Goal: Transaction & Acquisition: Purchase product/service

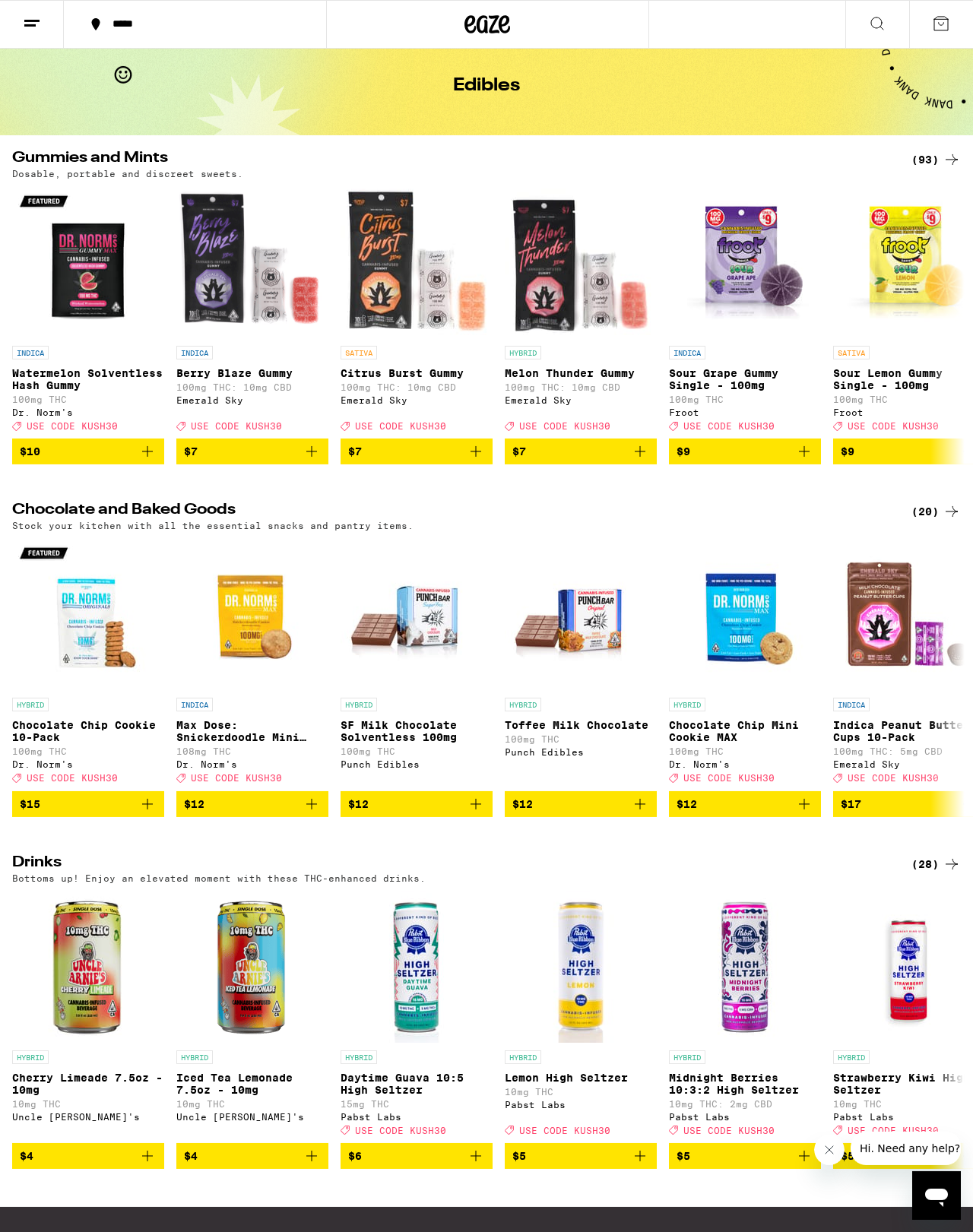
click at [918, 156] on div "(93)" at bounding box center [936, 159] width 49 height 18
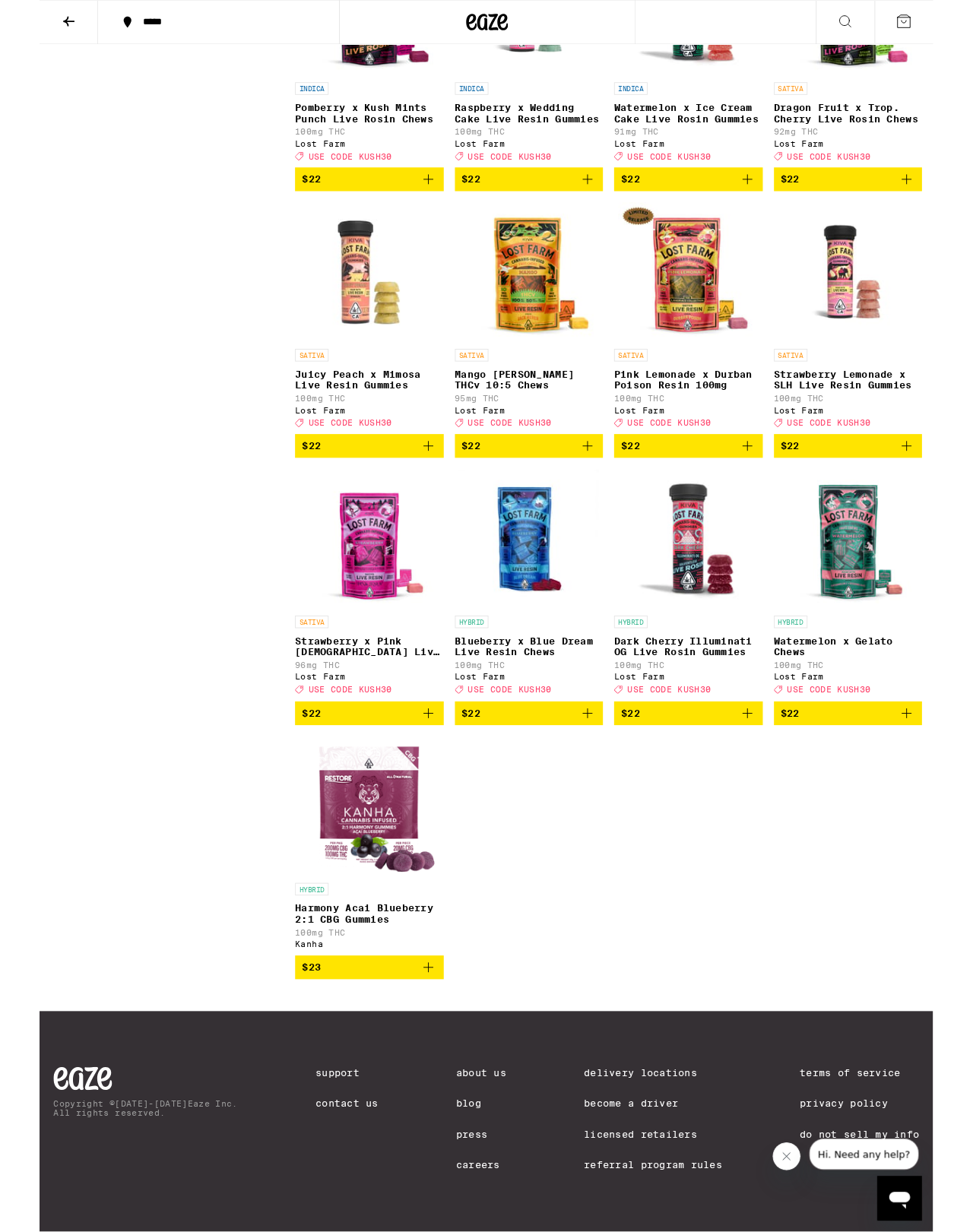
scroll to position [6660, 0]
click at [773, 764] on button "$22" at bounding box center [706, 777] width 162 height 26
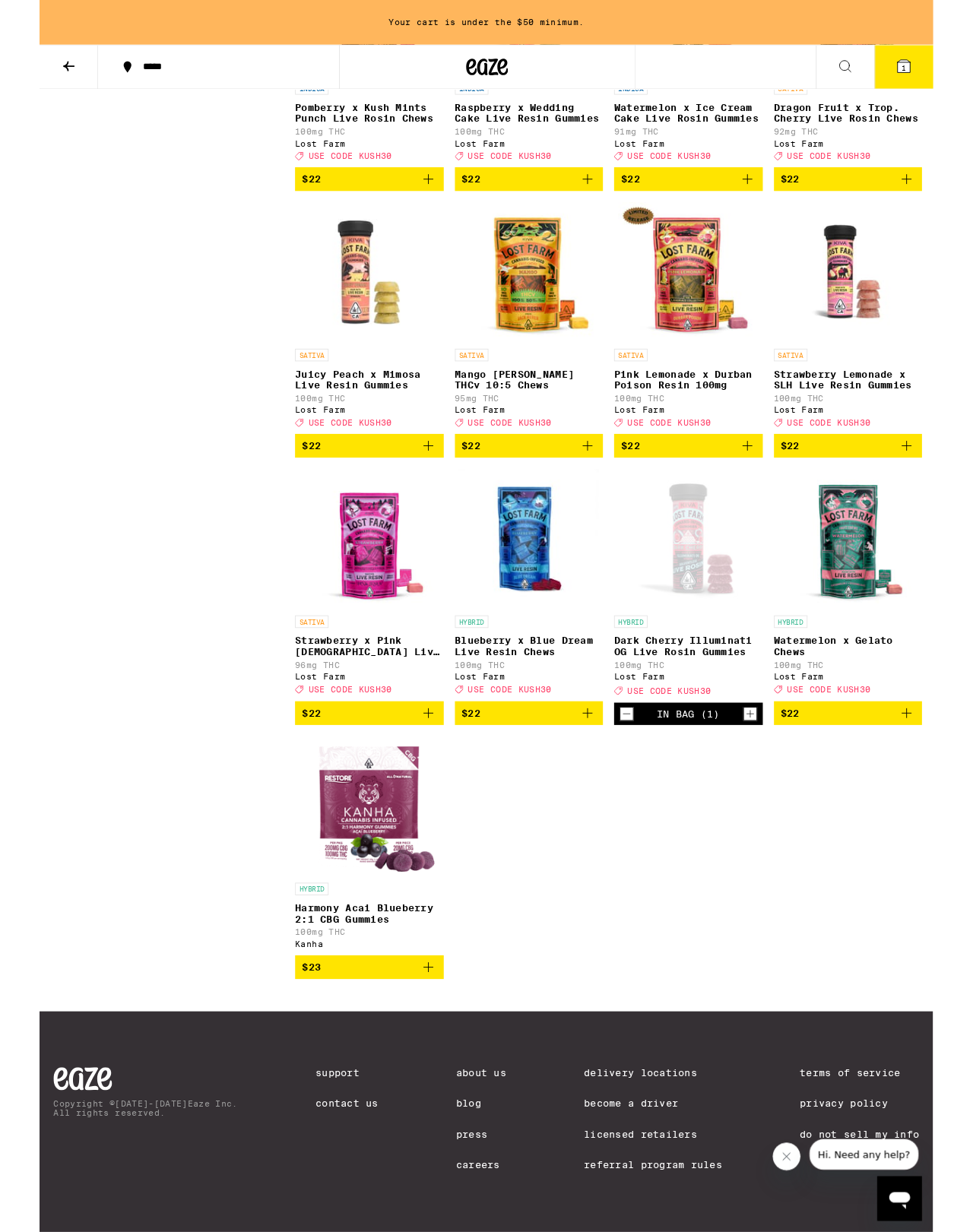
click at [777, 721] on p "100mg THC" at bounding box center [706, 724] width 162 height 10
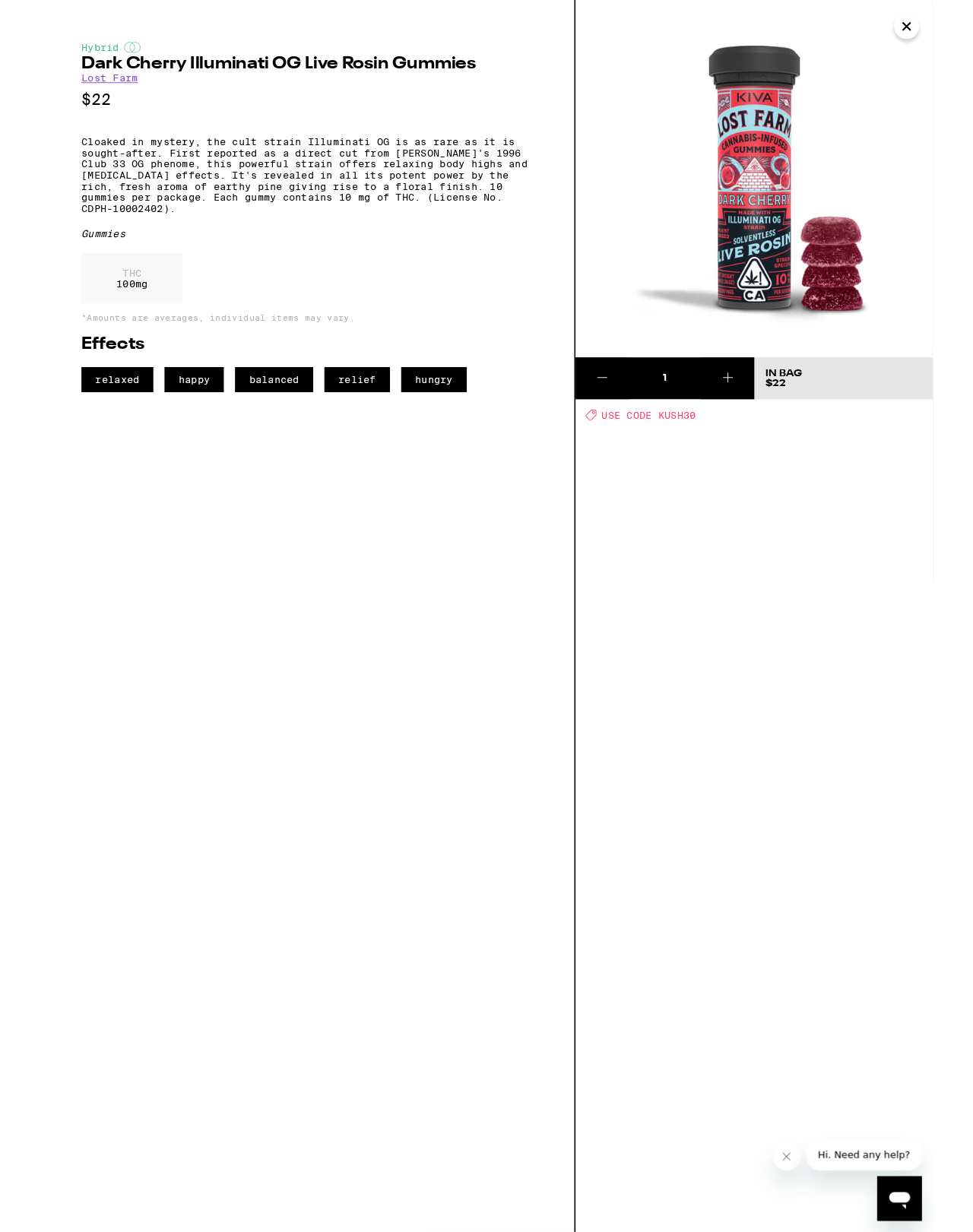
click at [761, 408] on button at bounding box center [750, 411] width 59 height 45
click at [878, 414] on span "Update Bag $44" at bounding box center [875, 412] width 170 height 22
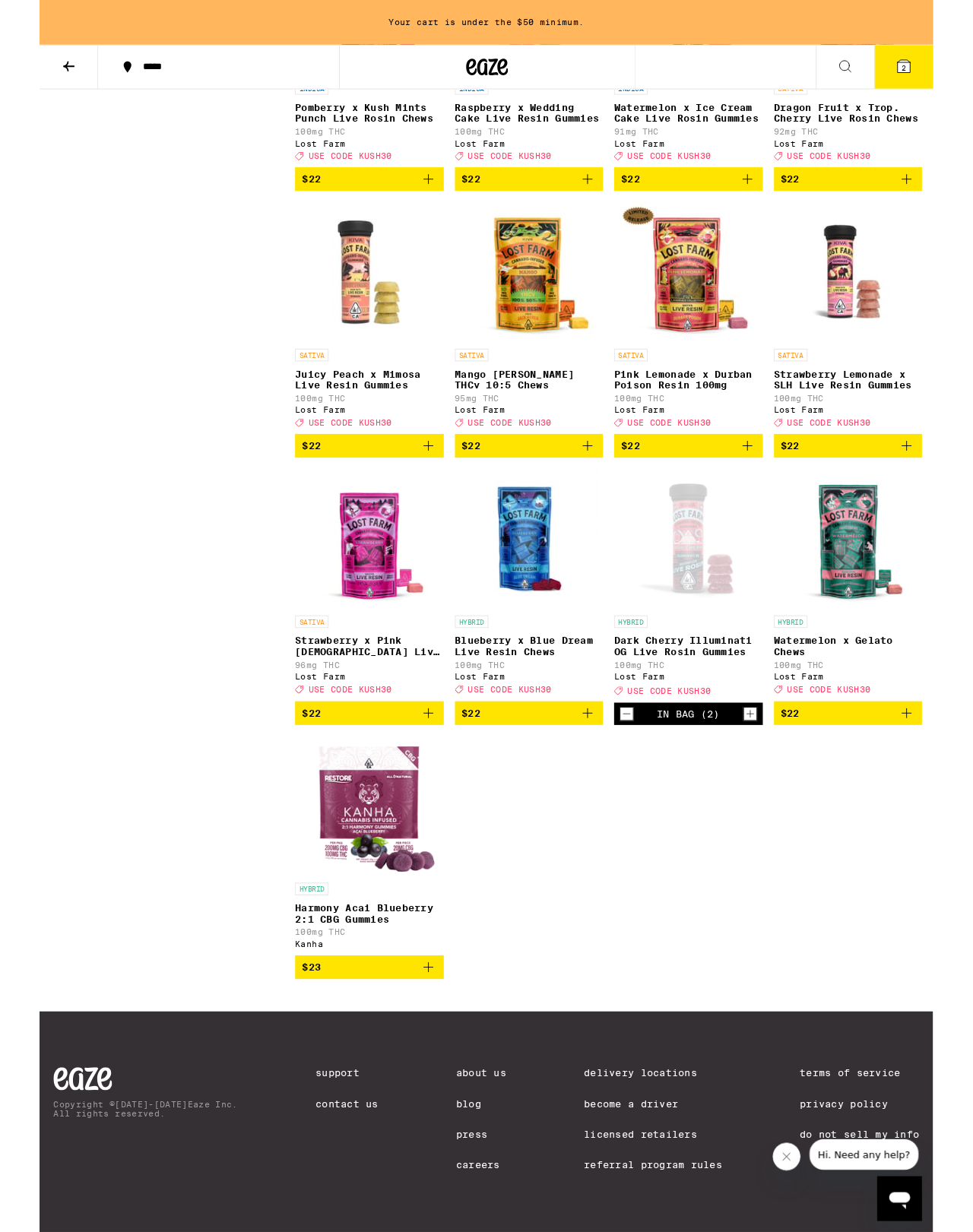
scroll to position [6315, 0]
click at [412, 494] on span "$22" at bounding box center [359, 486] width 146 height 18
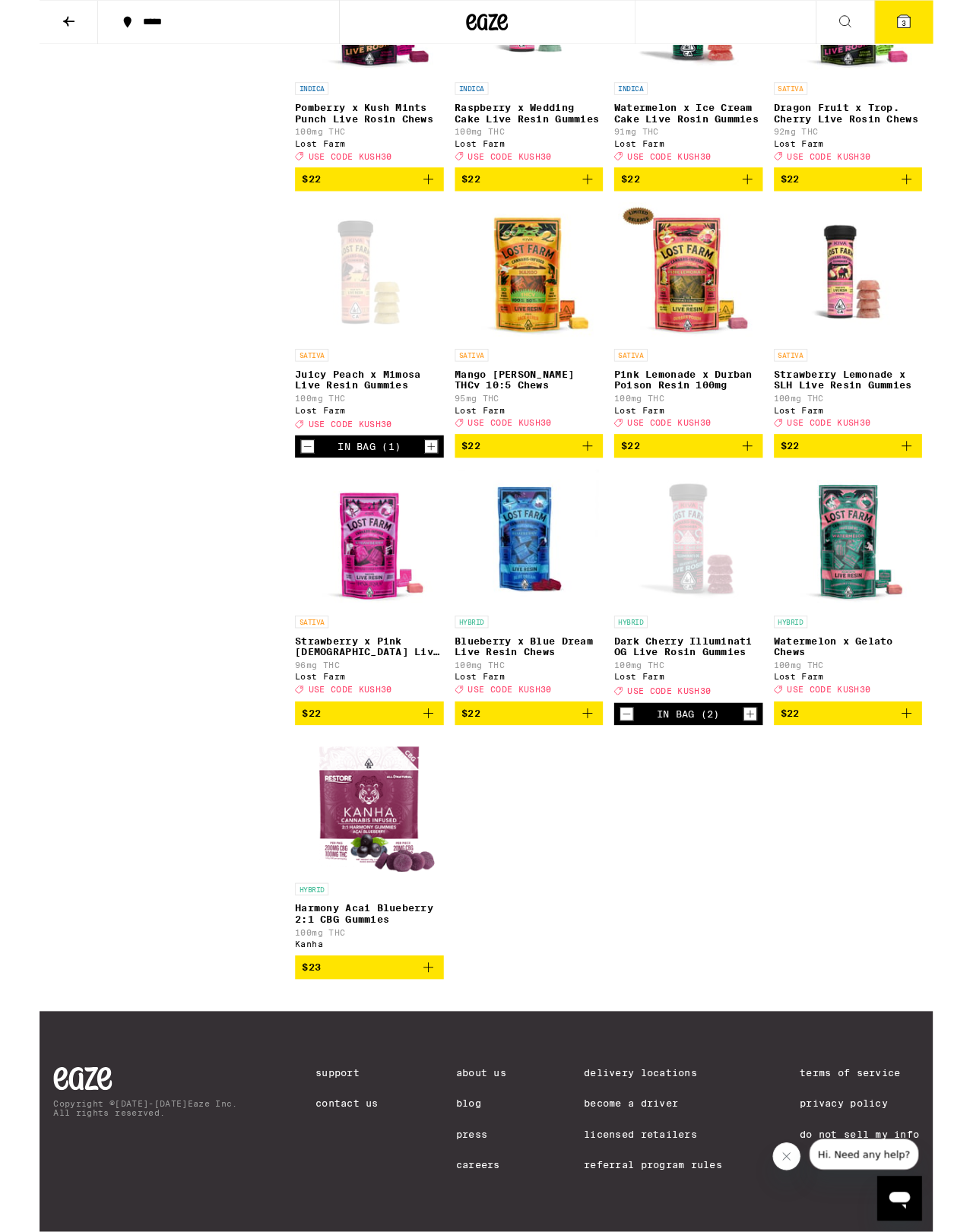
click at [942, 494] on icon "Add to bag" at bounding box center [944, 486] width 18 height 18
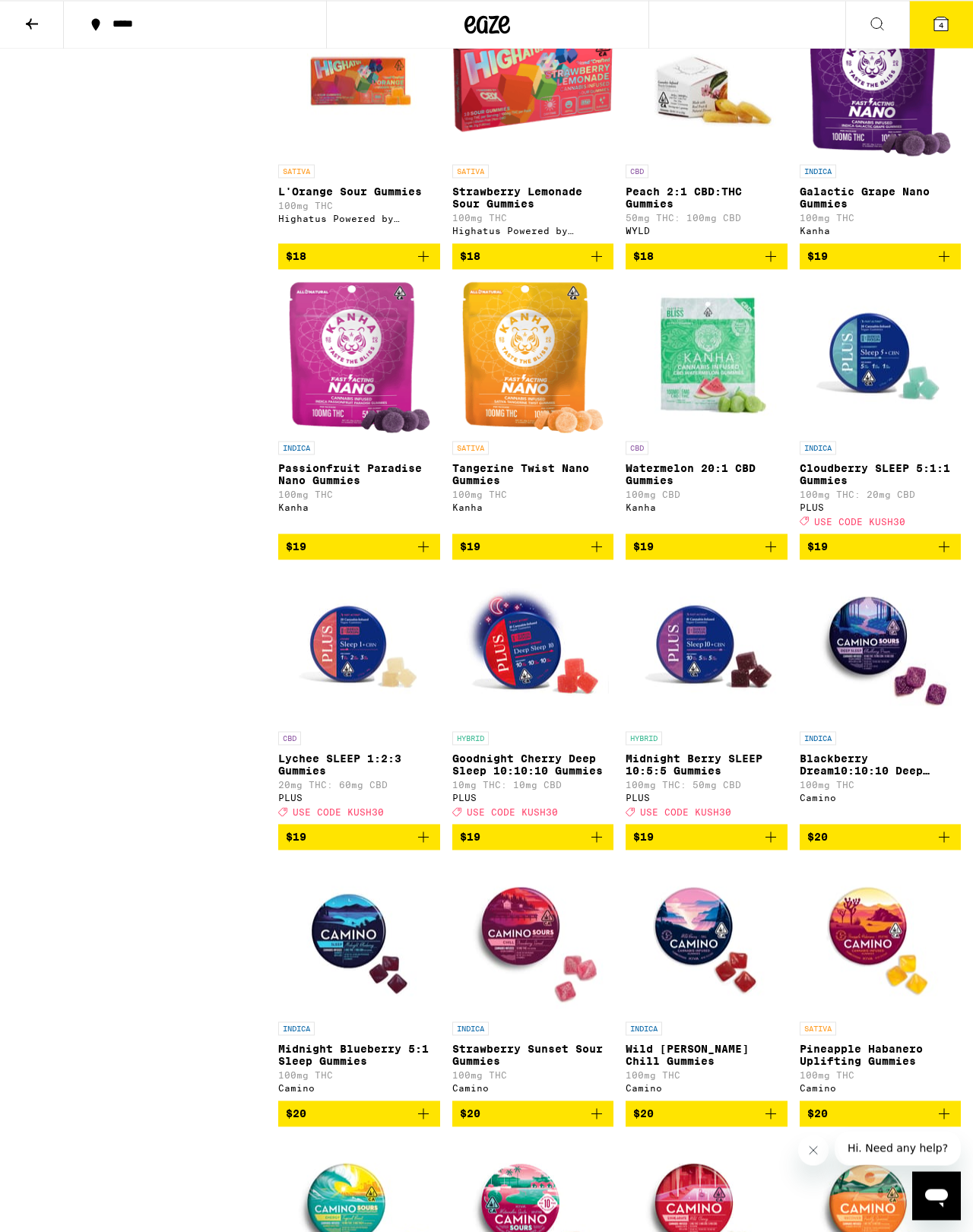
scroll to position [2771, 0]
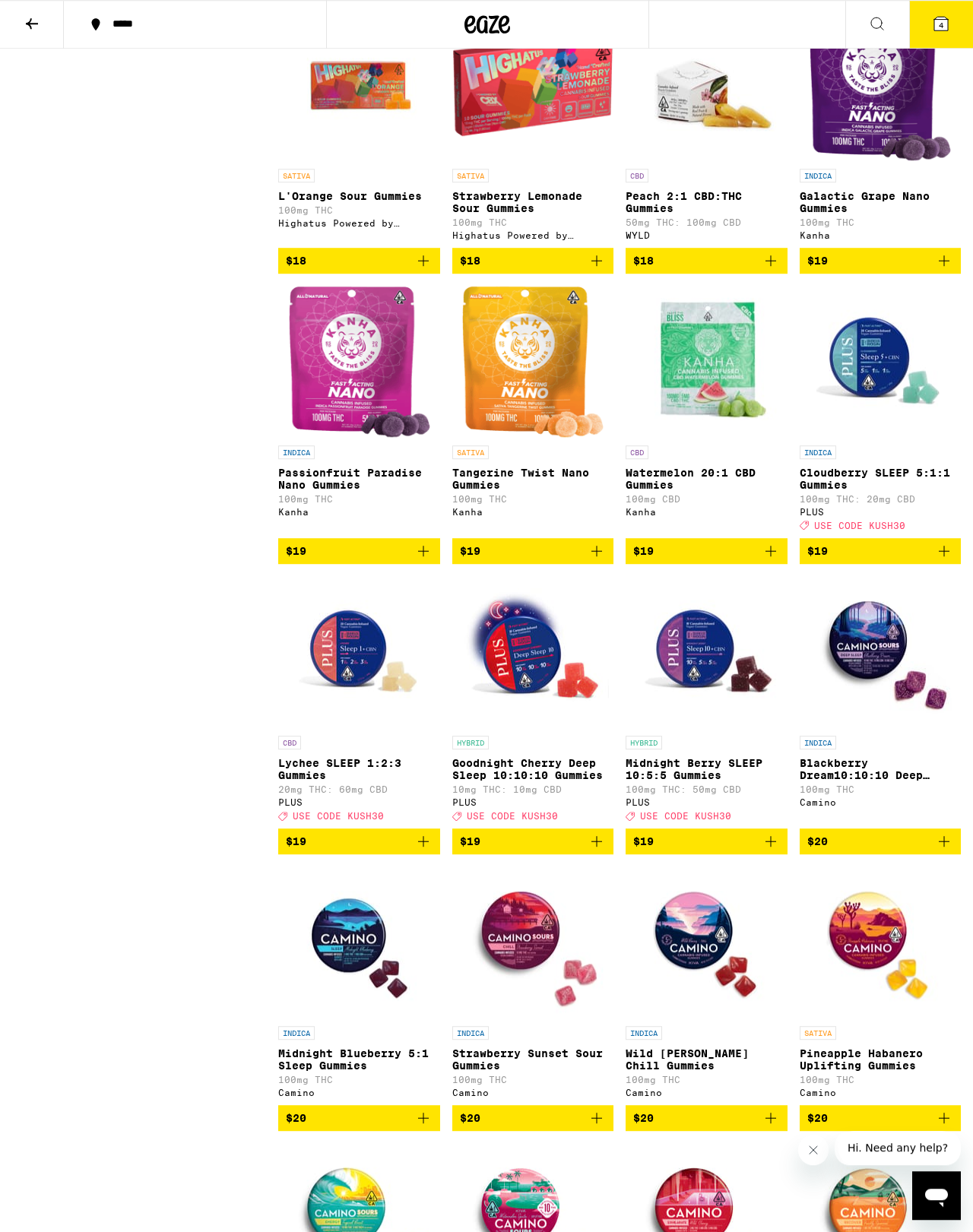
click at [583, 564] on button "$19" at bounding box center [533, 551] width 162 height 26
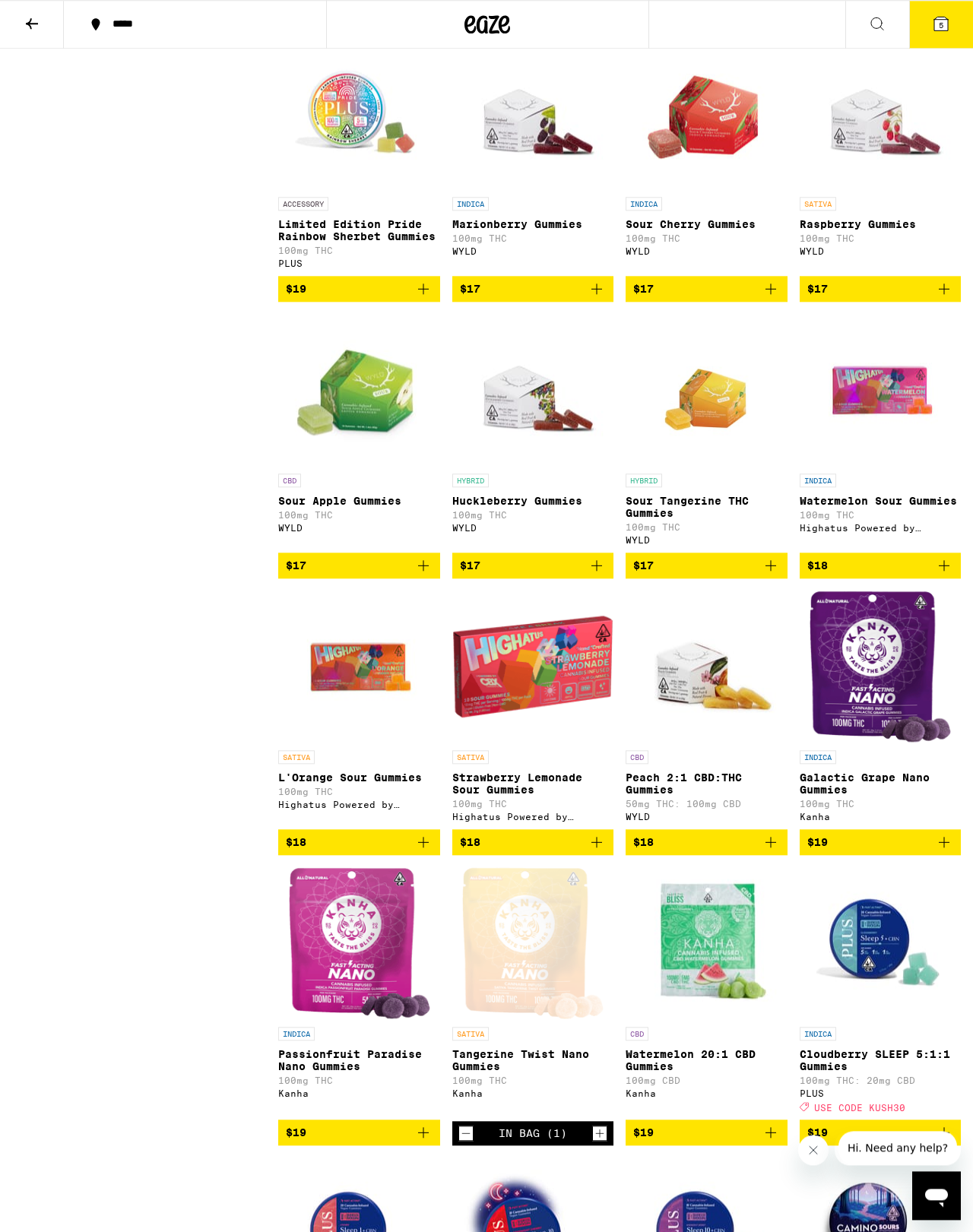
scroll to position [2140, 0]
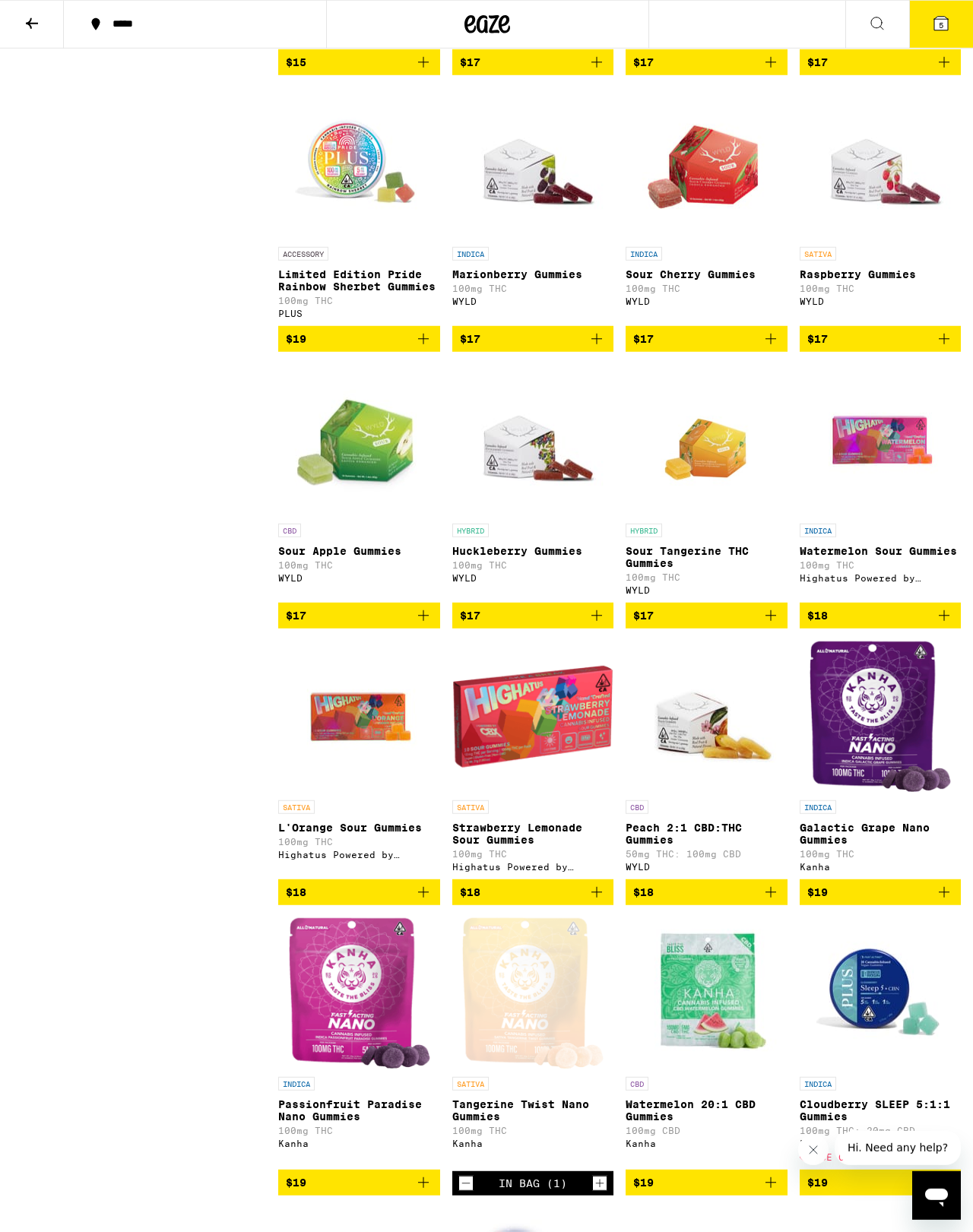
click at [603, 624] on icon "Add to bag" at bounding box center [597, 616] width 18 height 18
click at [933, 348] on span "$17" at bounding box center [881, 339] width 146 height 18
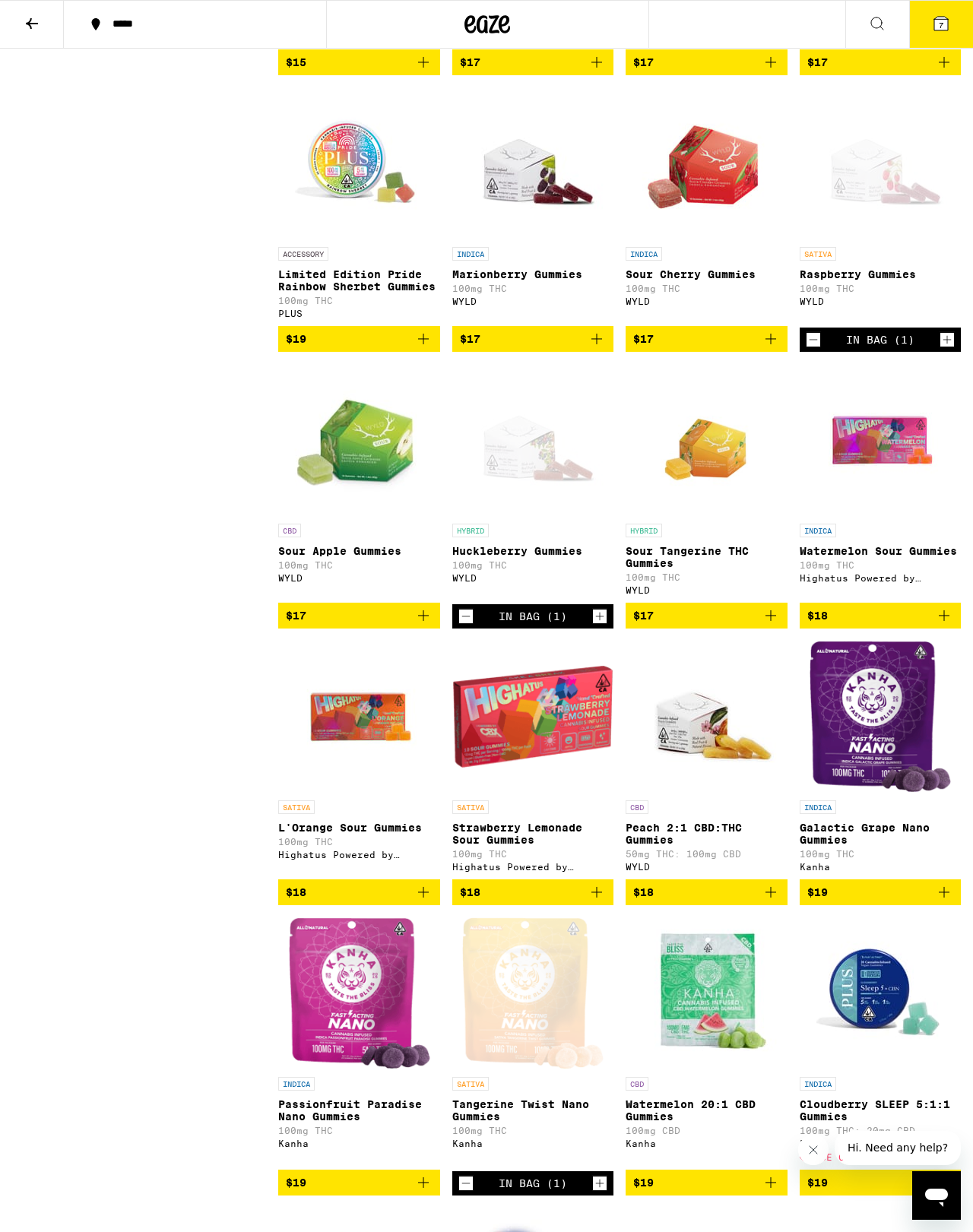
click at [30, 25] on icon at bounding box center [32, 24] width 12 height 11
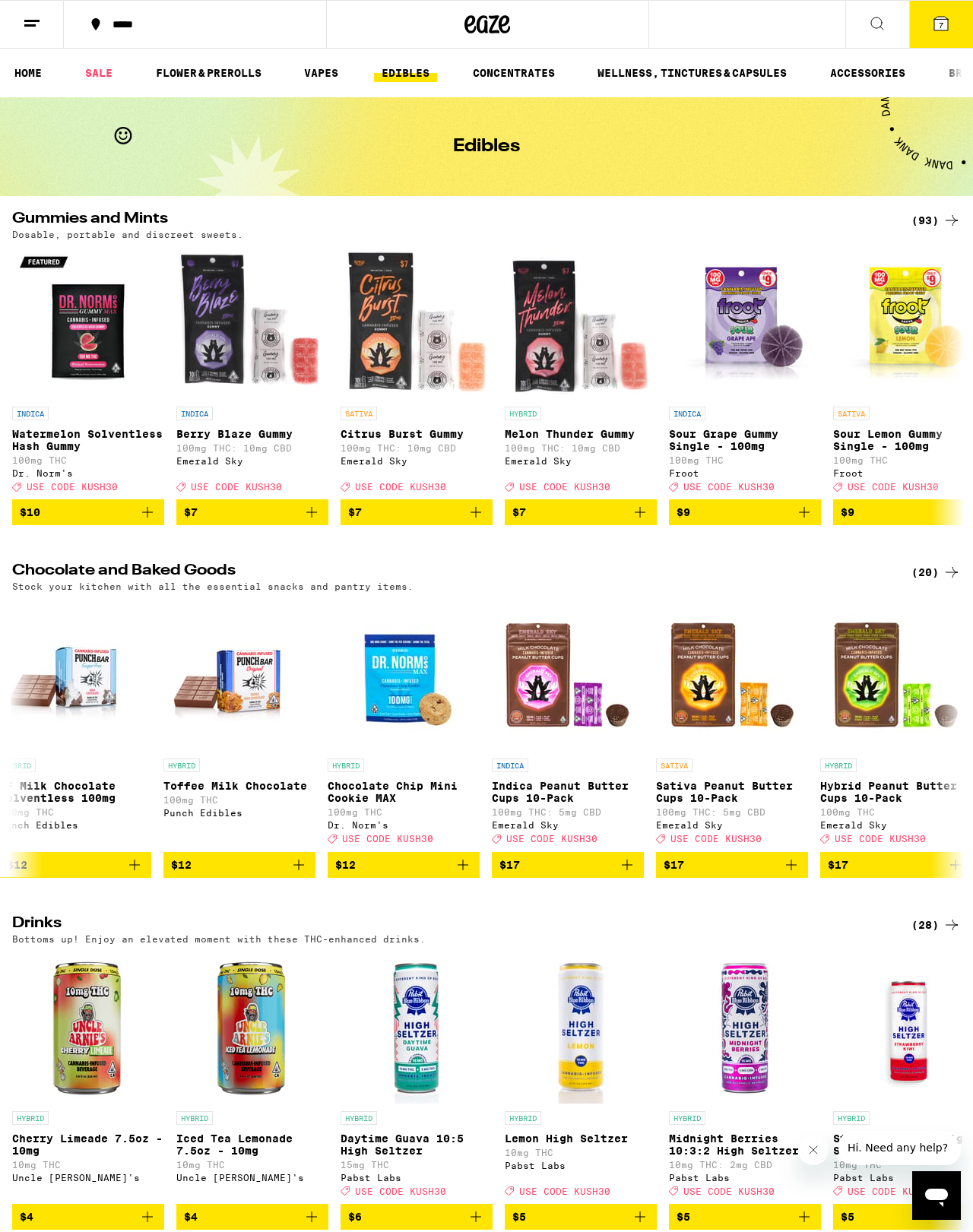
scroll to position [0, 341]
click at [770, 878] on button "$17" at bounding box center [732, 865] width 152 height 26
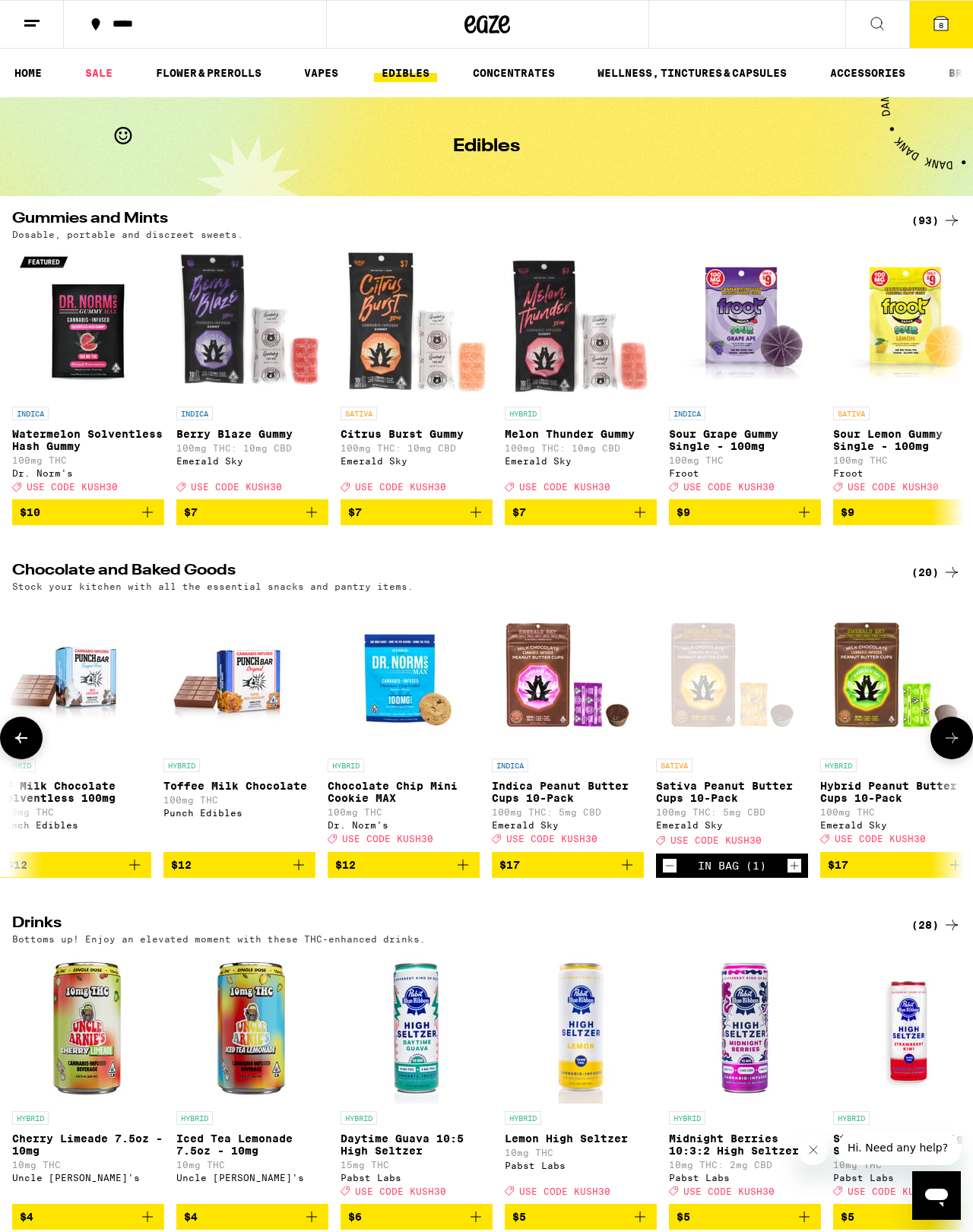
click at [940, 23] on span "8" at bounding box center [941, 25] width 5 height 9
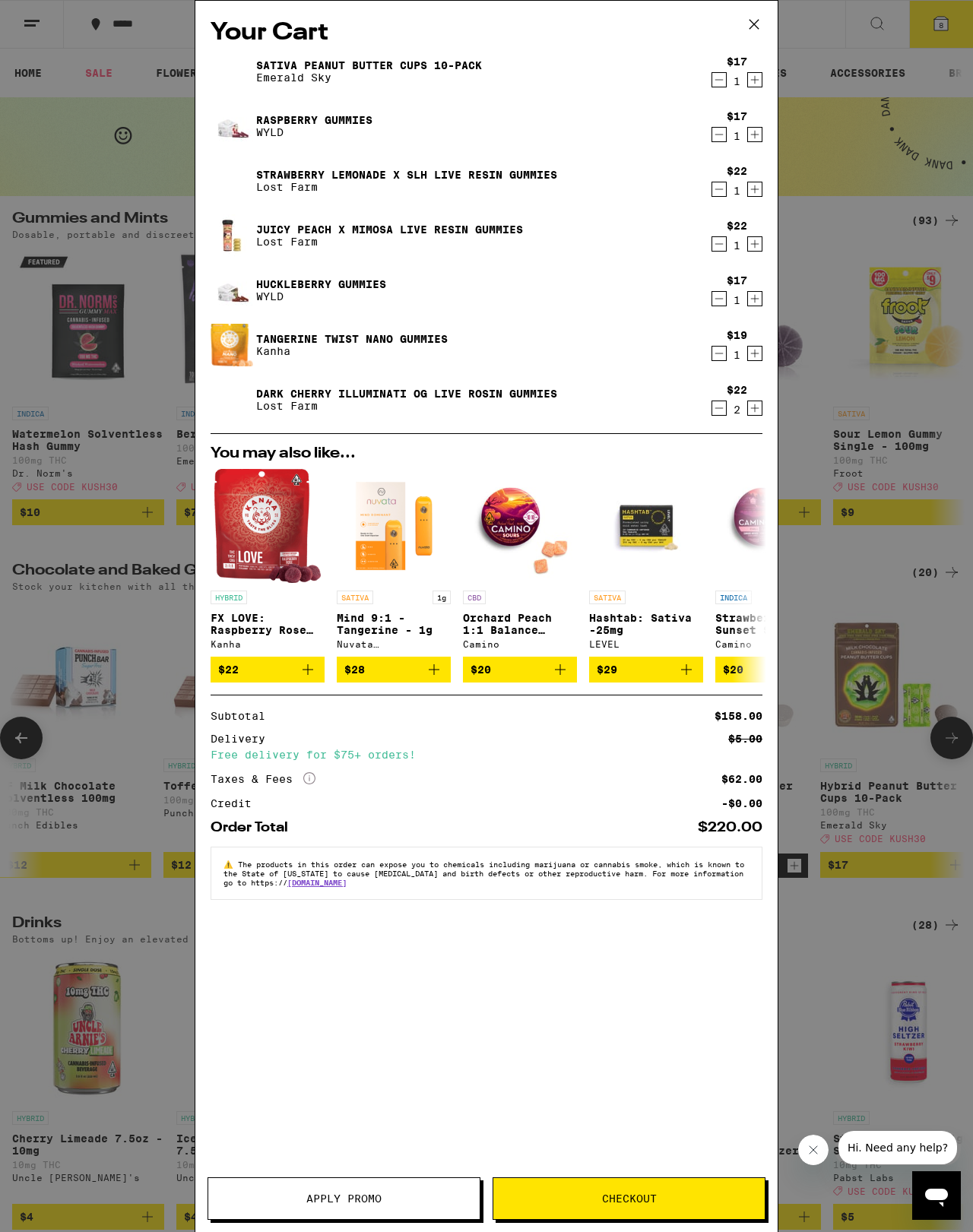
click at [418, 1193] on span "Apply Promo" at bounding box center [344, 1198] width 271 height 11
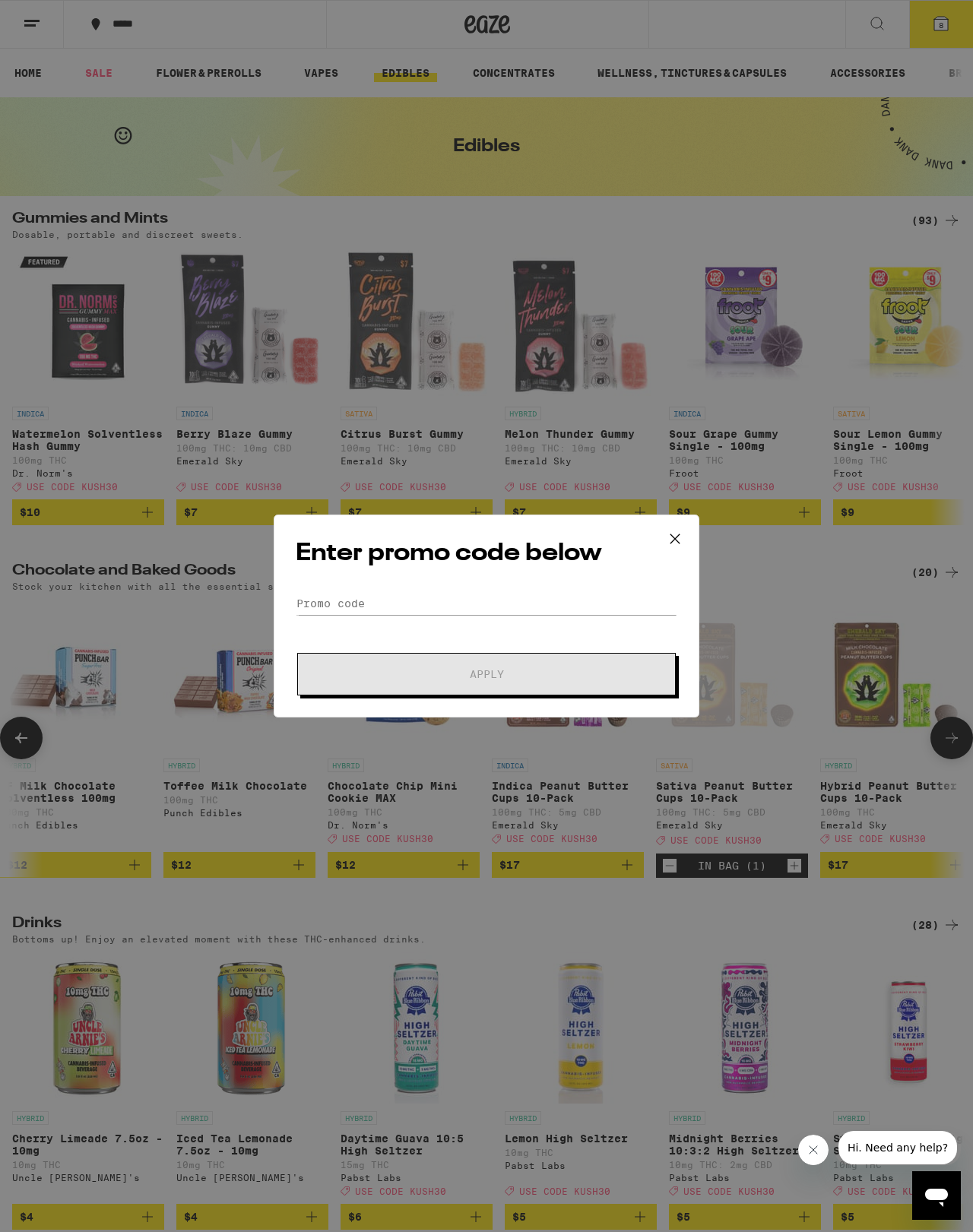
click at [372, 580] on div "Enter promo code below Promo Code Apply" at bounding box center [486, 616] width 426 height 203
click at [393, 598] on input "Promo Code" at bounding box center [486, 604] width 381 height 23
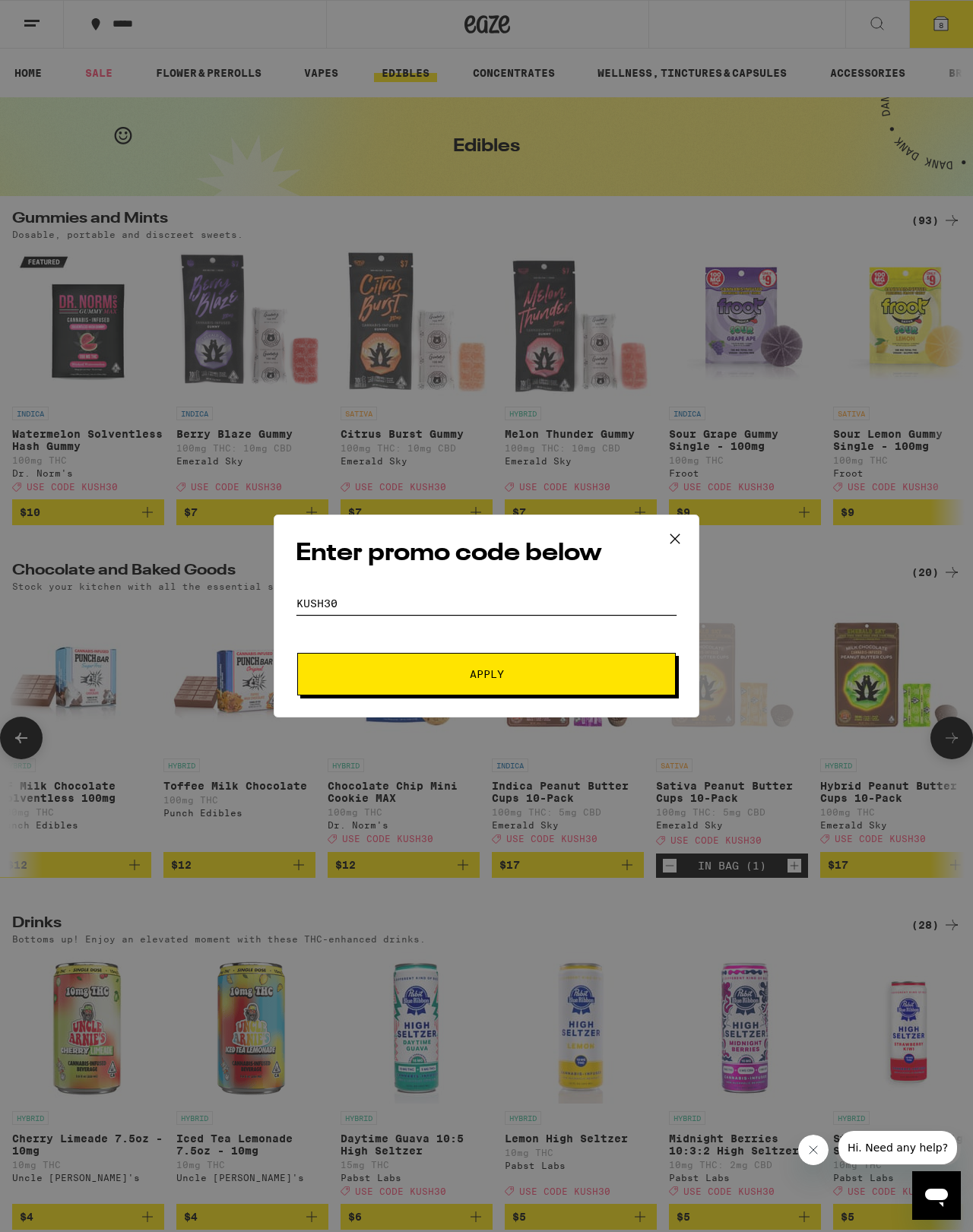
type input "KUSH30"
click at [636, 657] on button "Apply" at bounding box center [486, 674] width 378 height 42
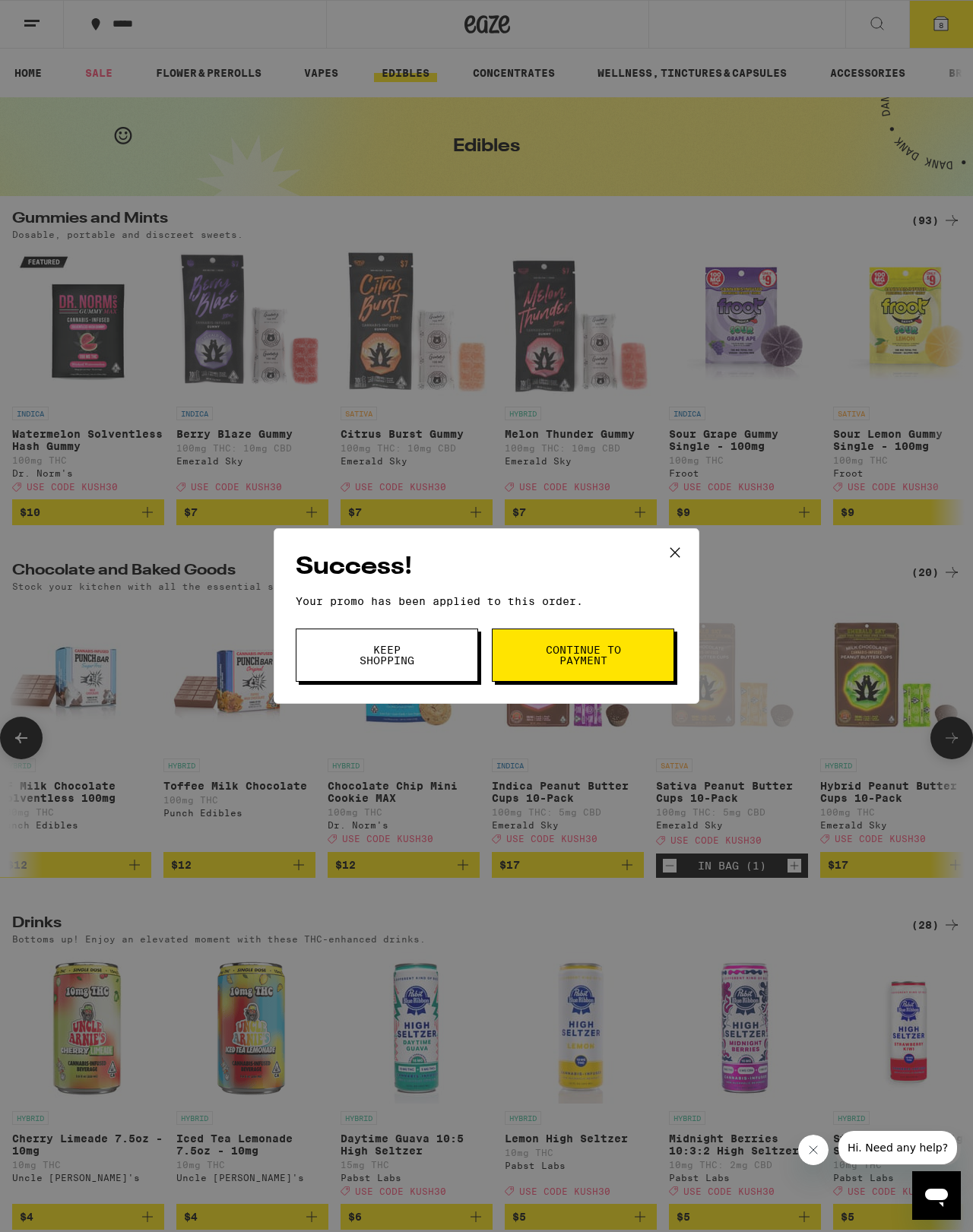
click at [678, 529] on button at bounding box center [675, 553] width 47 height 49
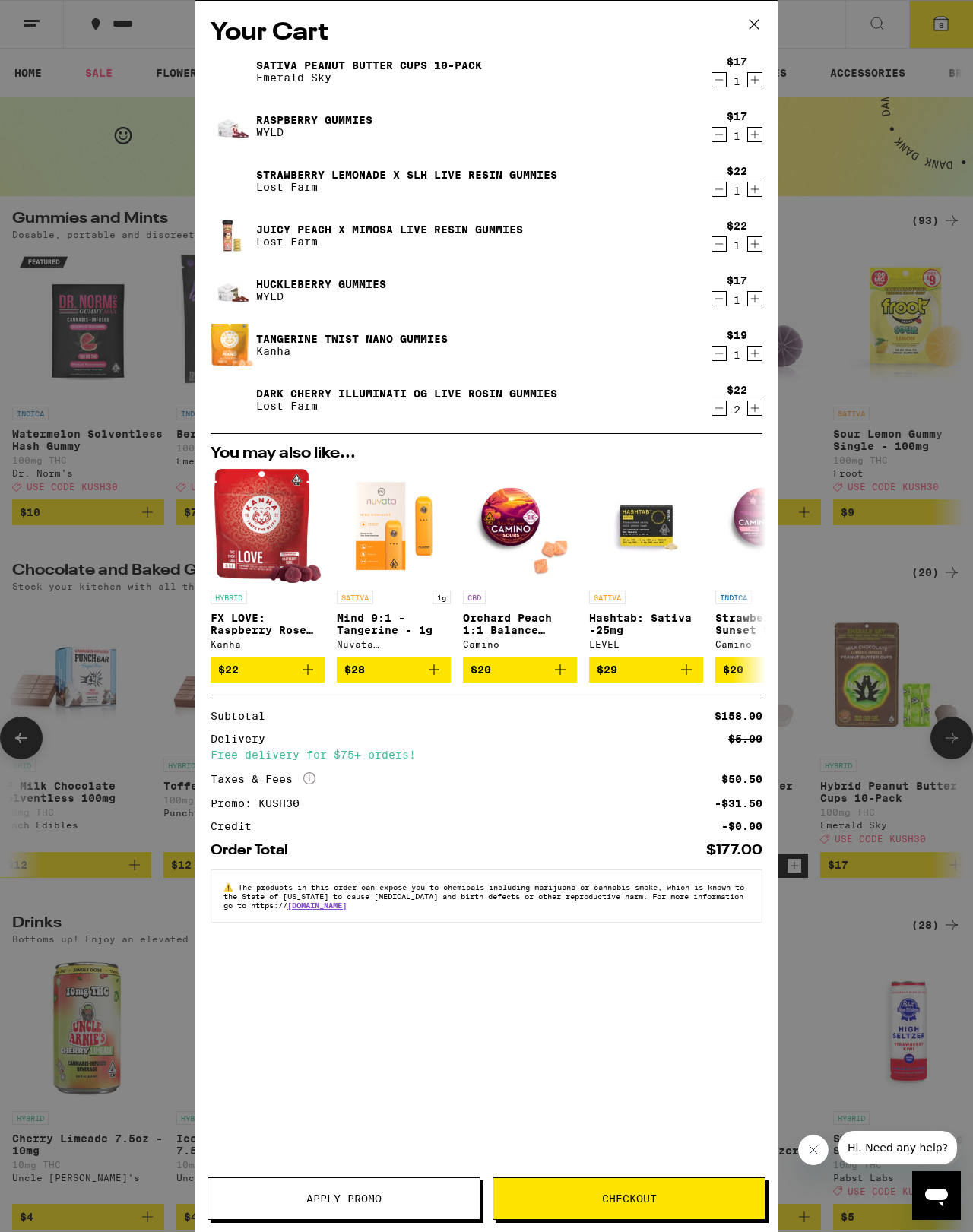
click at [39, 657] on div "Your Cart Sativa Peanut Butter Cups 10-Pack Emerald Sky $17 1 Raspberry Gummies…" at bounding box center [486, 616] width 973 height 1232
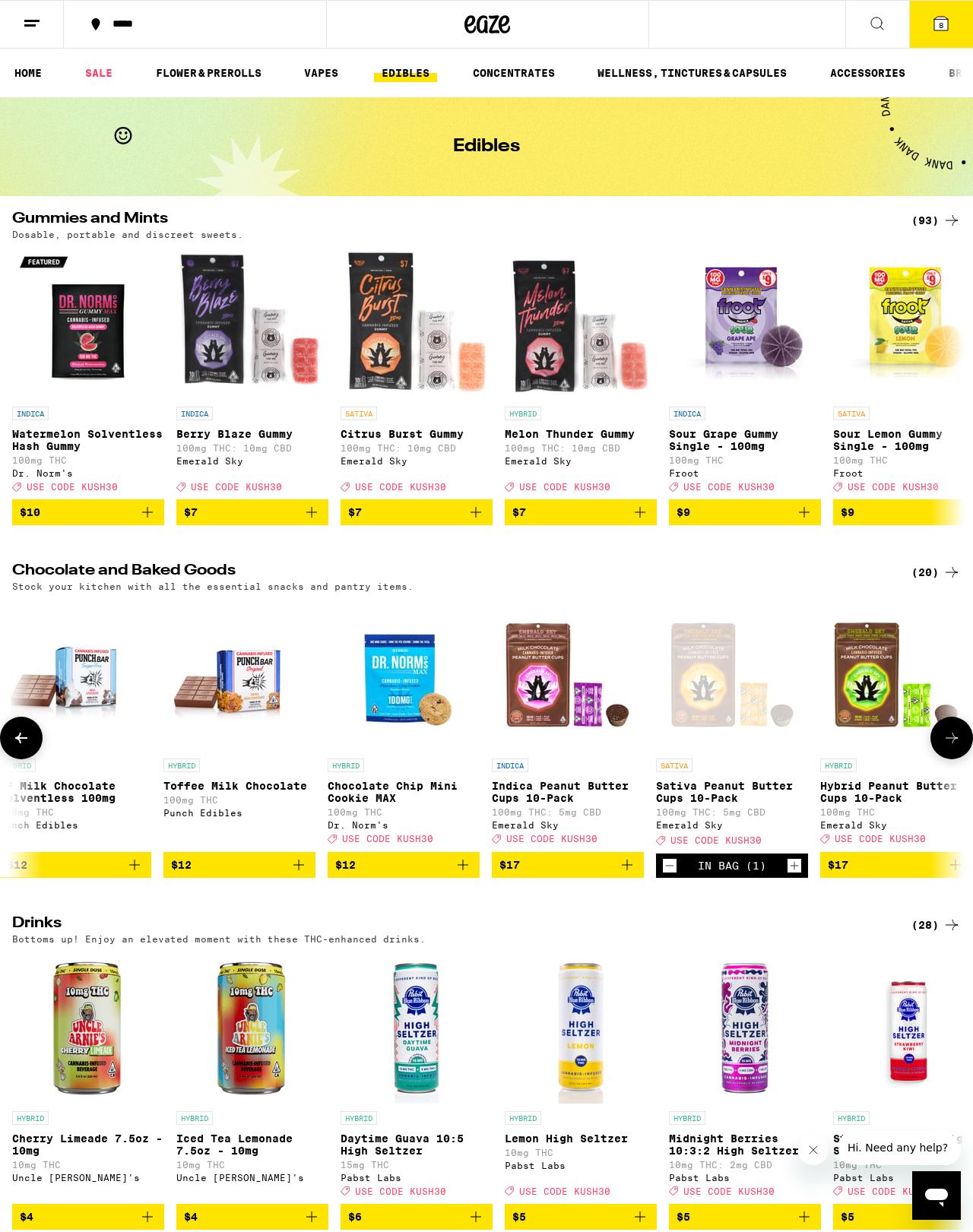
click at [266, 65] on link "FLOWER & PREROLLS" at bounding box center [208, 73] width 121 height 18
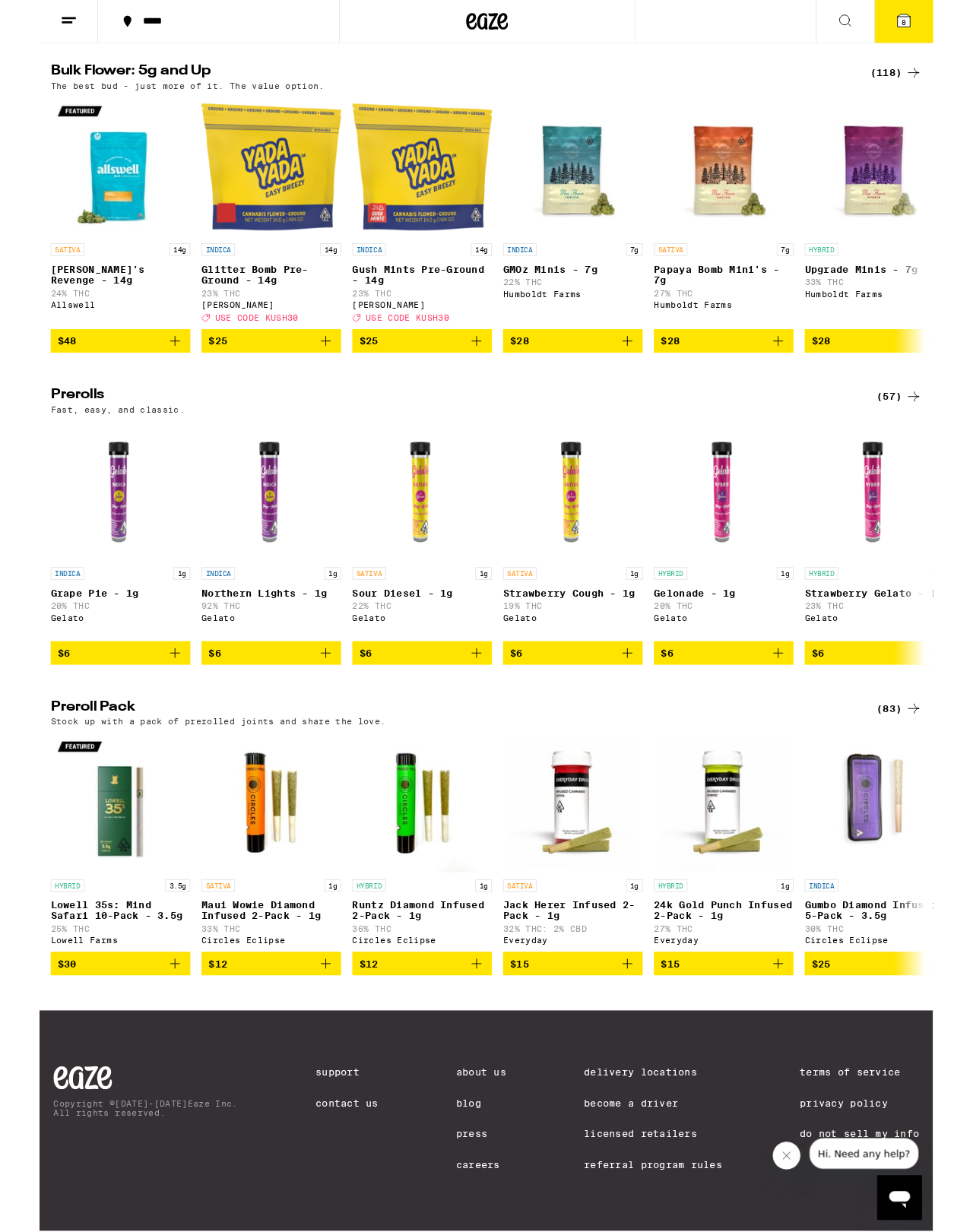
scroll to position [642, 0]
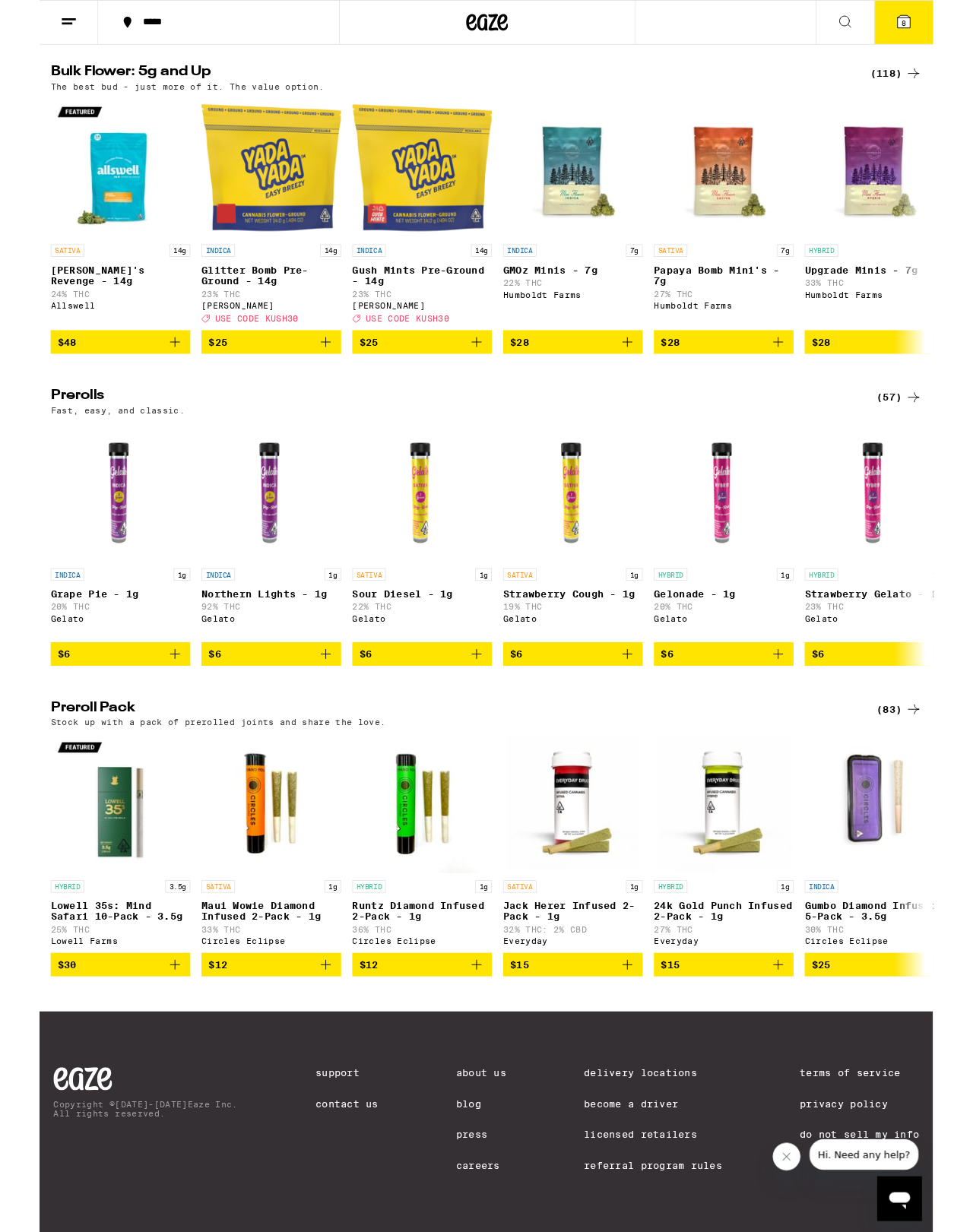
click at [75, 706] on div "Flower: 1g - 4g (71) The best bud - 1g and 4g flower. Roll it up or pack into y…" at bounding box center [486, 530] width 973 height 1622
click at [942, 763] on div "(83)" at bounding box center [936, 772] width 49 height 18
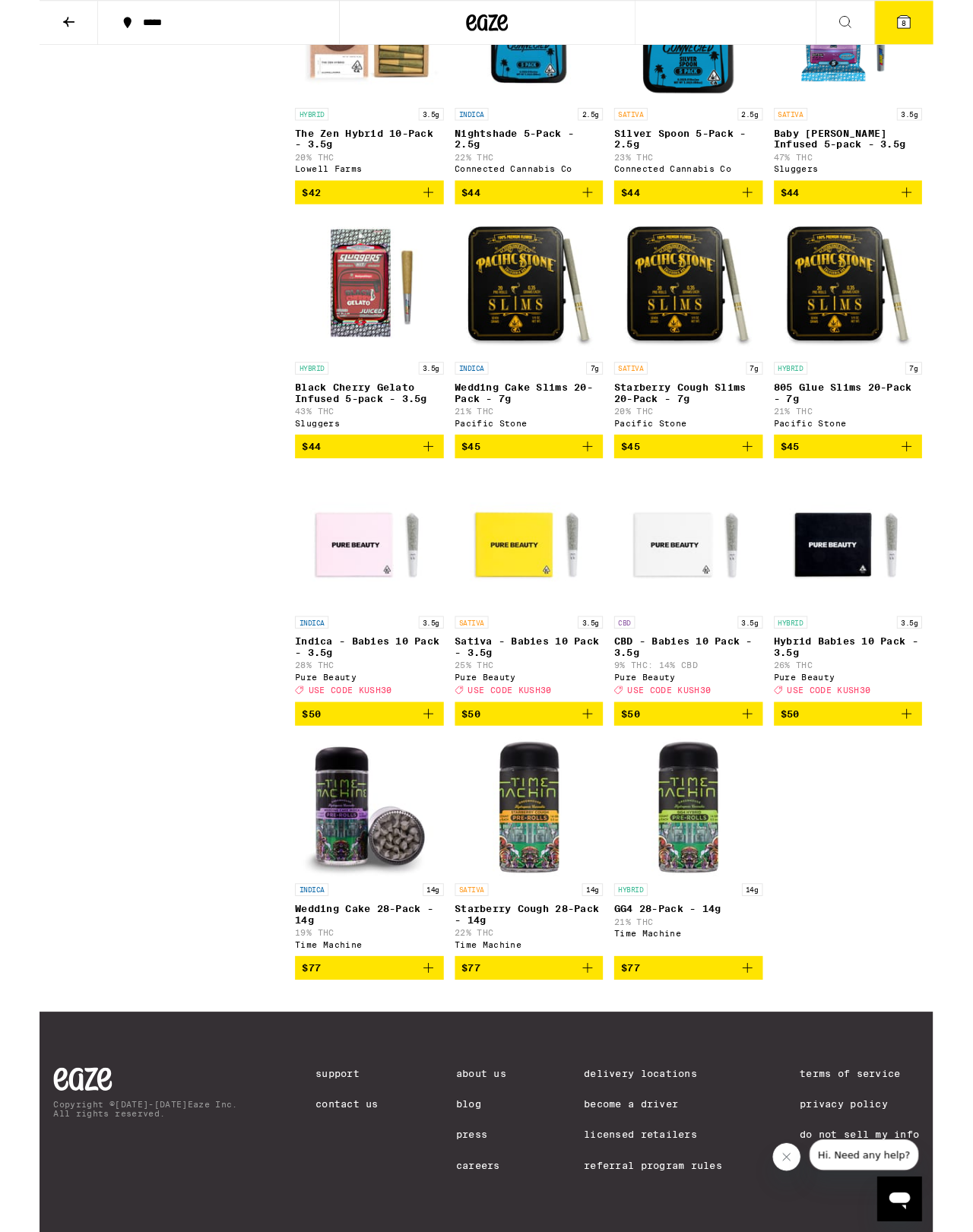
scroll to position [5264, 0]
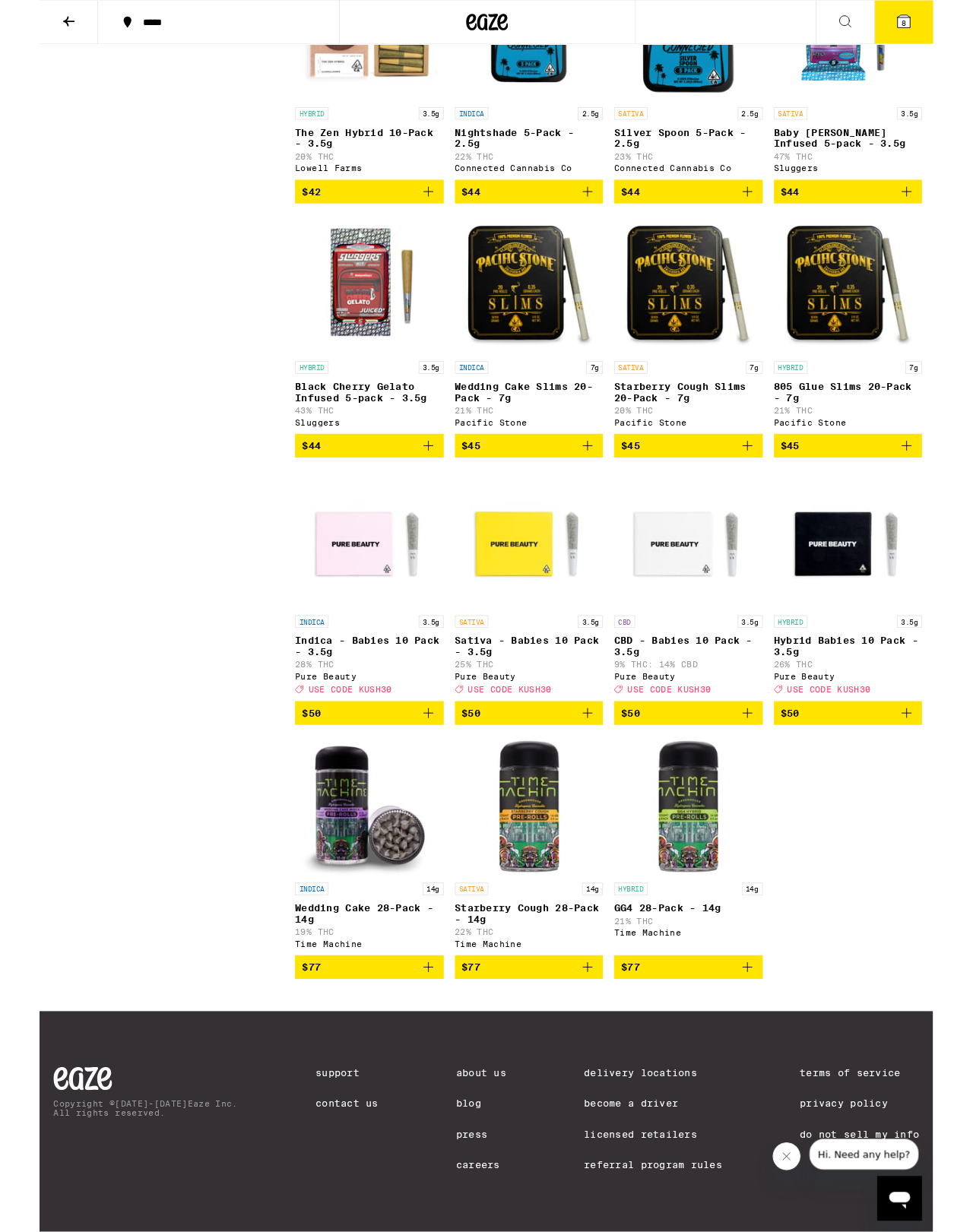
click at [324, 439] on p "Black Cherry Gelato Infused 5-pack - 3.5g" at bounding box center [359, 427] width 162 height 25
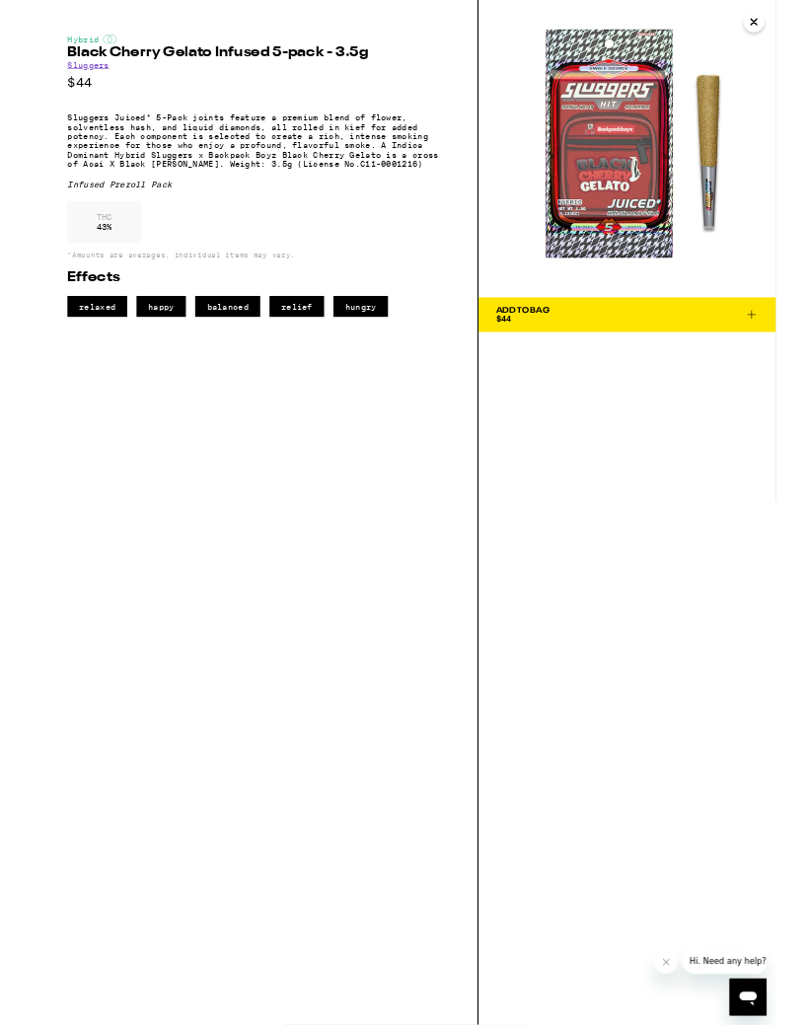
scroll to position [13281, 0]
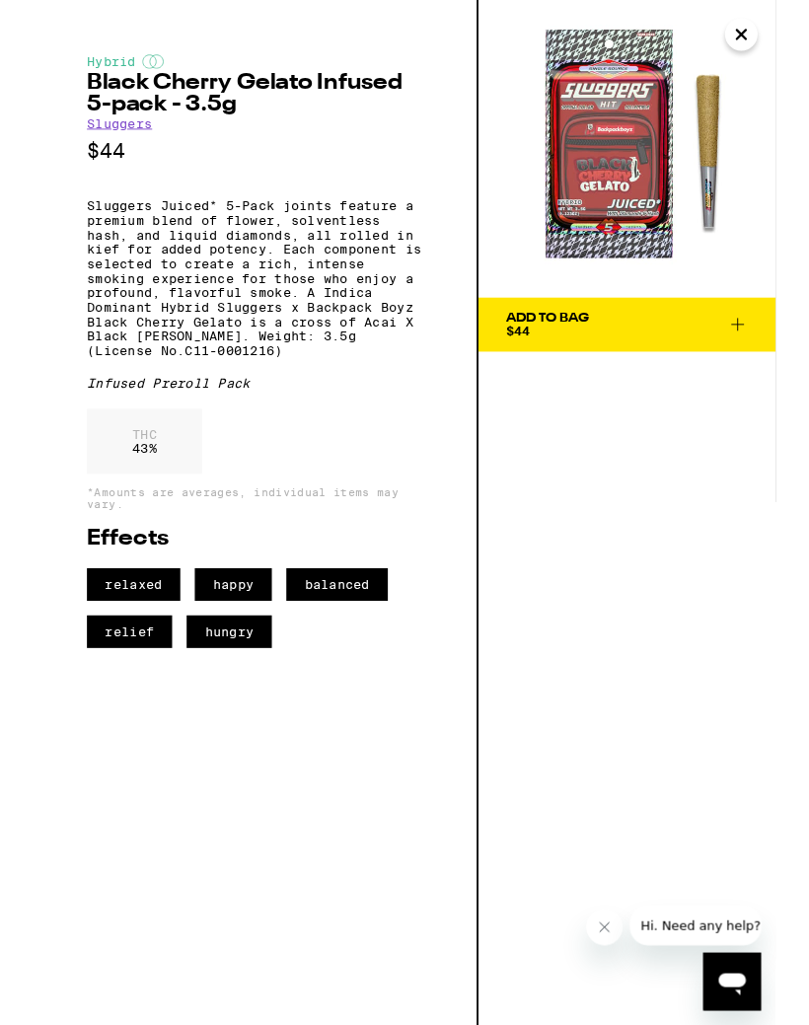
click at [775, 23] on icon "Close" at bounding box center [772, 38] width 24 height 30
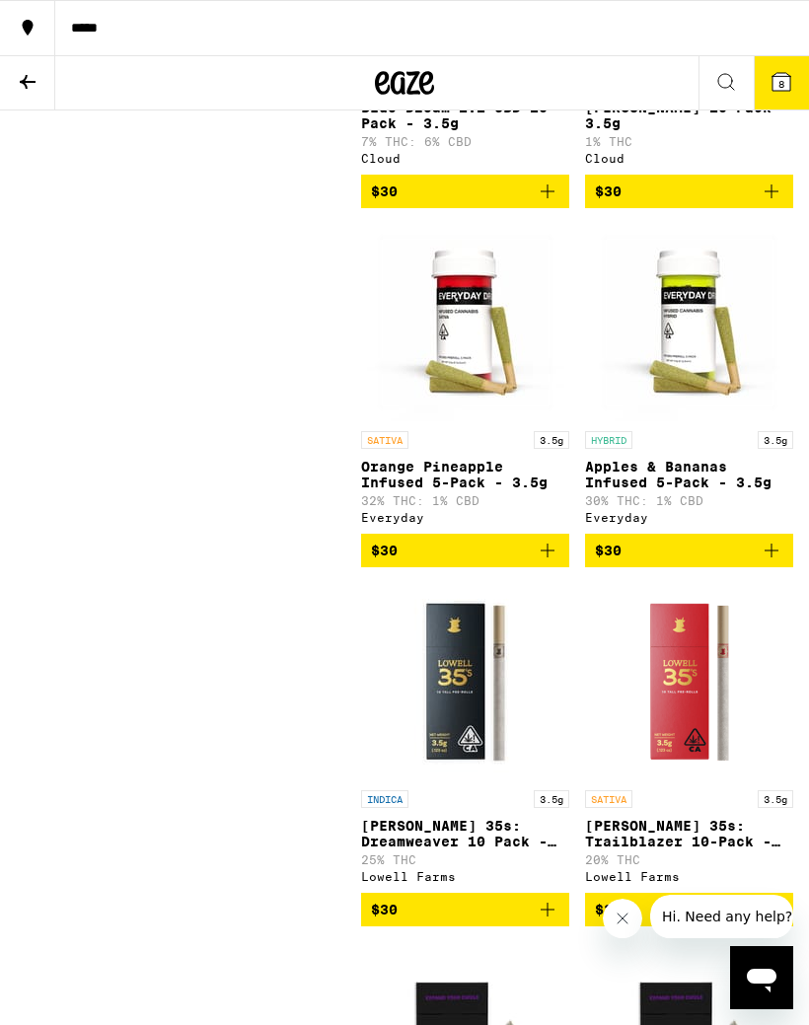
scroll to position [3933, 0]
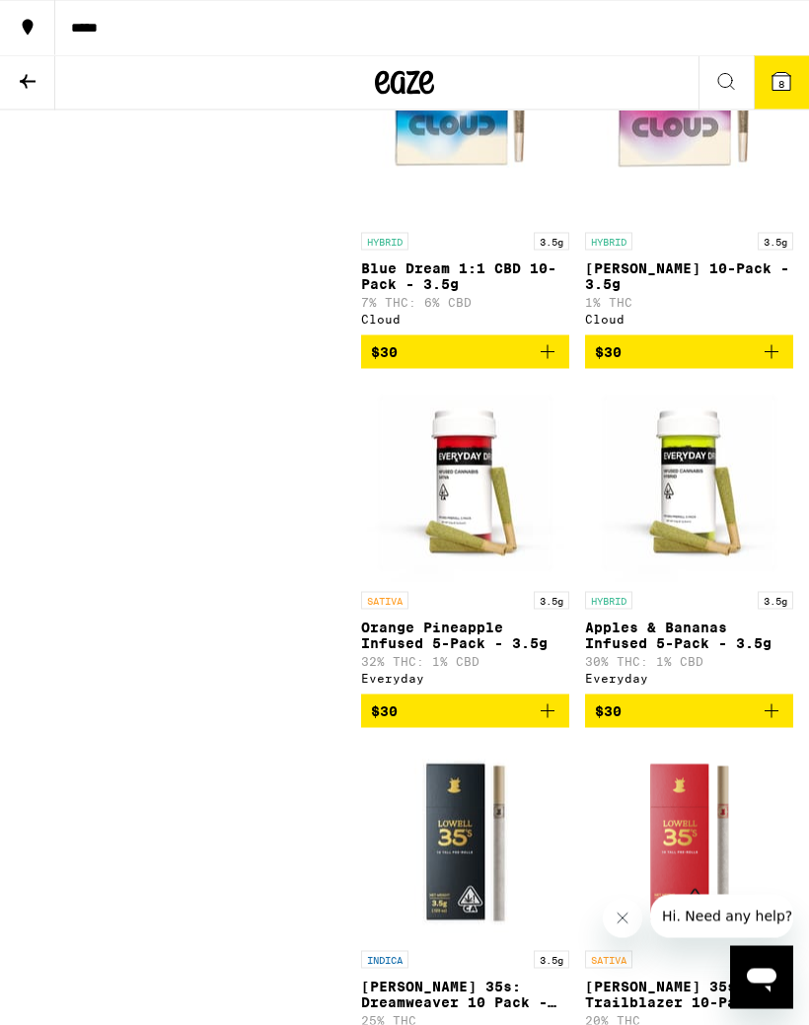
click at [30, 77] on icon at bounding box center [28, 82] width 24 height 24
click at [33, 80] on icon at bounding box center [28, 82] width 16 height 14
click at [38, 88] on icon at bounding box center [28, 82] width 24 height 24
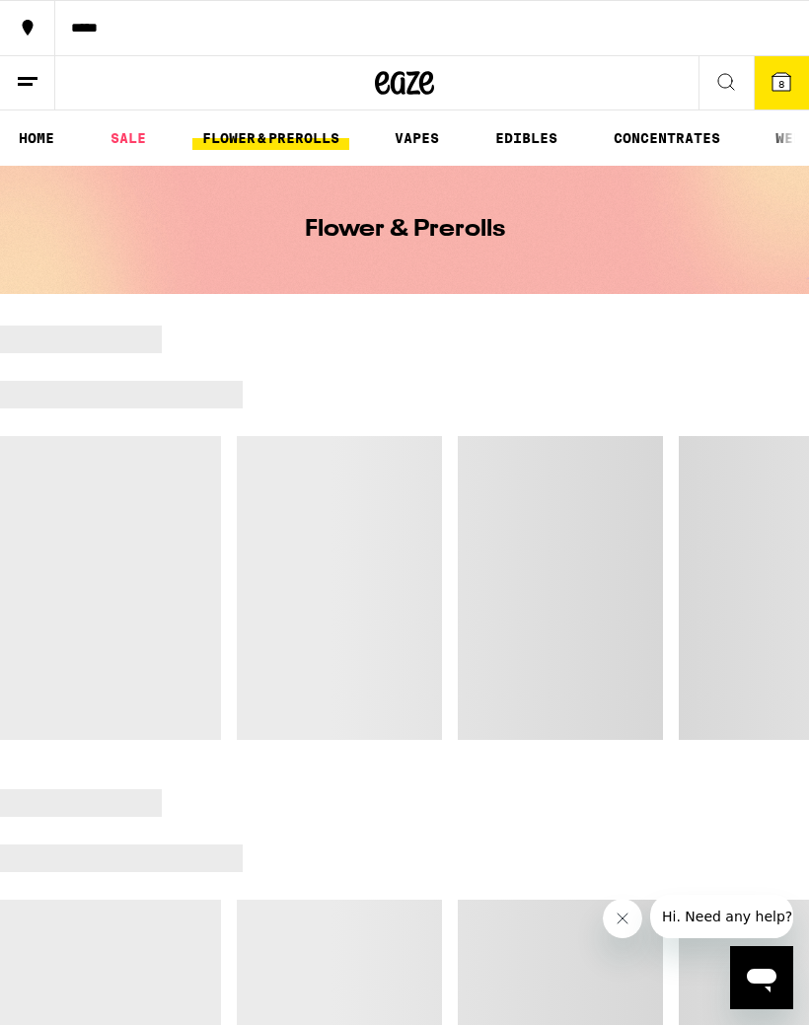
click at [542, 138] on link "EDIBLES" at bounding box center [527, 138] width 82 height 24
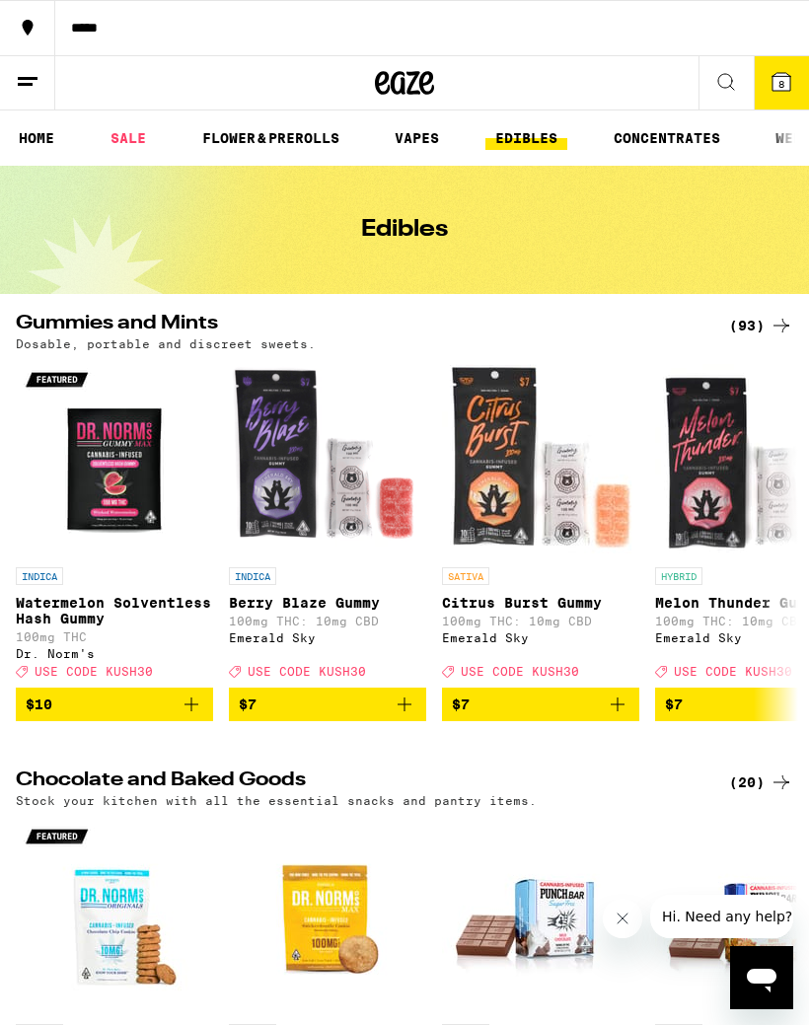
click at [756, 323] on div "(93)" at bounding box center [761, 326] width 64 height 24
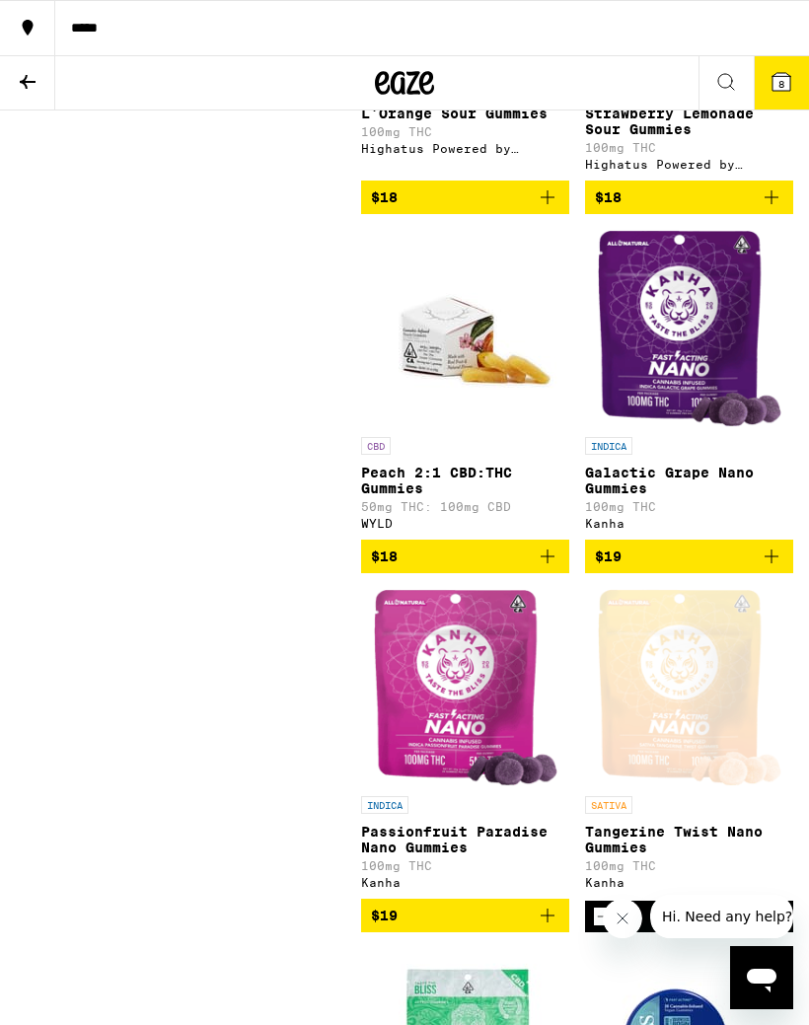
scroll to position [7064, 0]
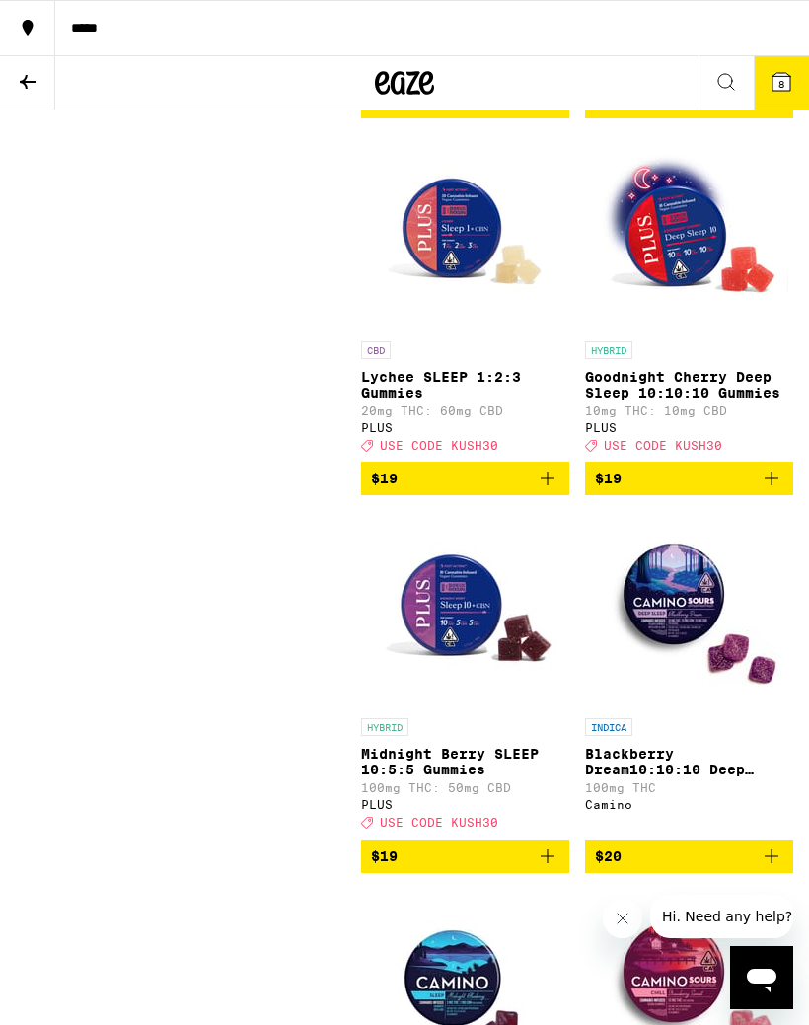
scroll to position [8256, 0]
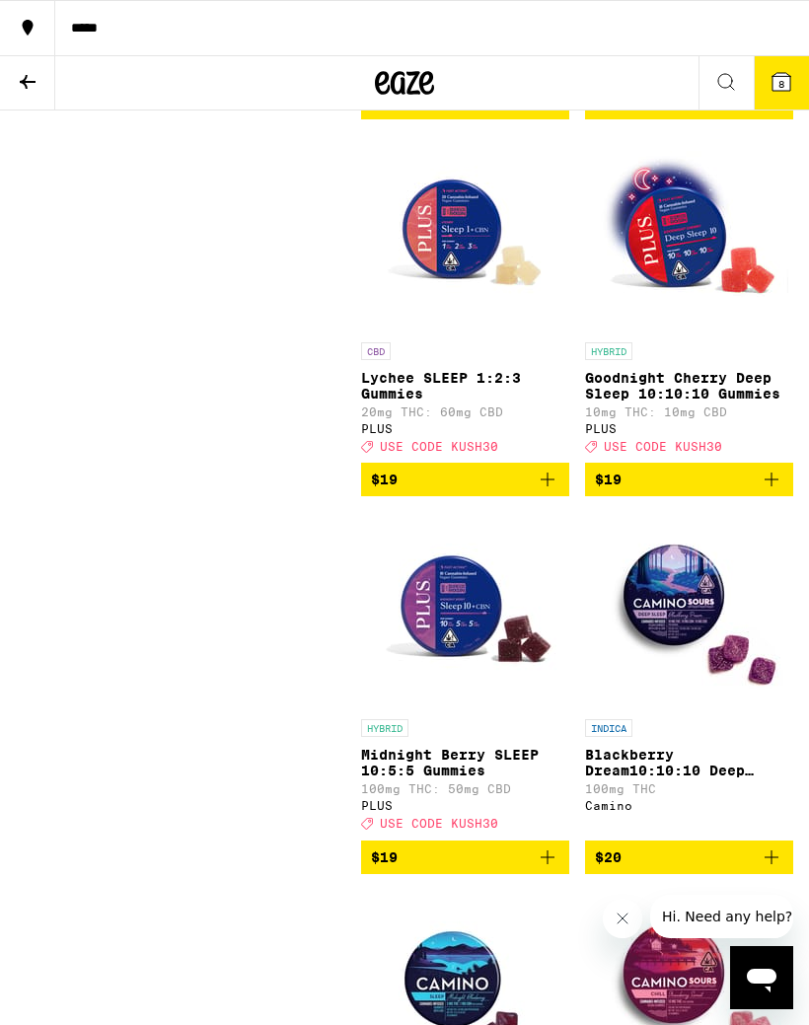
click at [774, 85] on icon at bounding box center [782, 82] width 18 height 18
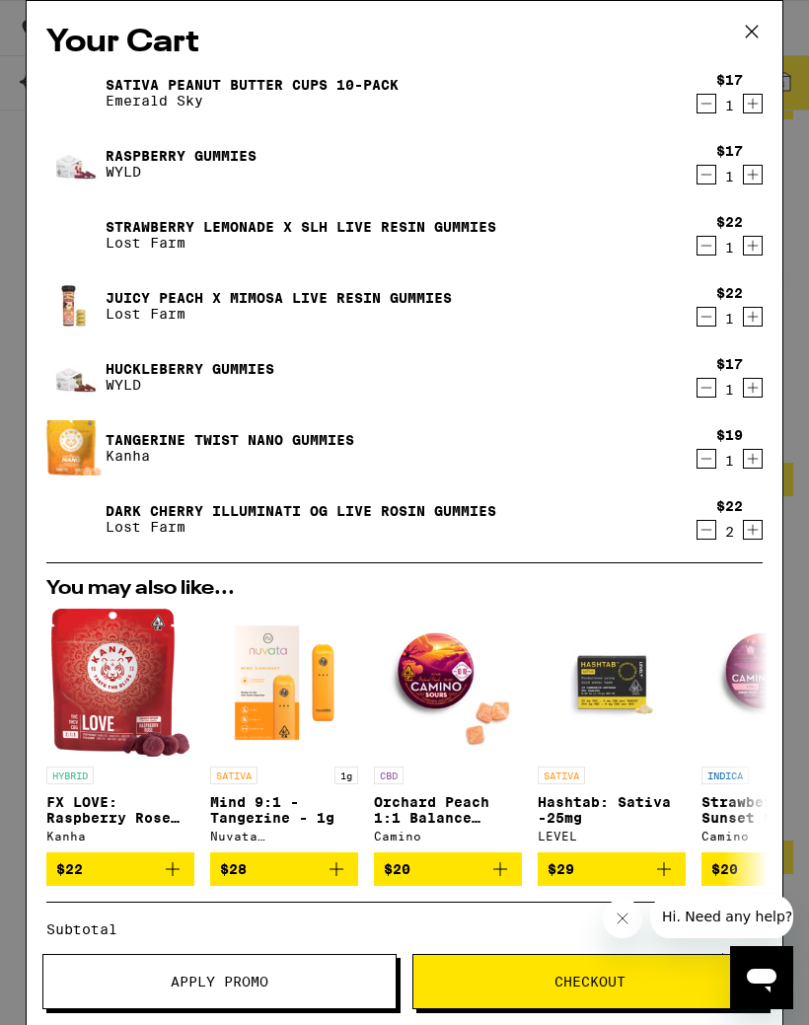
click at [756, 32] on icon at bounding box center [752, 32] width 30 height 30
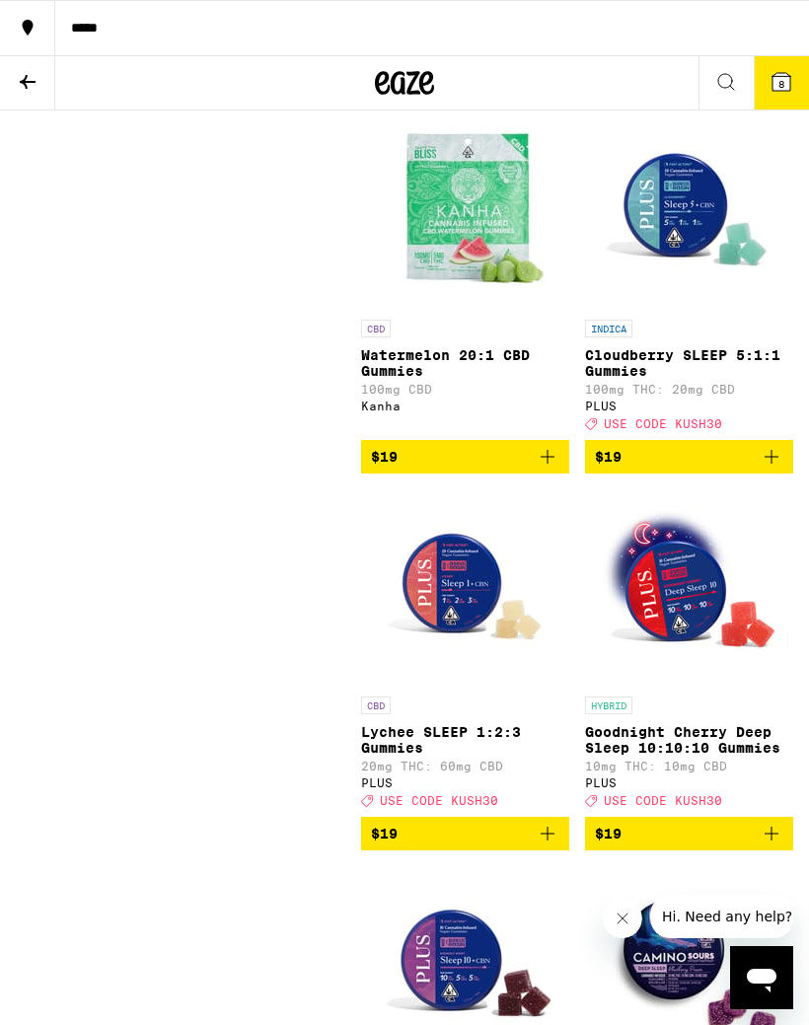
scroll to position [7897, 0]
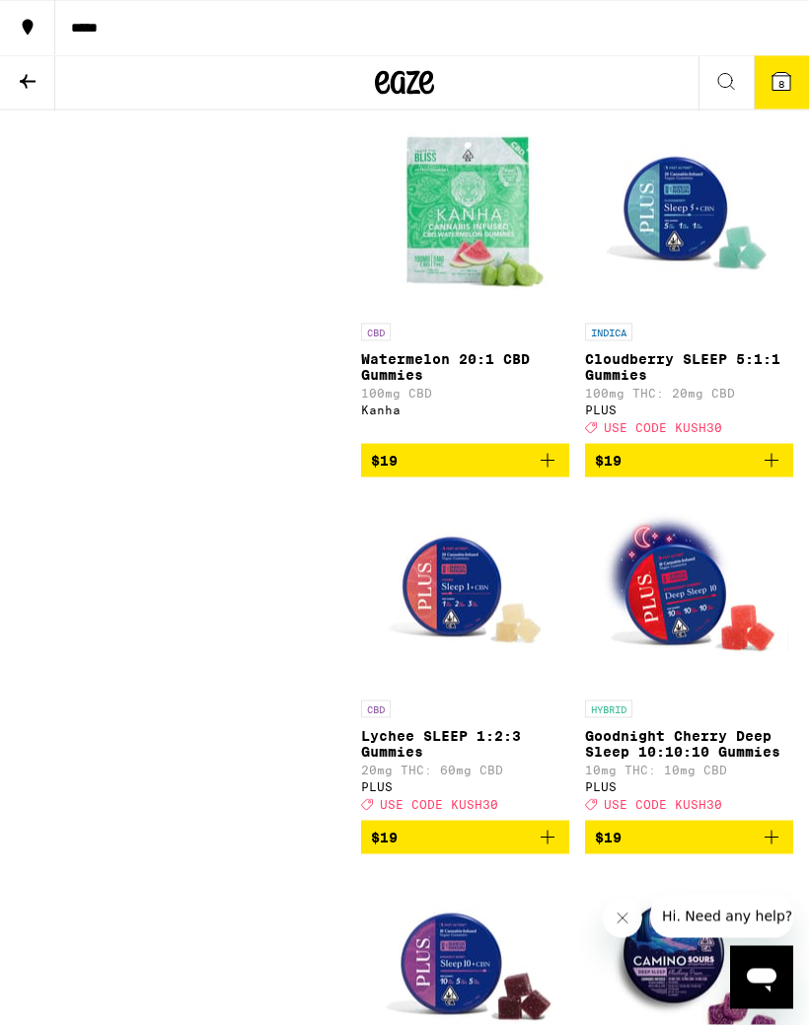
click at [786, 80] on icon at bounding box center [782, 82] width 18 height 18
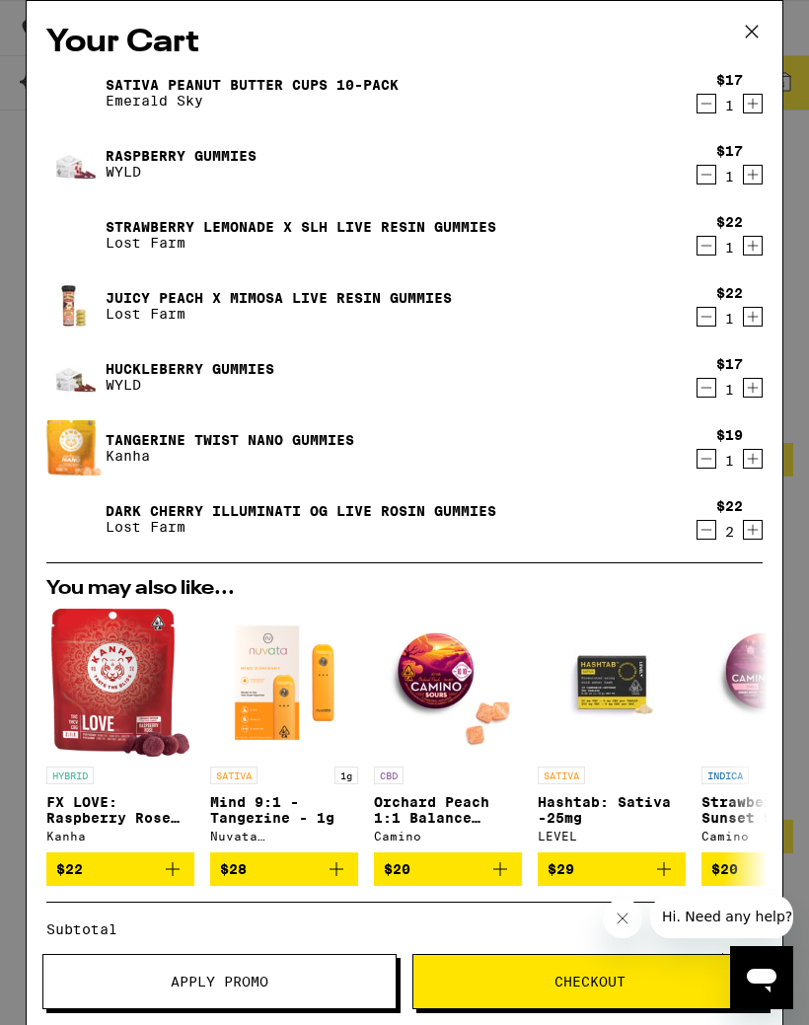
click at [161, 446] on link "Tangerine Twist Nano Gummies" at bounding box center [230, 440] width 249 height 16
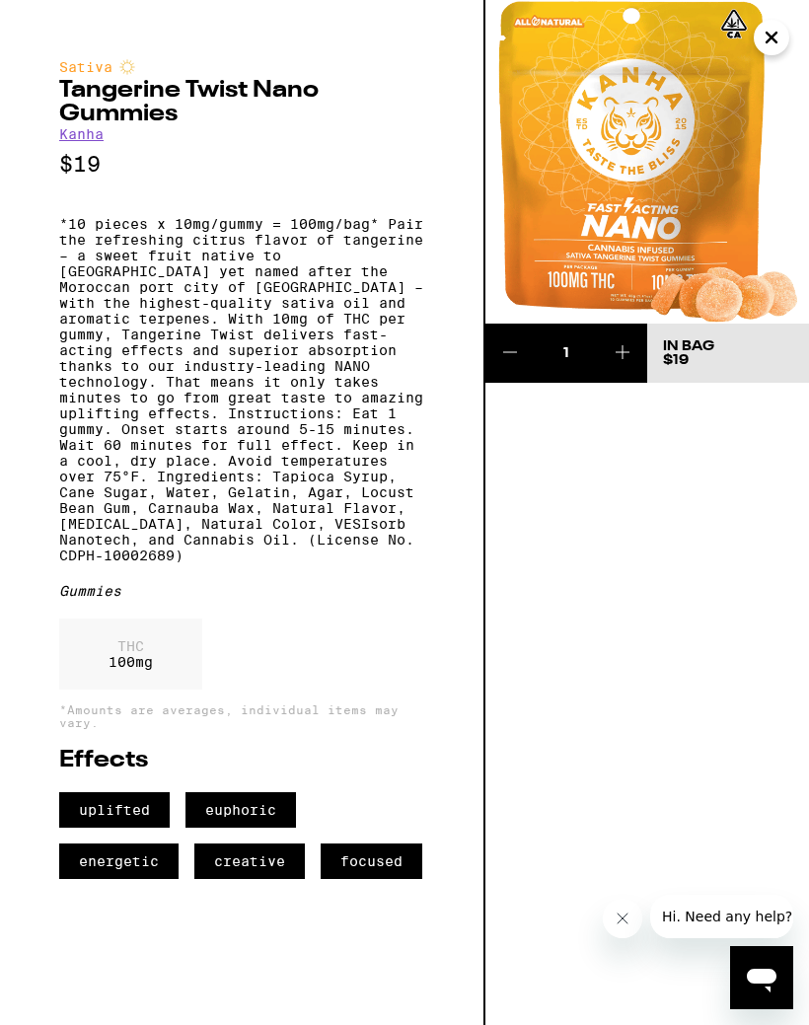
click at [643, 340] on button at bounding box center [623, 353] width 48 height 59
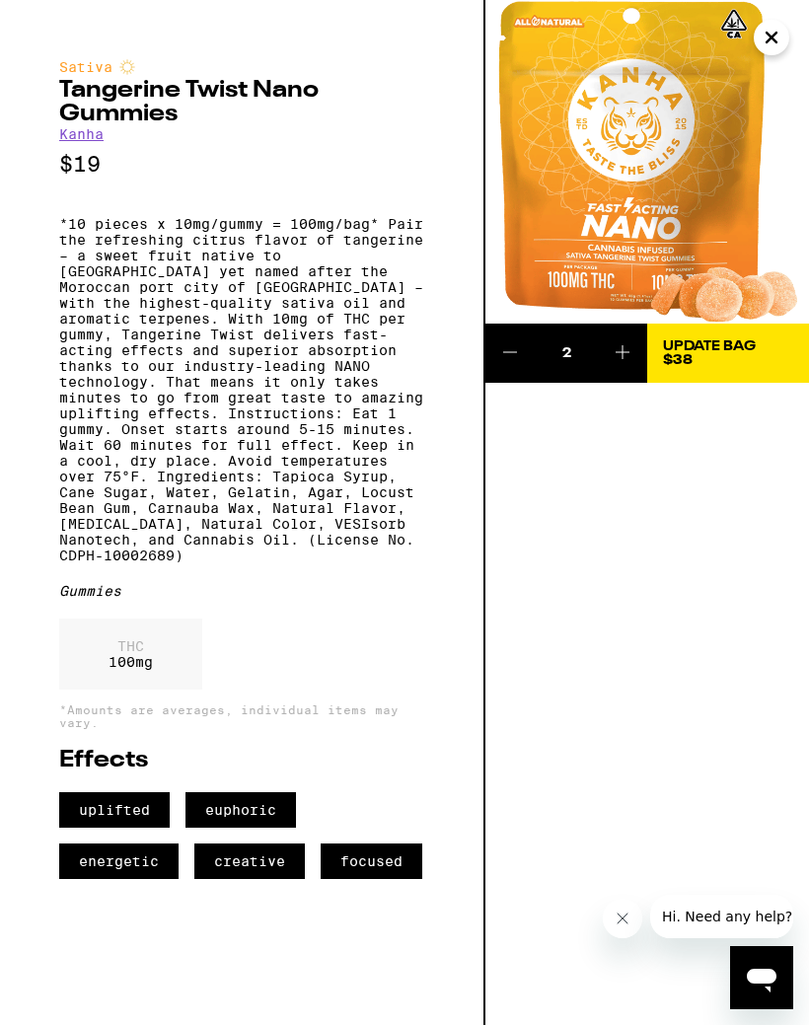
click at [637, 348] on button at bounding box center [623, 353] width 48 height 59
click at [635, 345] on icon at bounding box center [623, 352] width 24 height 24
click at [774, 40] on icon "Close" at bounding box center [772, 38] width 10 height 10
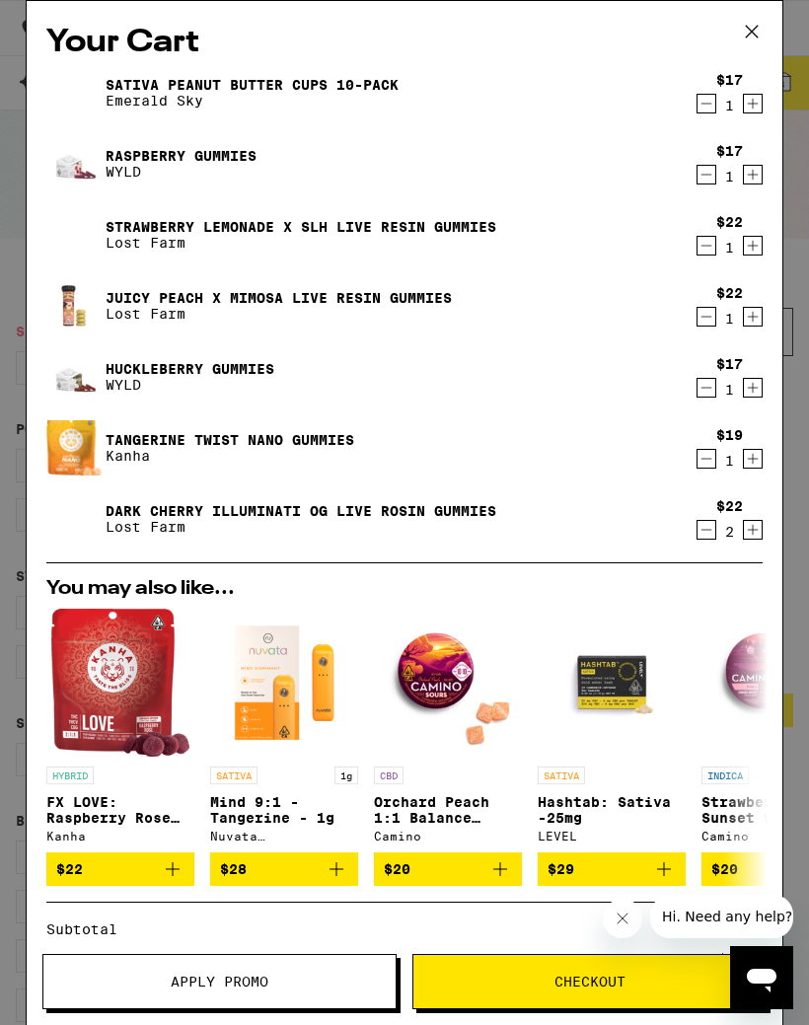
click at [751, 26] on icon at bounding box center [752, 32] width 30 height 30
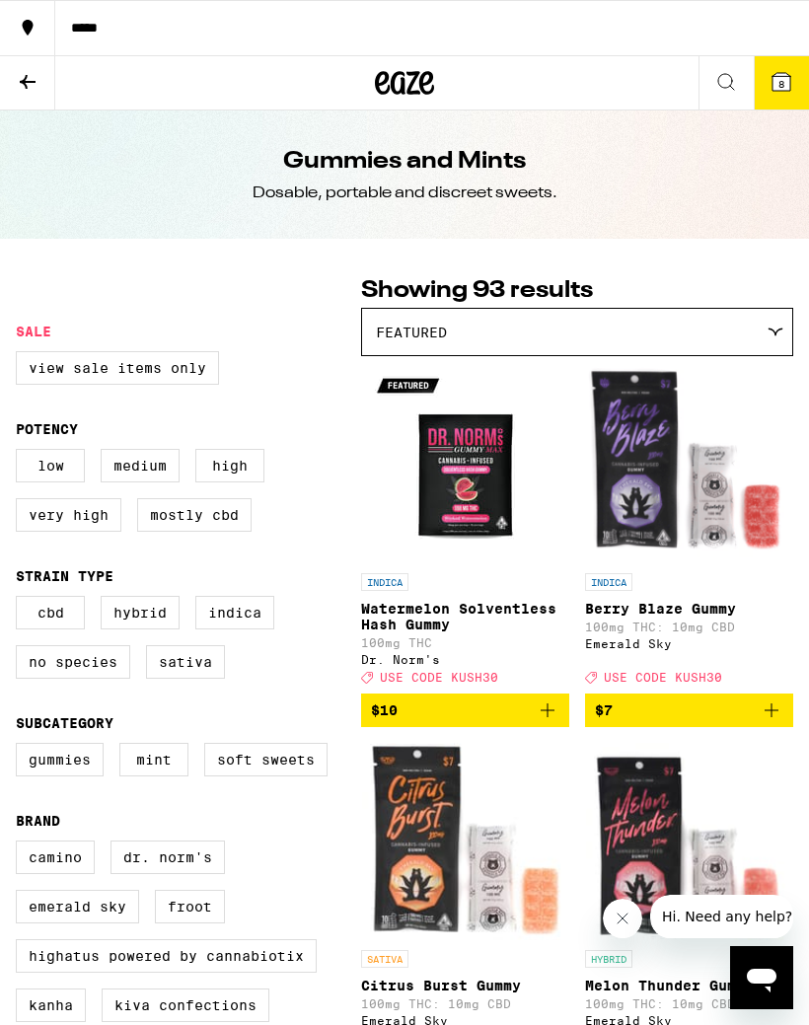
click at [36, 88] on icon at bounding box center [28, 82] width 24 height 24
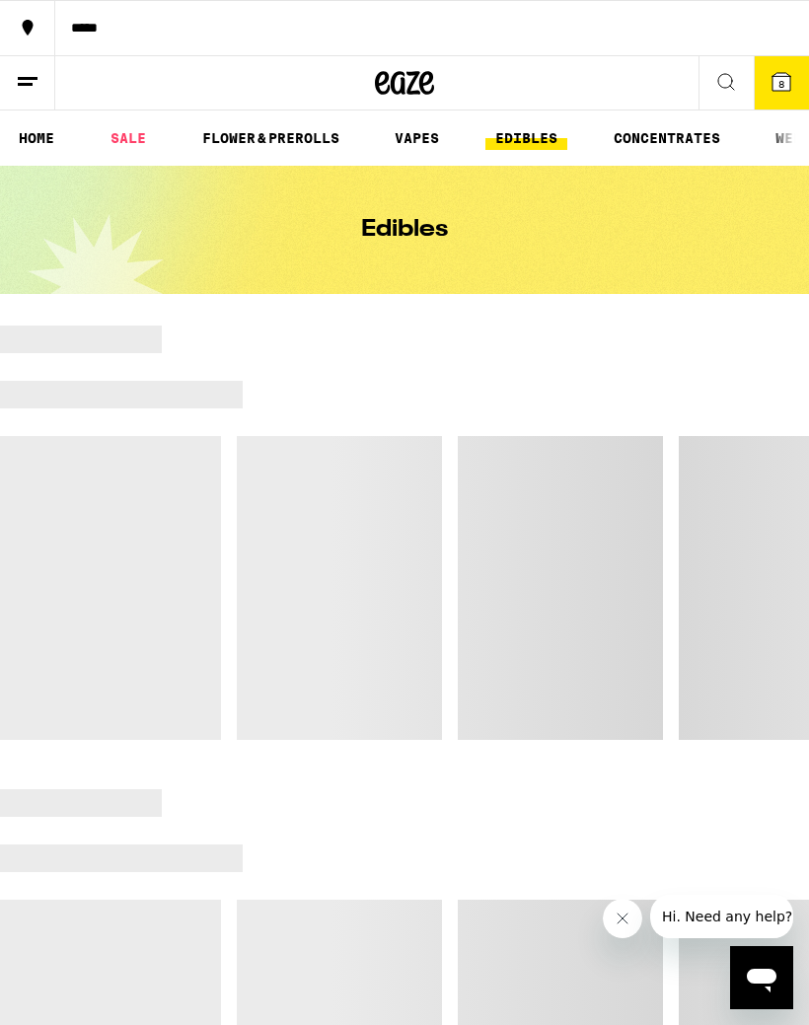
click at [274, 139] on link "FLOWER & PREROLLS" at bounding box center [270, 138] width 157 height 24
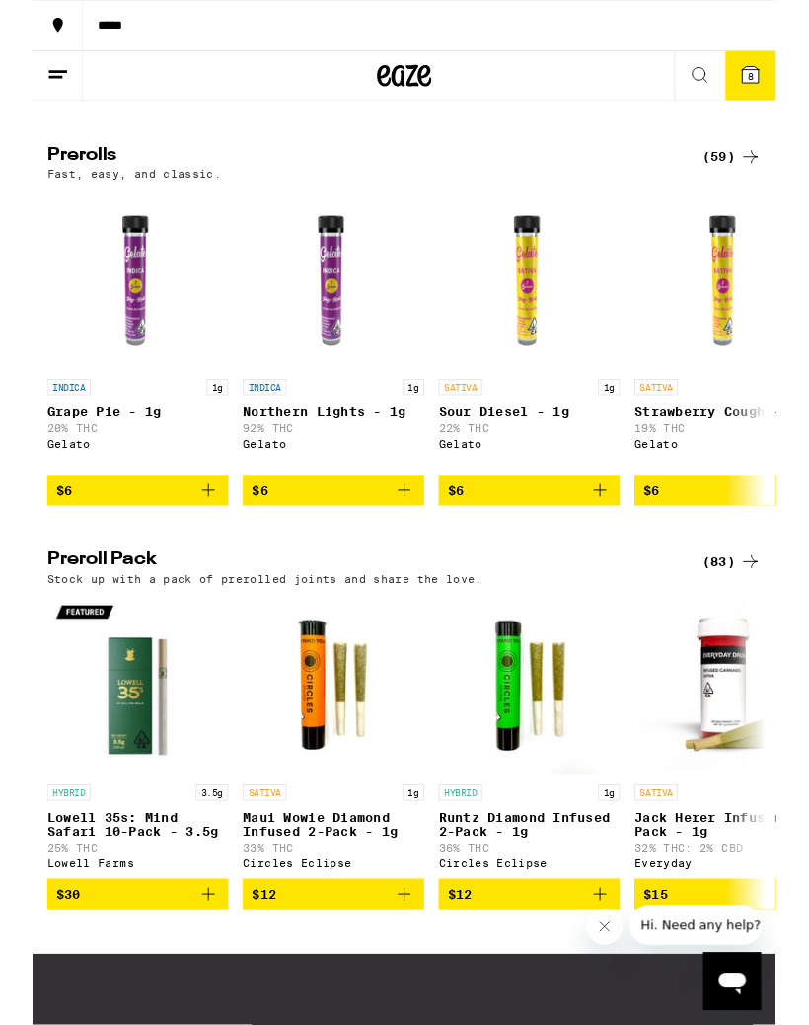
scroll to position [1073, 0]
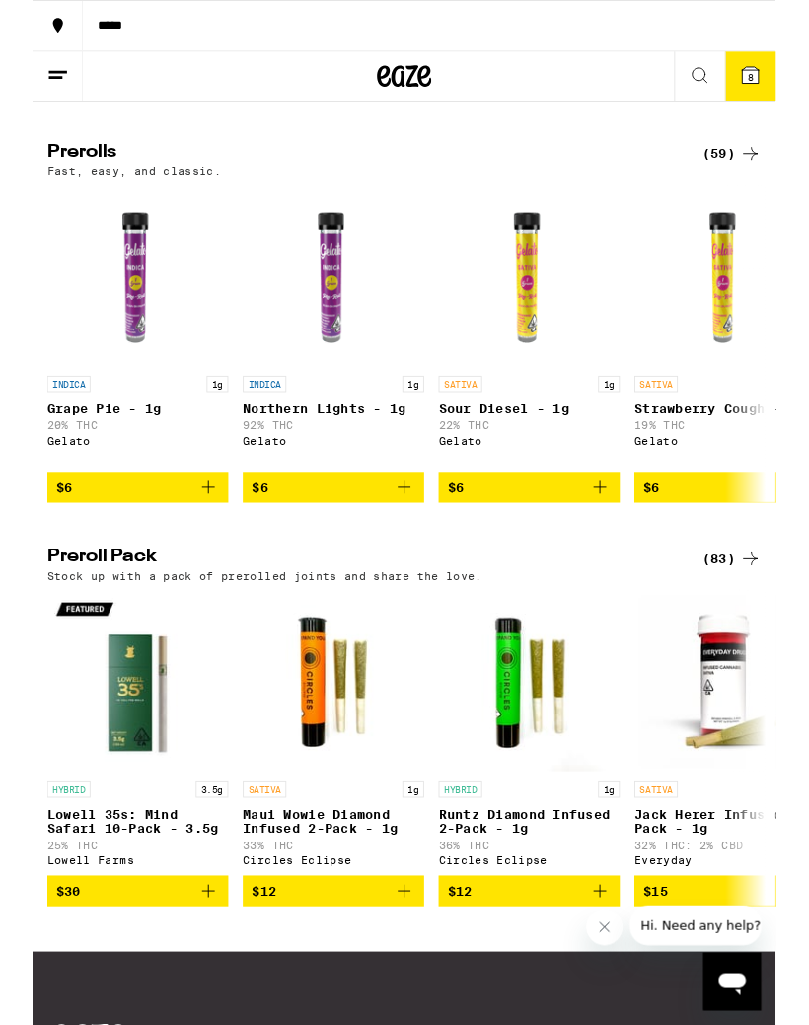
click at [770, 621] on icon at bounding box center [782, 609] width 24 height 24
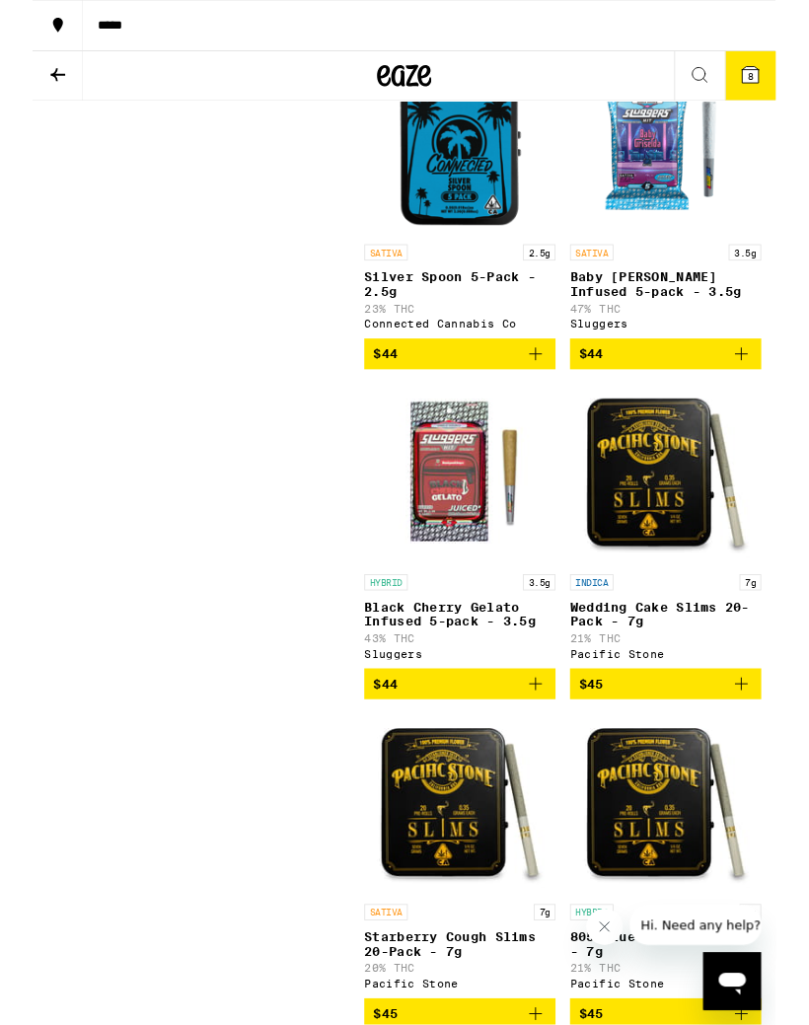
scroll to position [12904, 0]
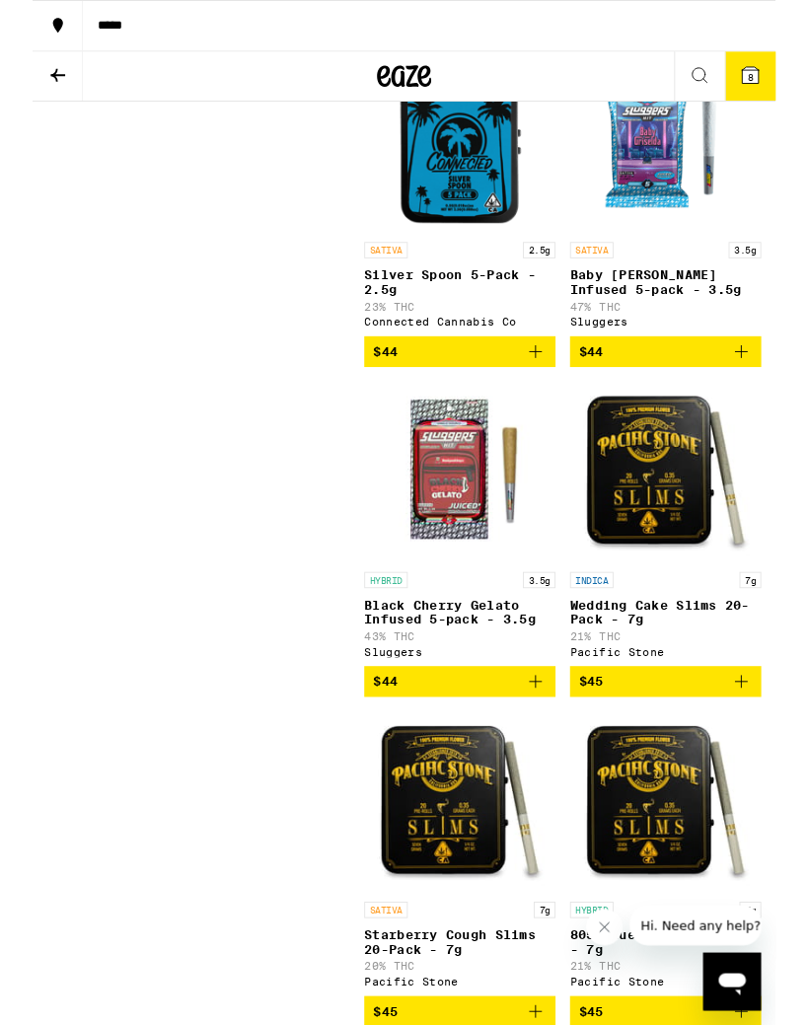
click at [700, 395] on span "$44" at bounding box center [689, 383] width 189 height 24
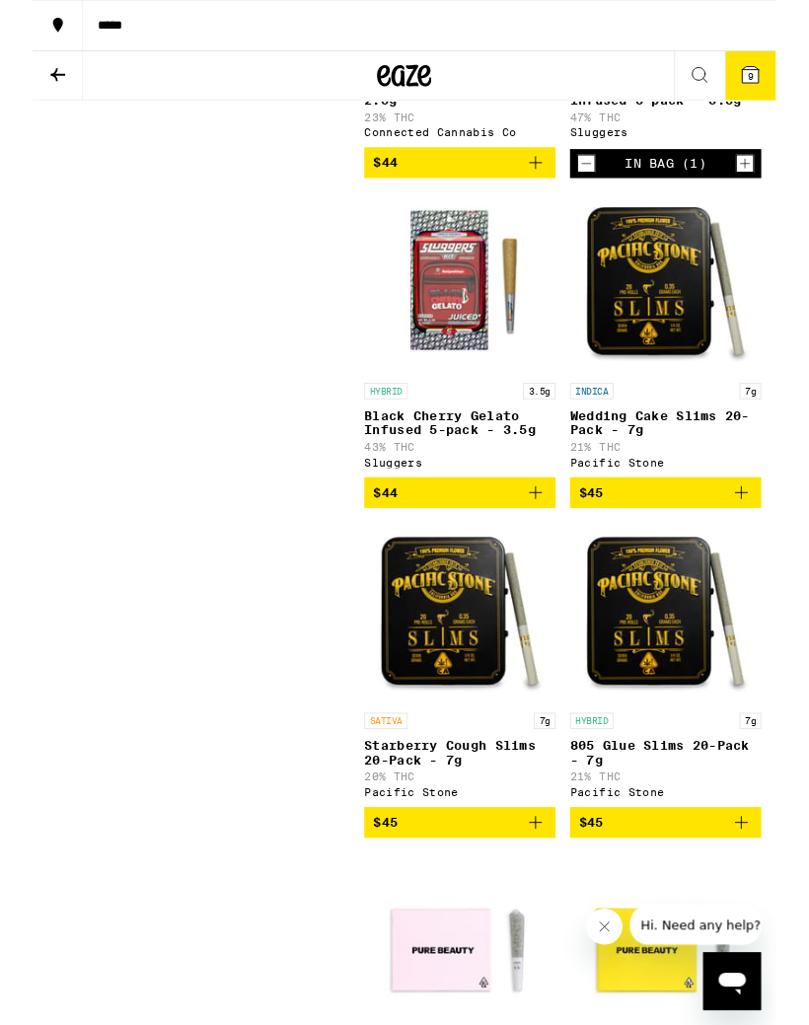
scroll to position [13114, 0]
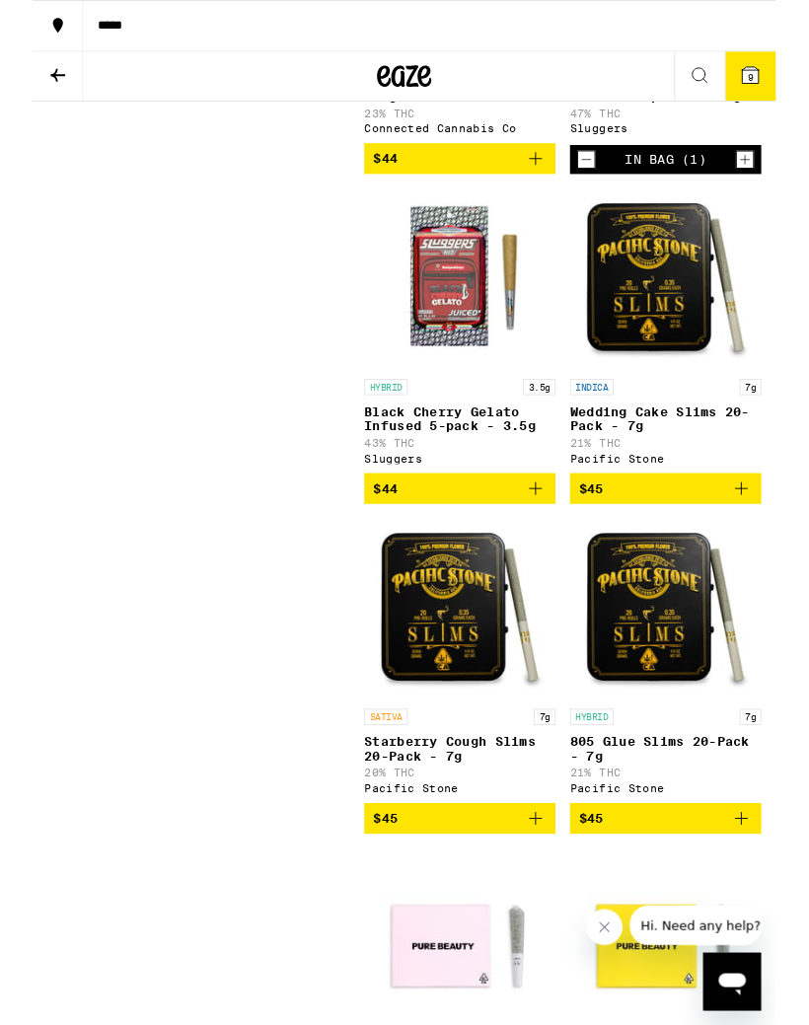
click at [785, 76] on icon at bounding box center [782, 82] width 18 height 18
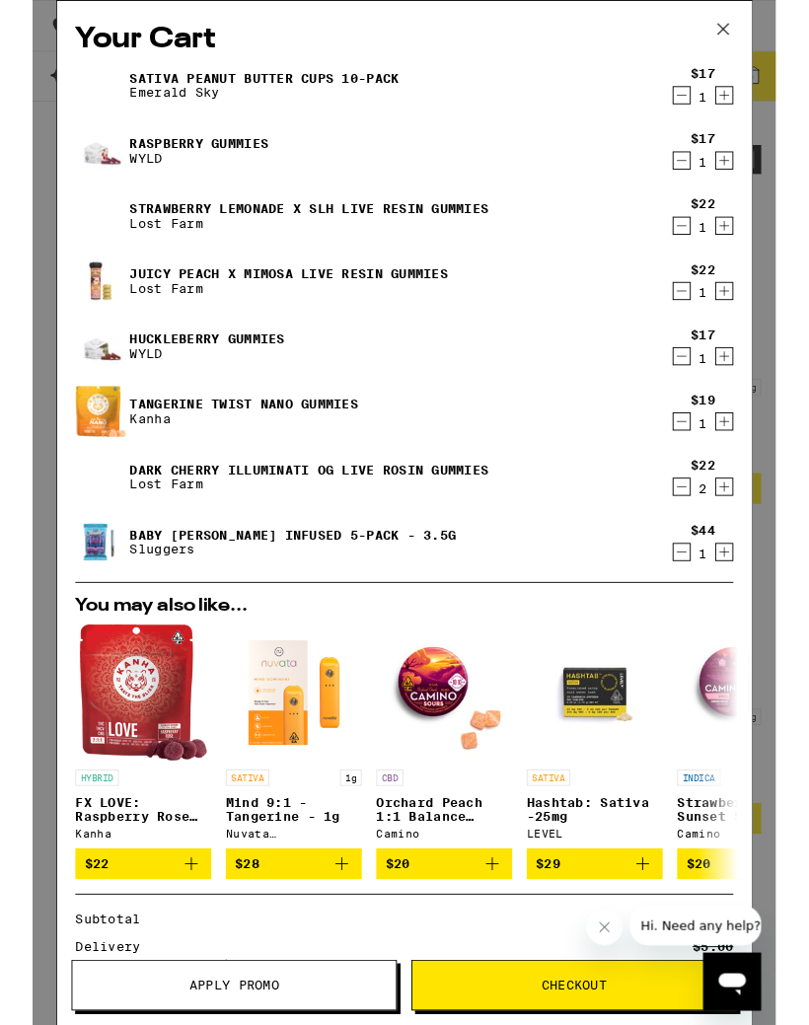
click at [757, 458] on icon "Increment" at bounding box center [753, 459] width 18 height 24
click at [763, 459] on button "Increment" at bounding box center [753, 459] width 20 height 20
click at [763, 458] on button "Increment" at bounding box center [753, 459] width 20 height 20
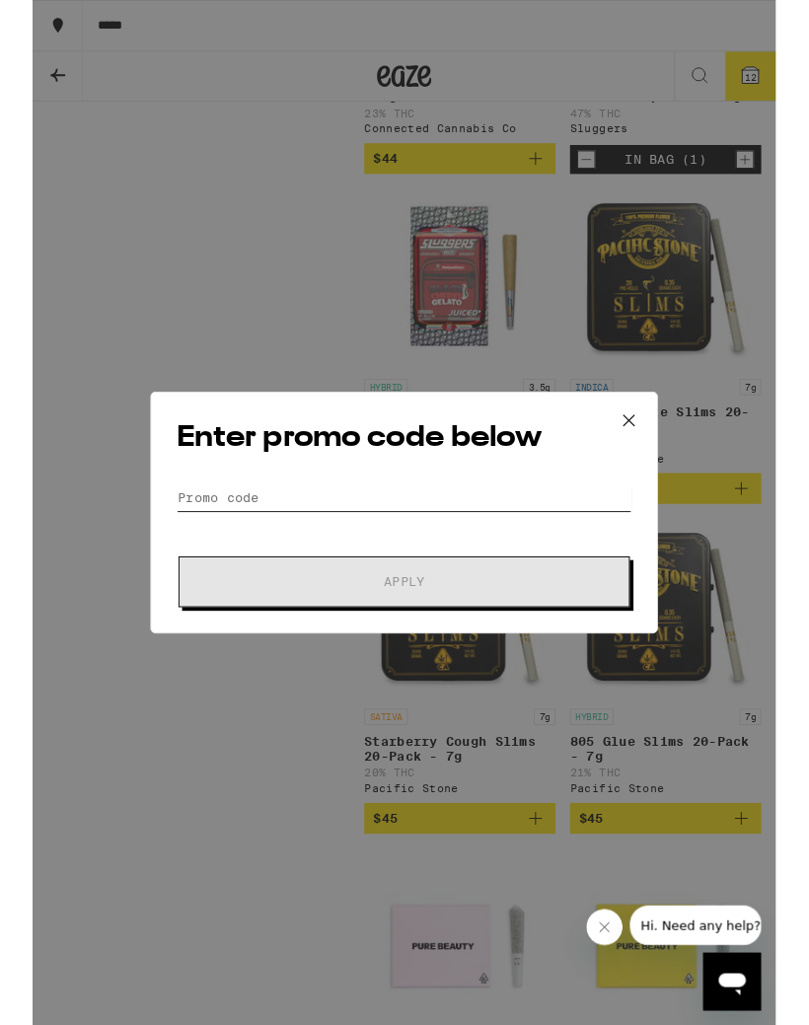
click at [245, 531] on input "Promo Code" at bounding box center [404, 542] width 495 height 30
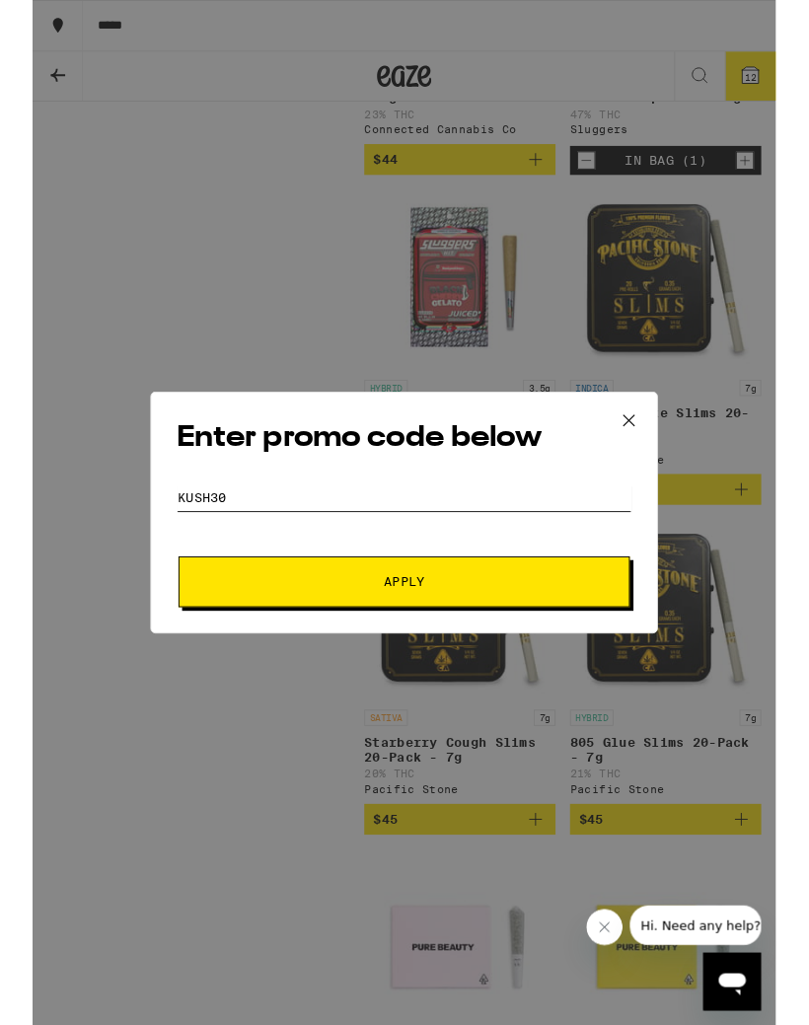
type input "Kush30"
click at [538, 641] on span "Apply" at bounding box center [404, 634] width 355 height 14
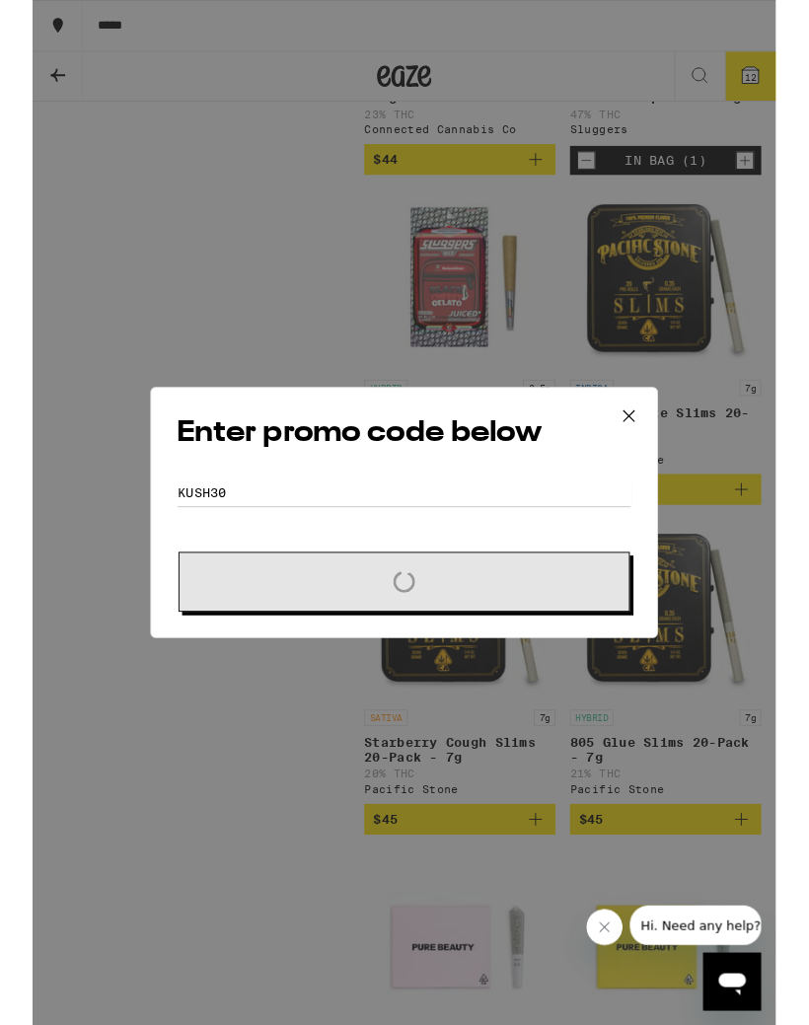
scroll to position [13114, 0]
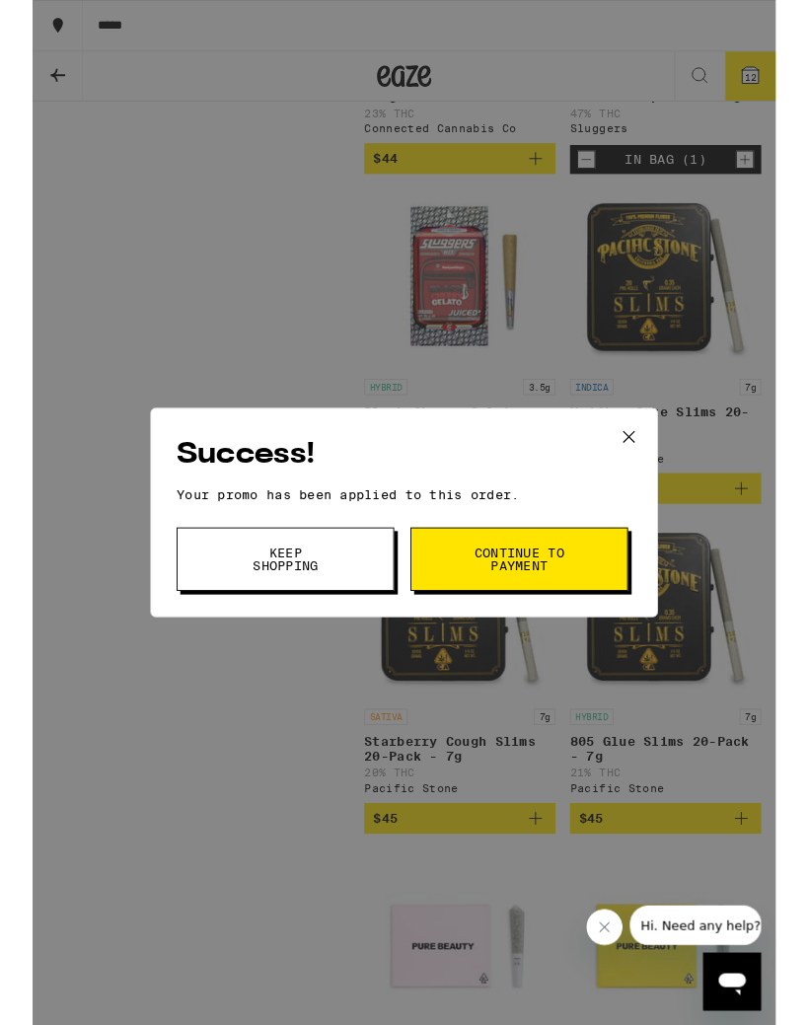
click at [659, 464] on icon at bounding box center [650, 476] width 30 height 30
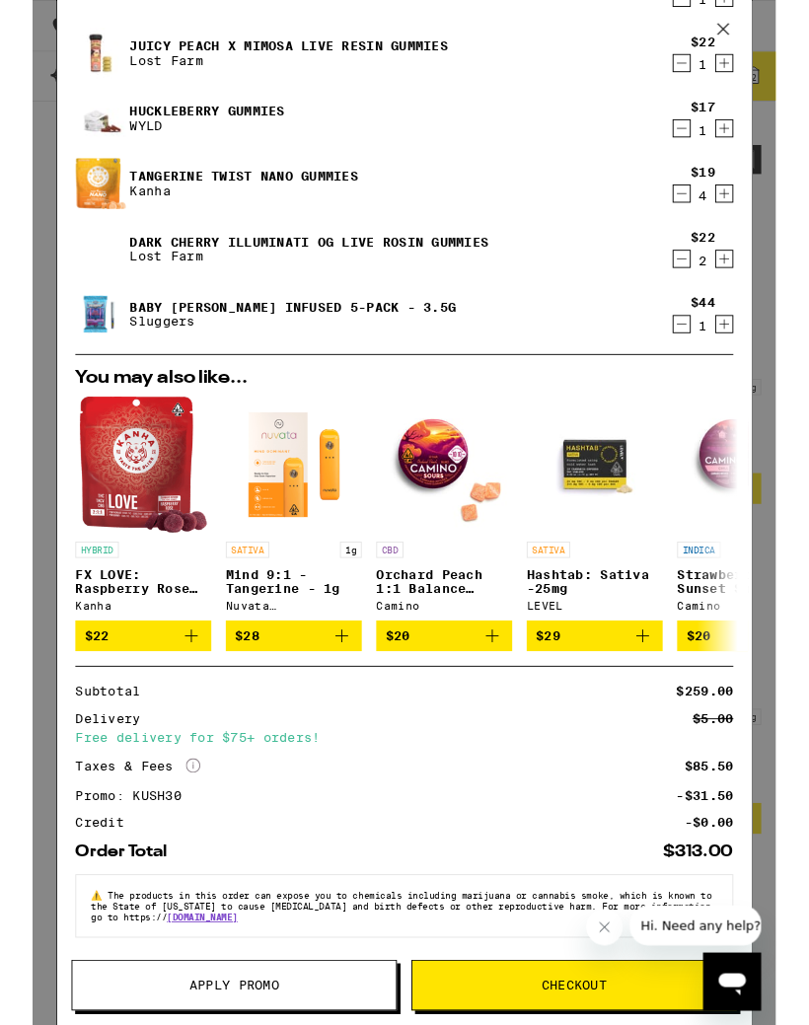
scroll to position [268, 0]
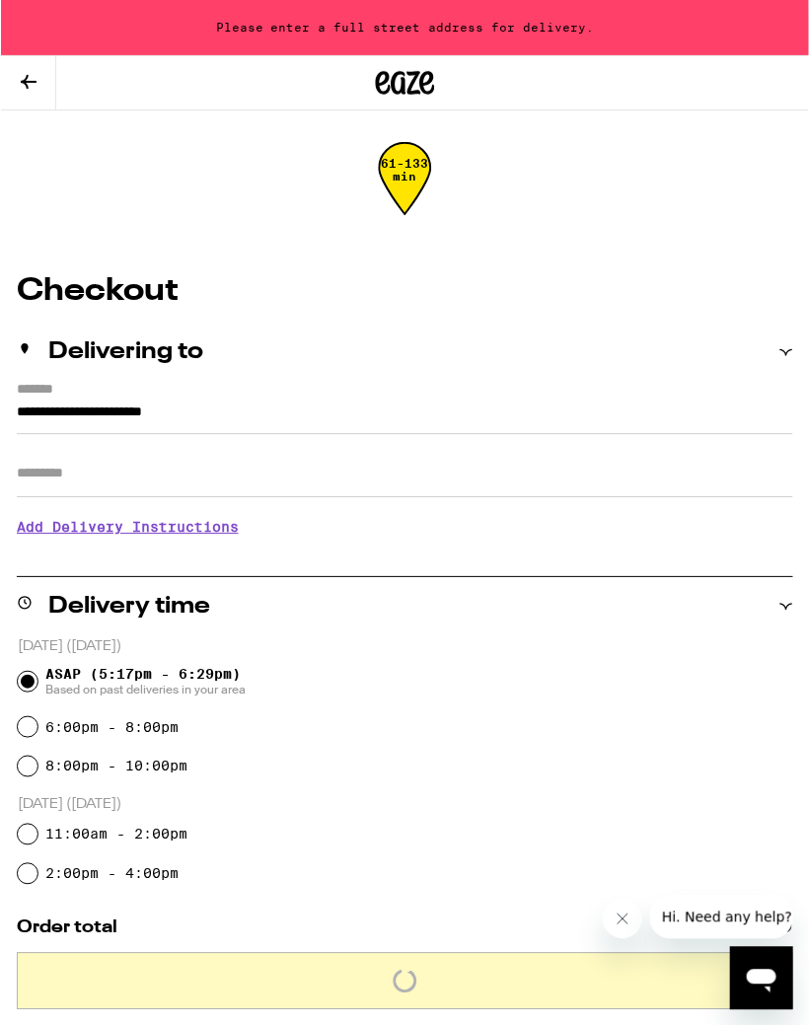
scroll to position [12, 0]
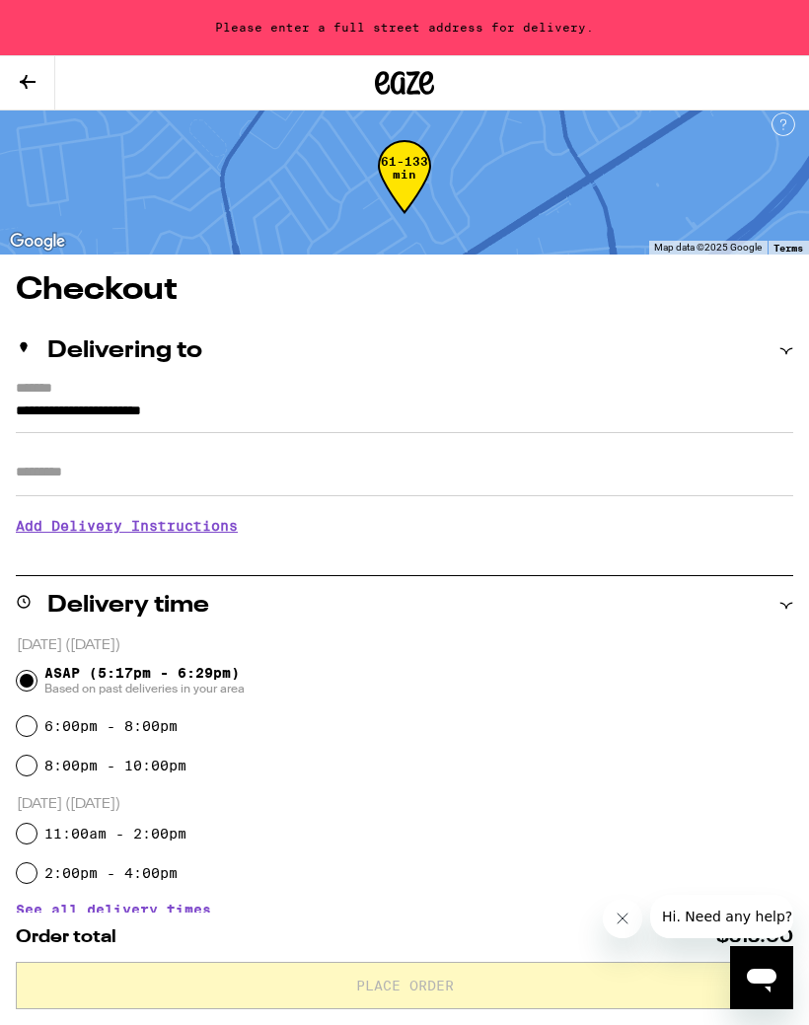
click at [78, 342] on h2 "Delivering to" at bounding box center [124, 352] width 155 height 24
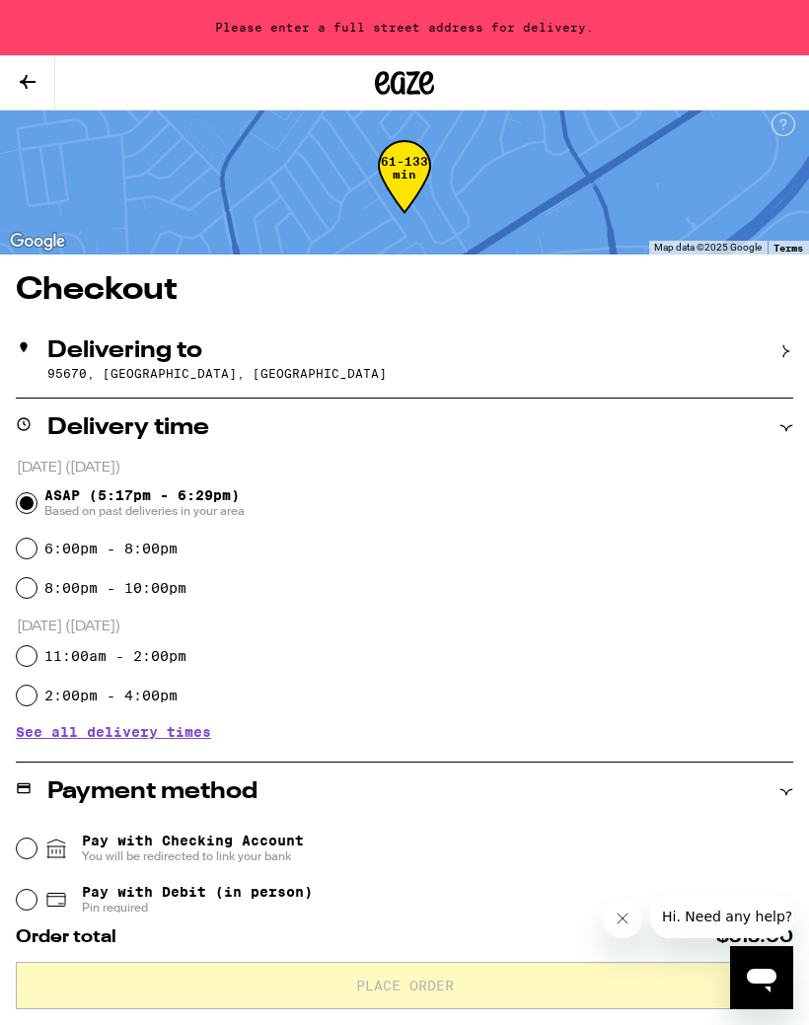
scroll to position [0, 0]
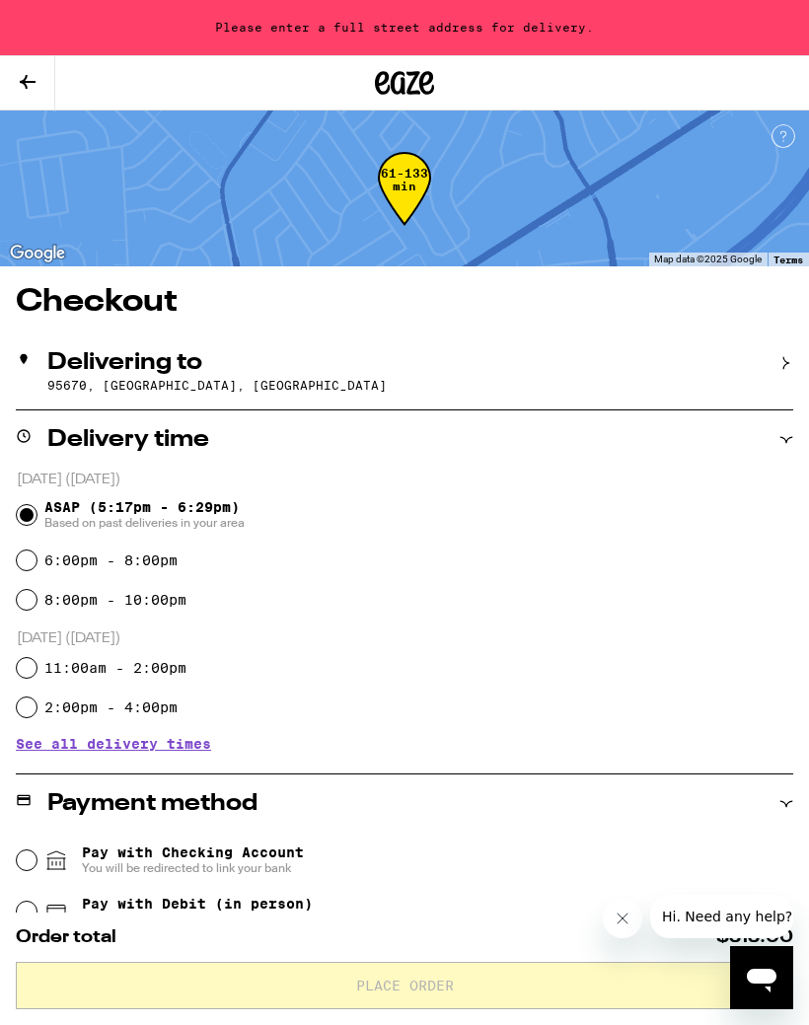
click at [105, 360] on h2 "Delivering to" at bounding box center [124, 363] width 155 height 24
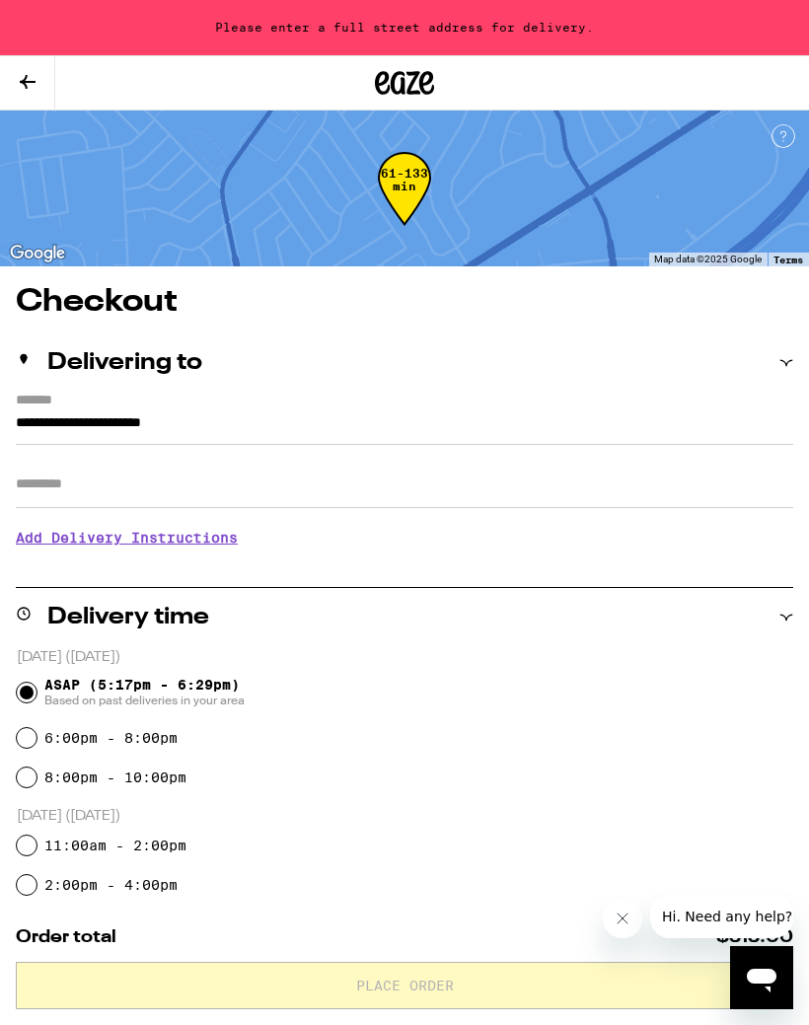
click at [31, 421] on input "**********" at bounding box center [405, 429] width 778 height 34
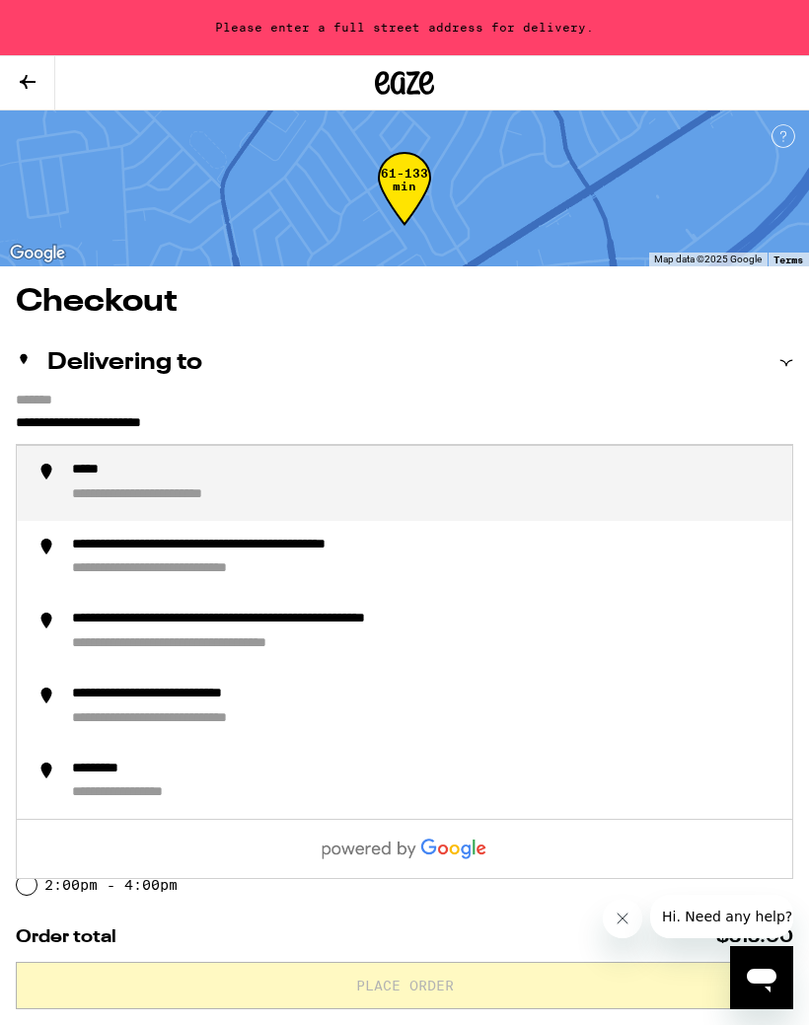
click at [16, 420] on input "**********" at bounding box center [405, 429] width 778 height 34
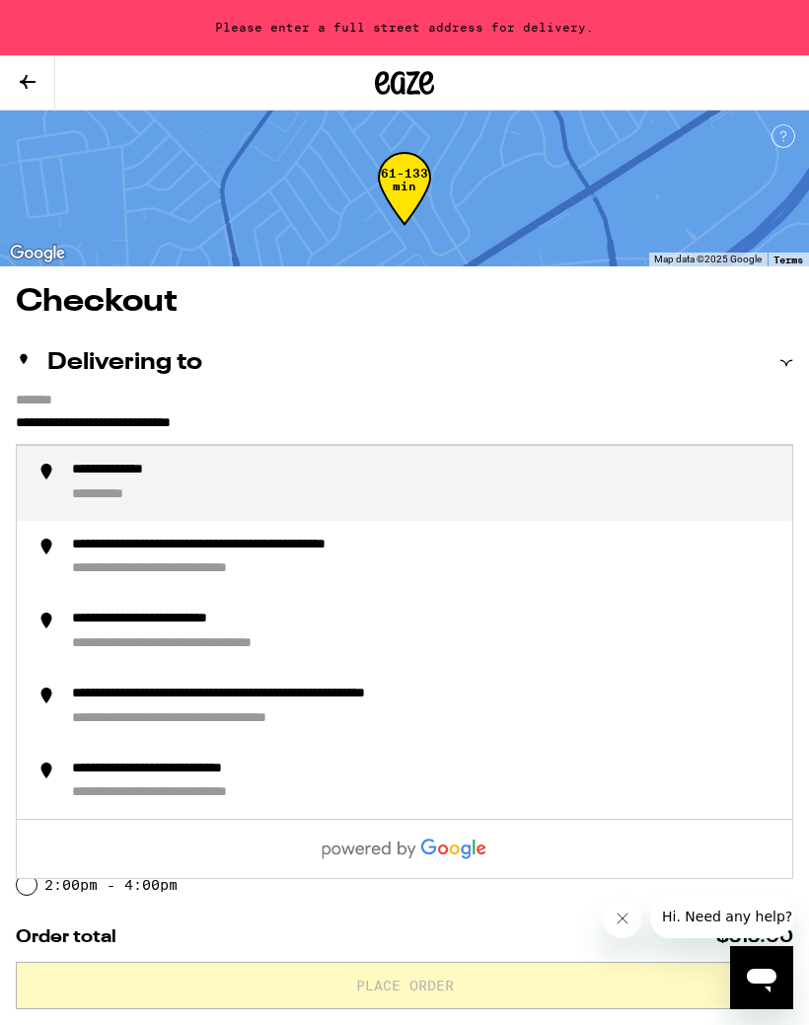
type input "**********"
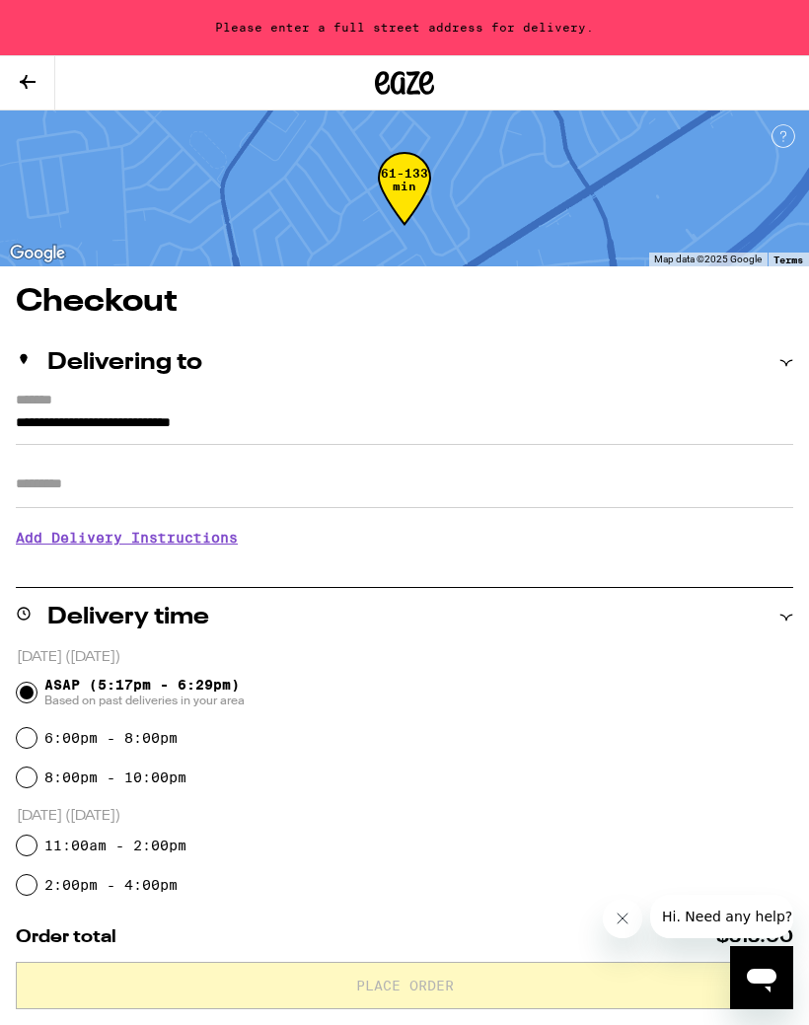
click at [27, 88] on icon at bounding box center [28, 82] width 16 height 14
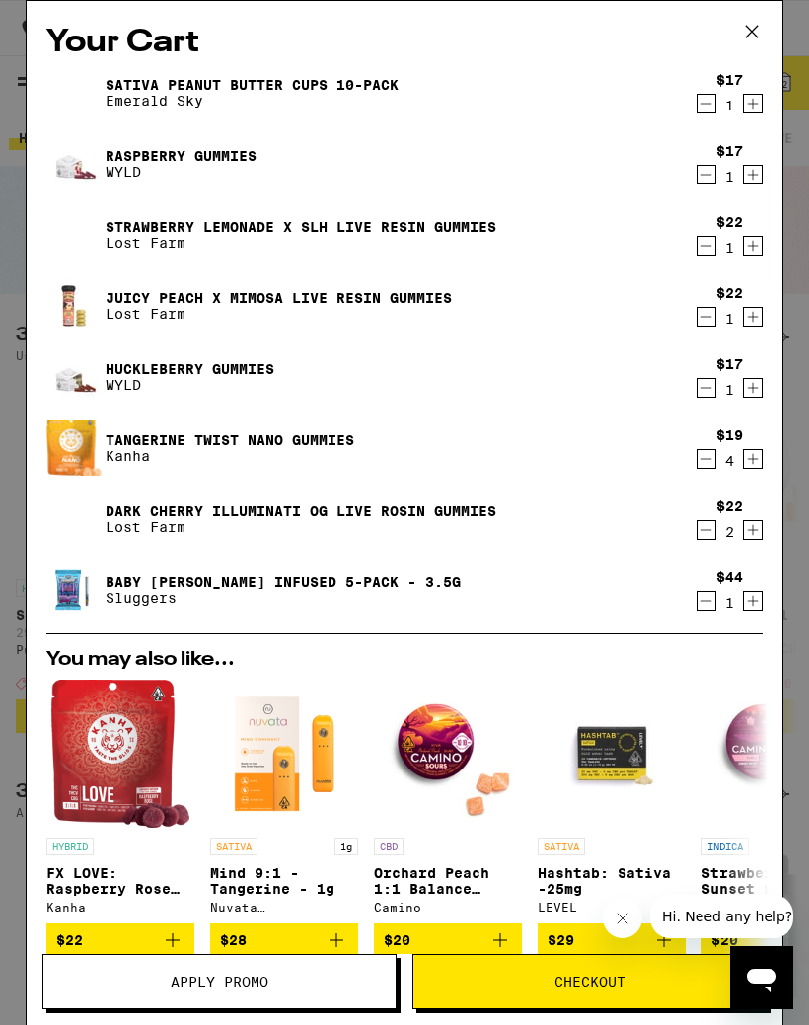
click at [752, 35] on icon at bounding box center [752, 32] width 30 height 30
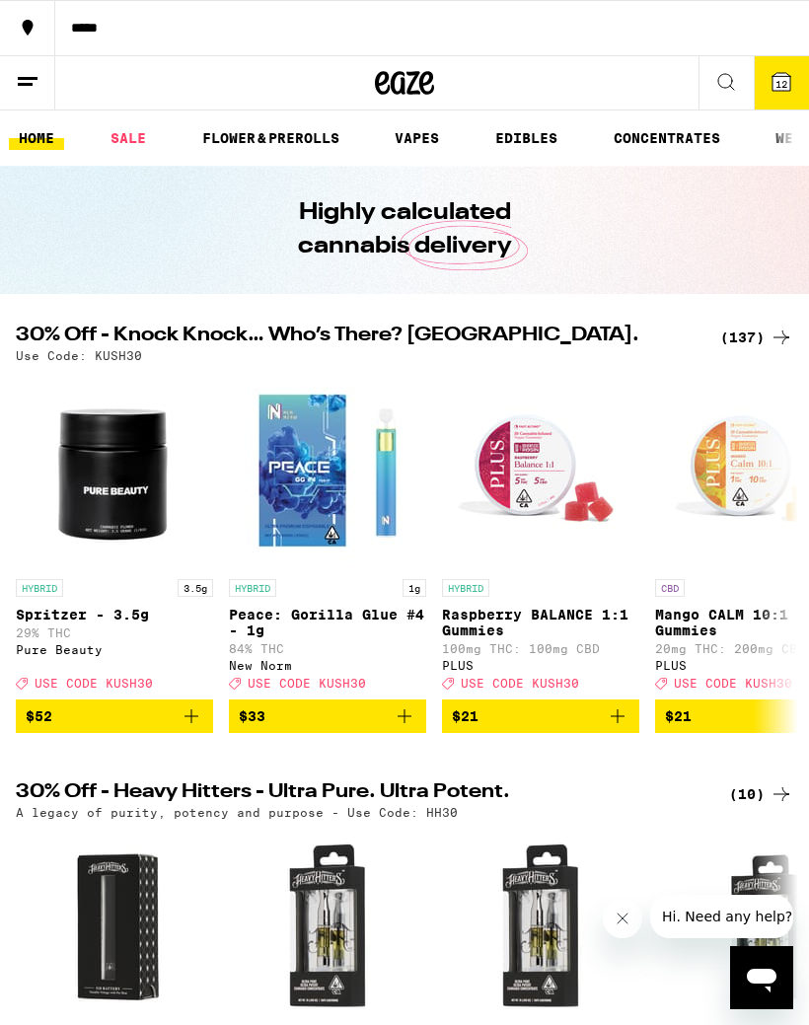
click at [40, 85] on button at bounding box center [27, 83] width 55 height 54
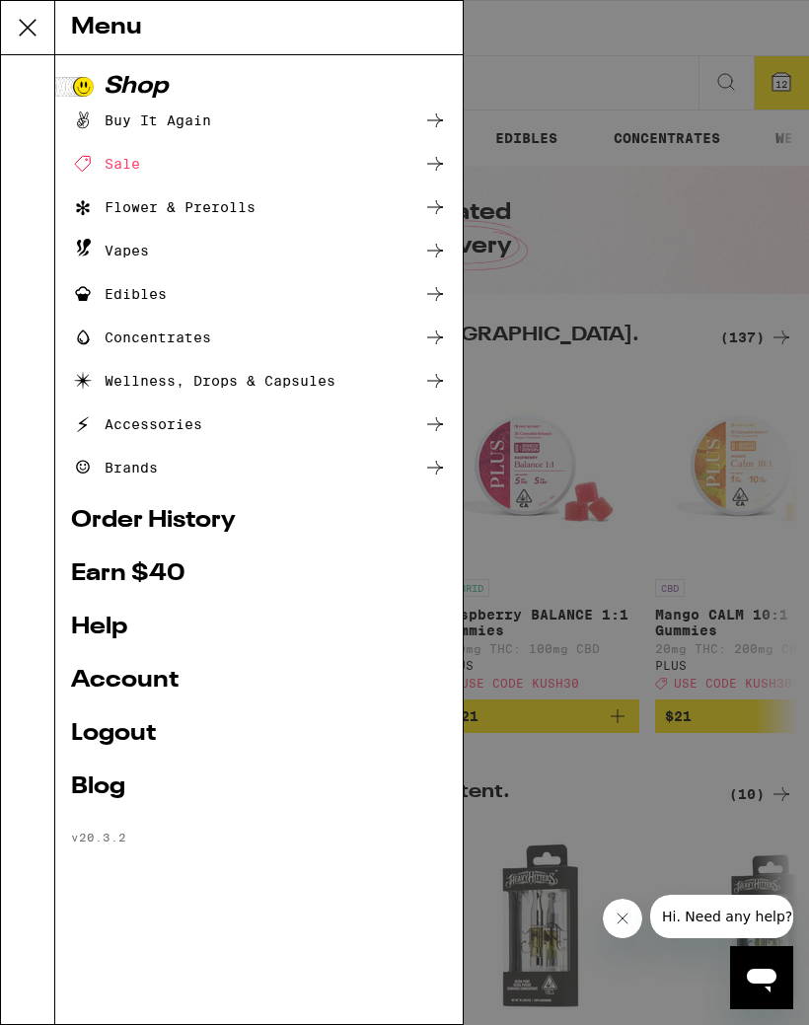
click at [97, 730] on link "Logout" at bounding box center [259, 734] width 376 height 24
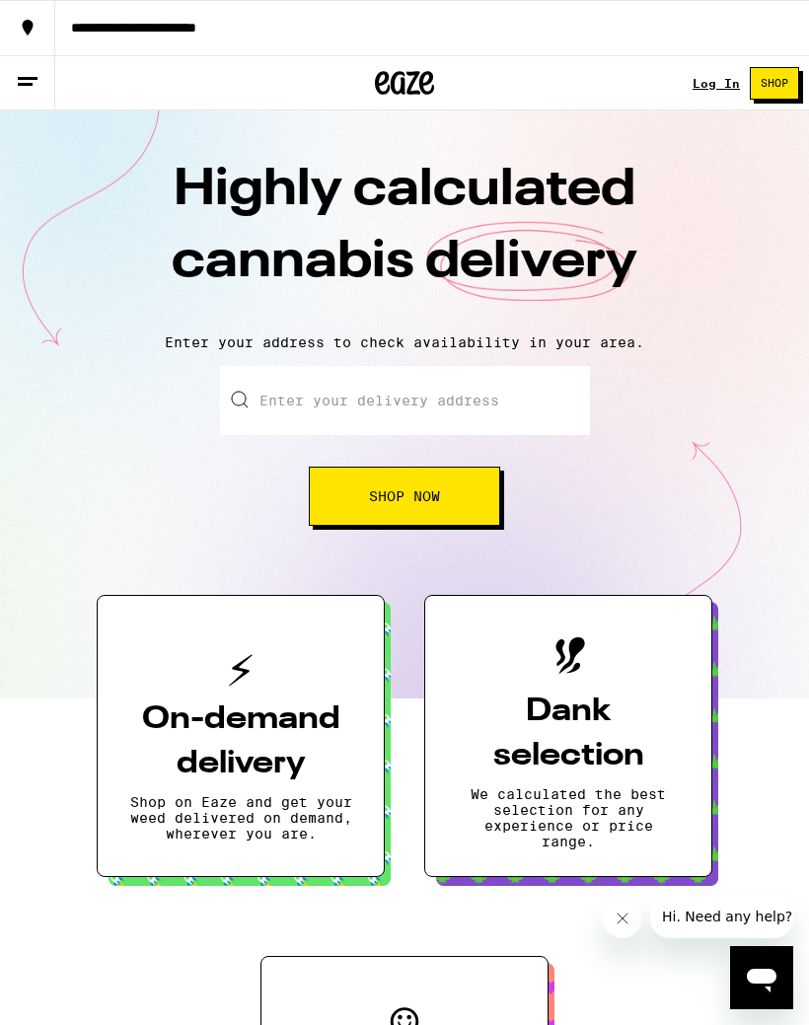
click at [435, 396] on input "Enter your delivery address" at bounding box center [405, 400] width 370 height 69
click at [724, 83] on link "Log In" at bounding box center [716, 83] width 47 height 13
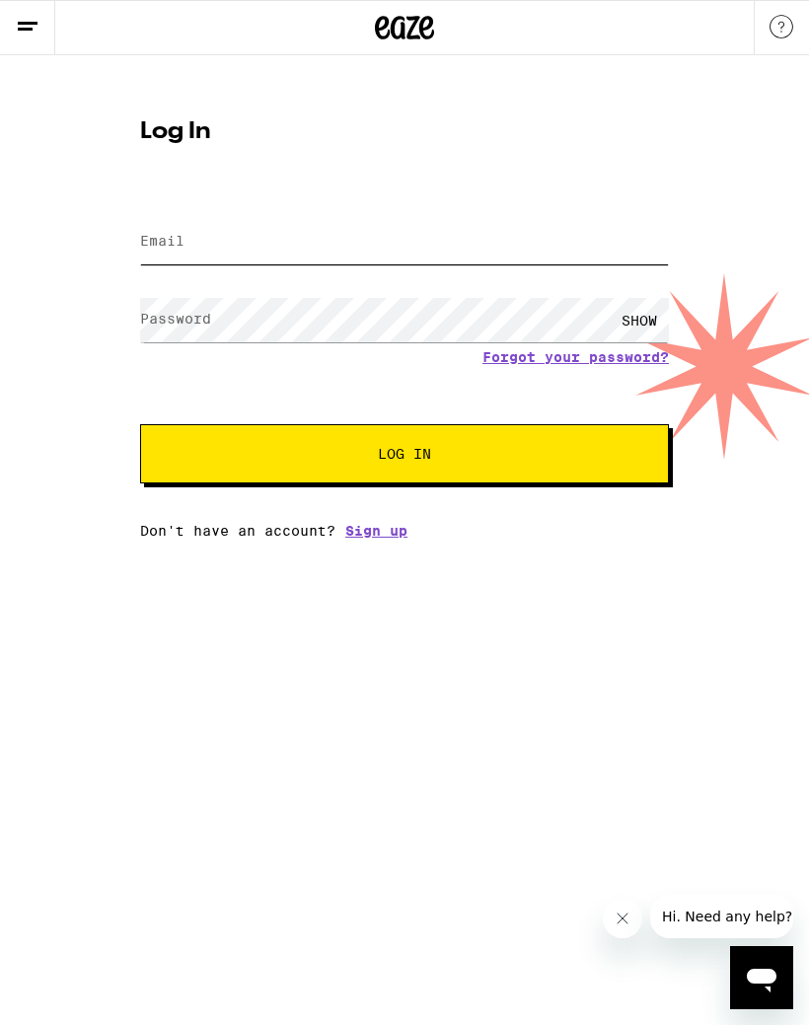
click at [287, 240] on input "Email" at bounding box center [404, 242] width 529 height 44
type input "judy@winn-winn.com"
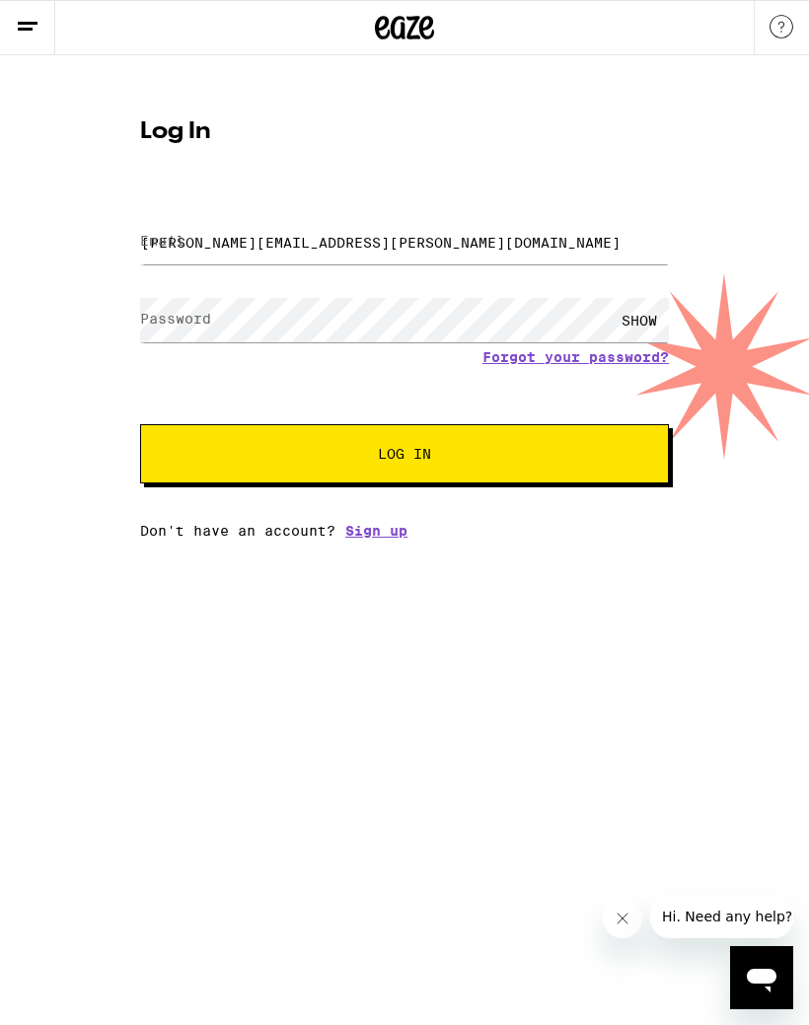
click at [405, 457] on button "Log In" at bounding box center [404, 453] width 529 height 59
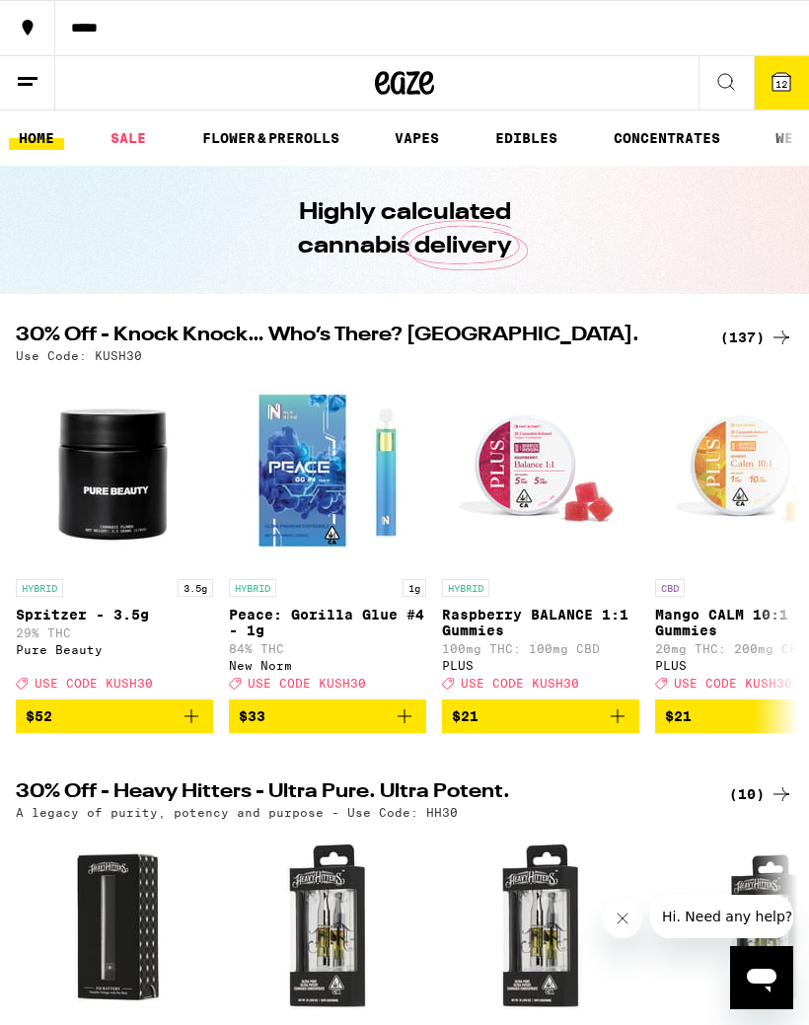
click at [796, 73] on button "12" at bounding box center [781, 82] width 55 height 53
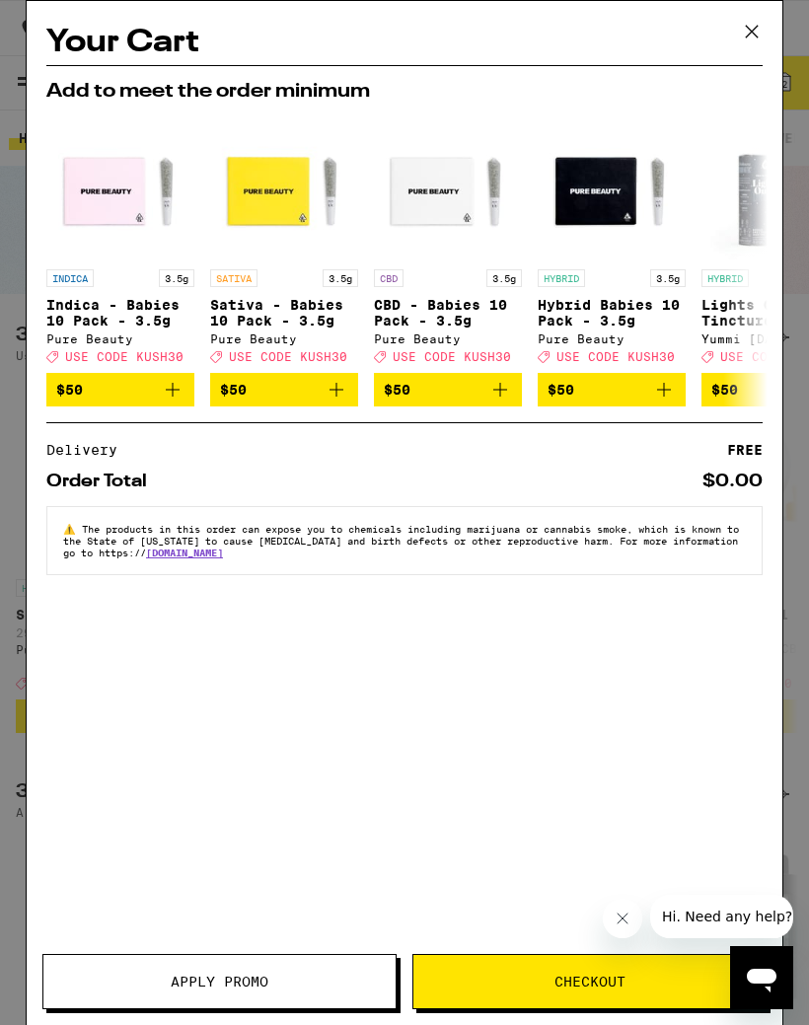
click at [668, 977] on span "Checkout" at bounding box center [590, 982] width 352 height 14
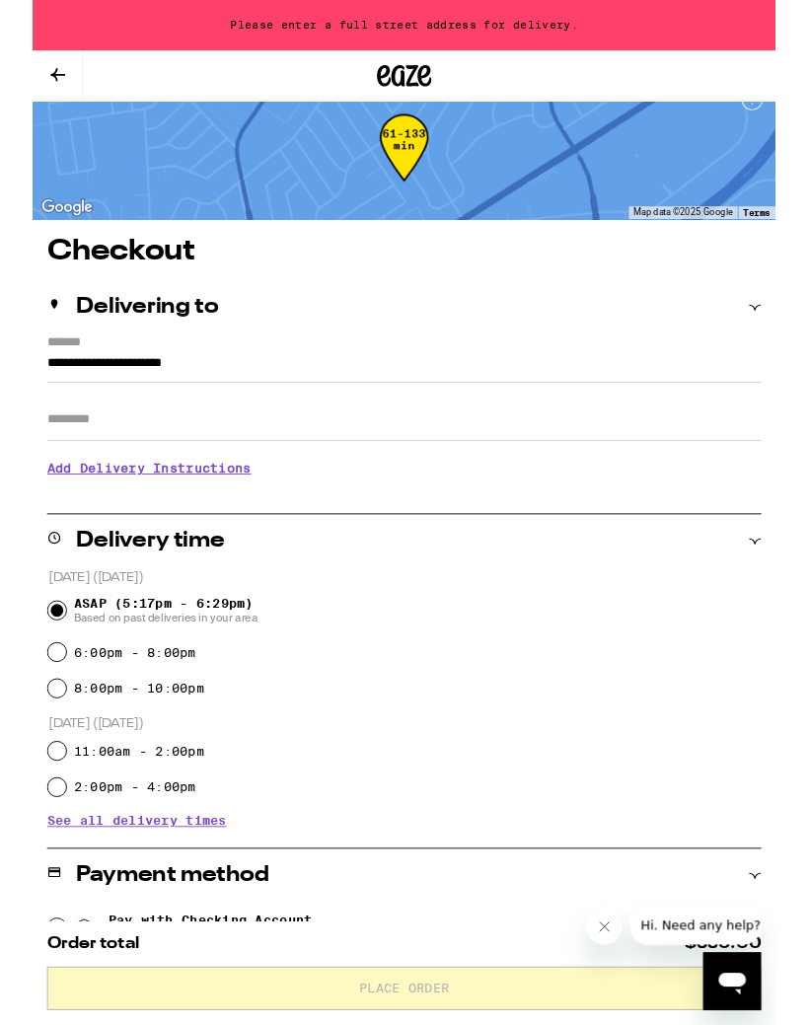
scroll to position [4, 0]
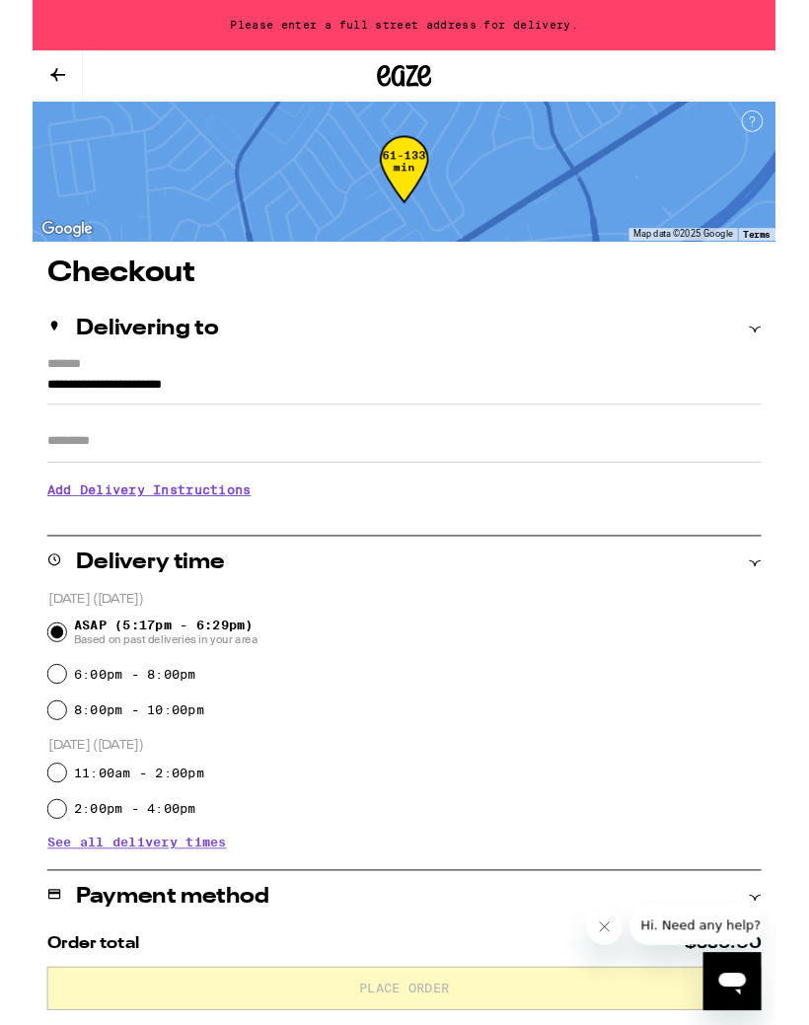
click at [784, 355] on icon at bounding box center [787, 359] width 14 height 14
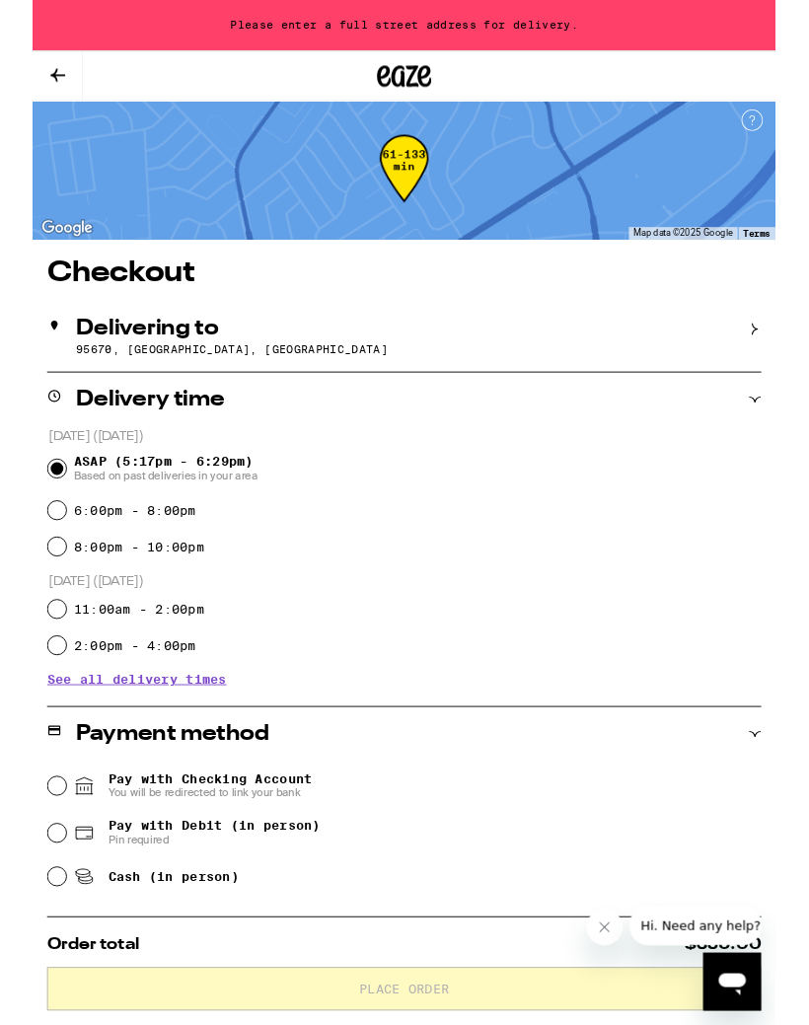
click at [239, 360] on div "Delivering to" at bounding box center [405, 358] width 778 height 24
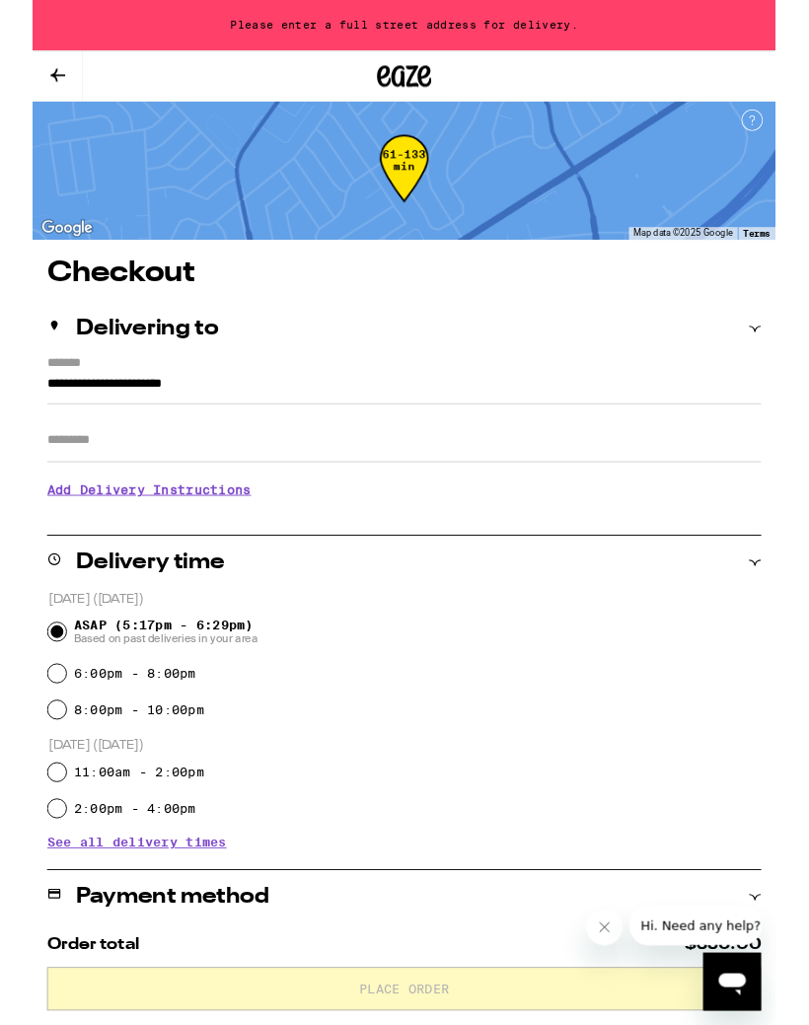
click at [16, 414] on input "**********" at bounding box center [405, 424] width 778 height 34
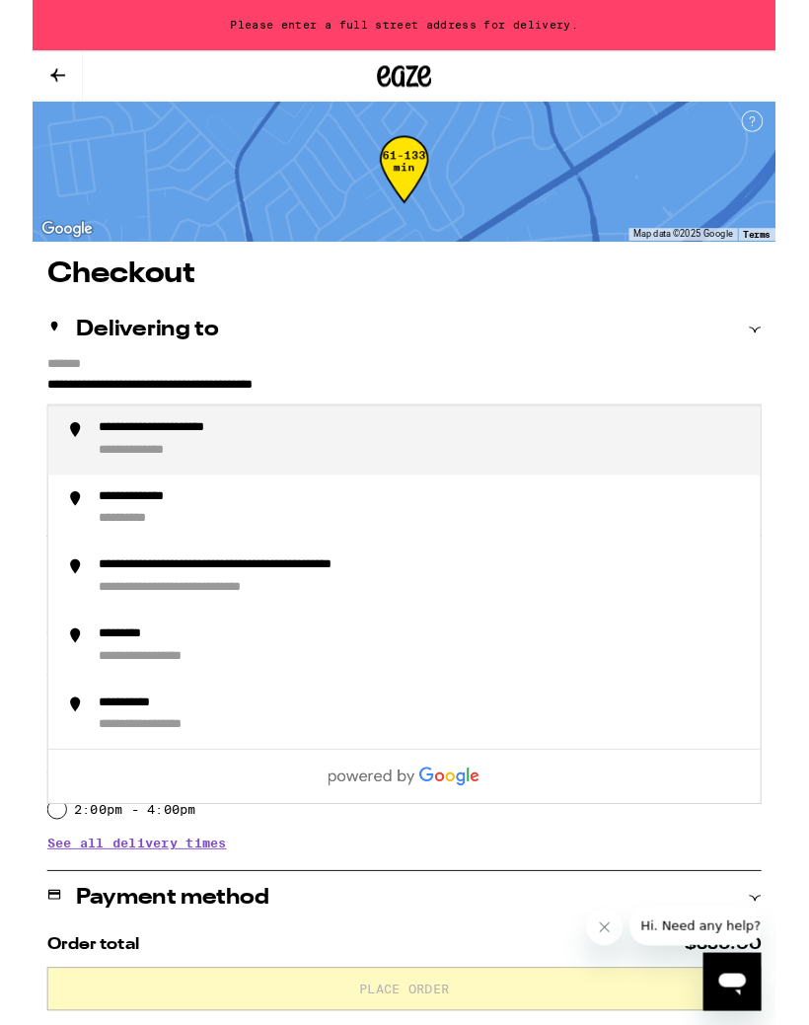
click at [47, 496] on li "**********" at bounding box center [405, 479] width 776 height 75
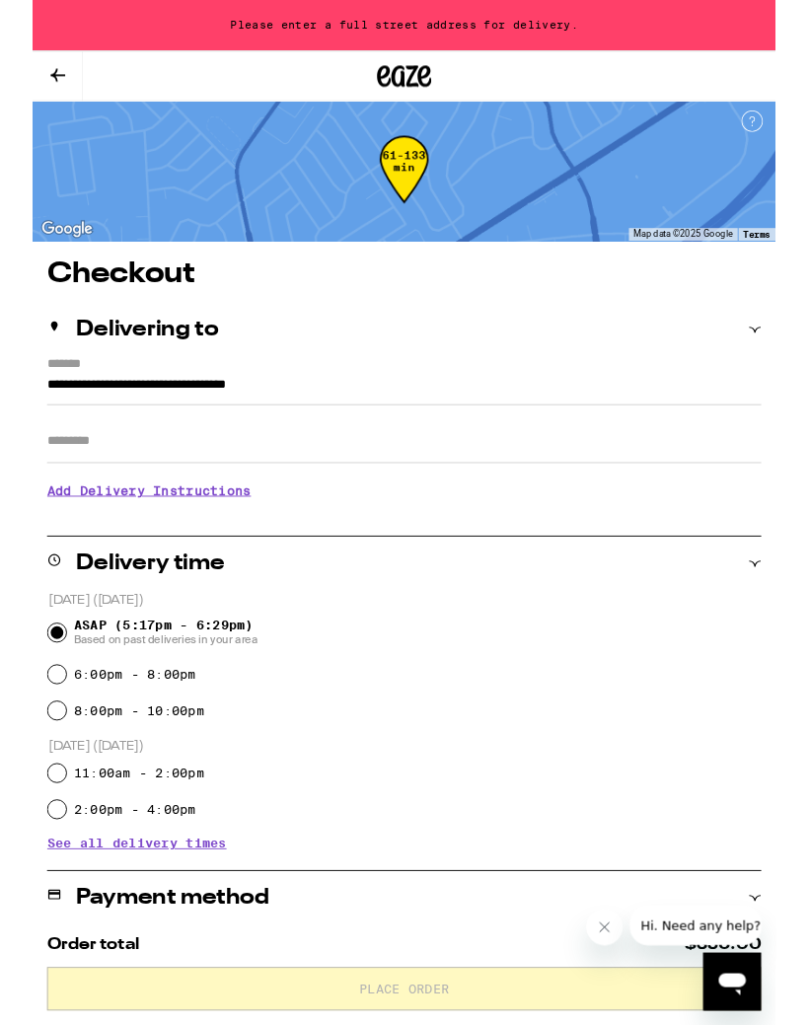
scroll to position [5, 0]
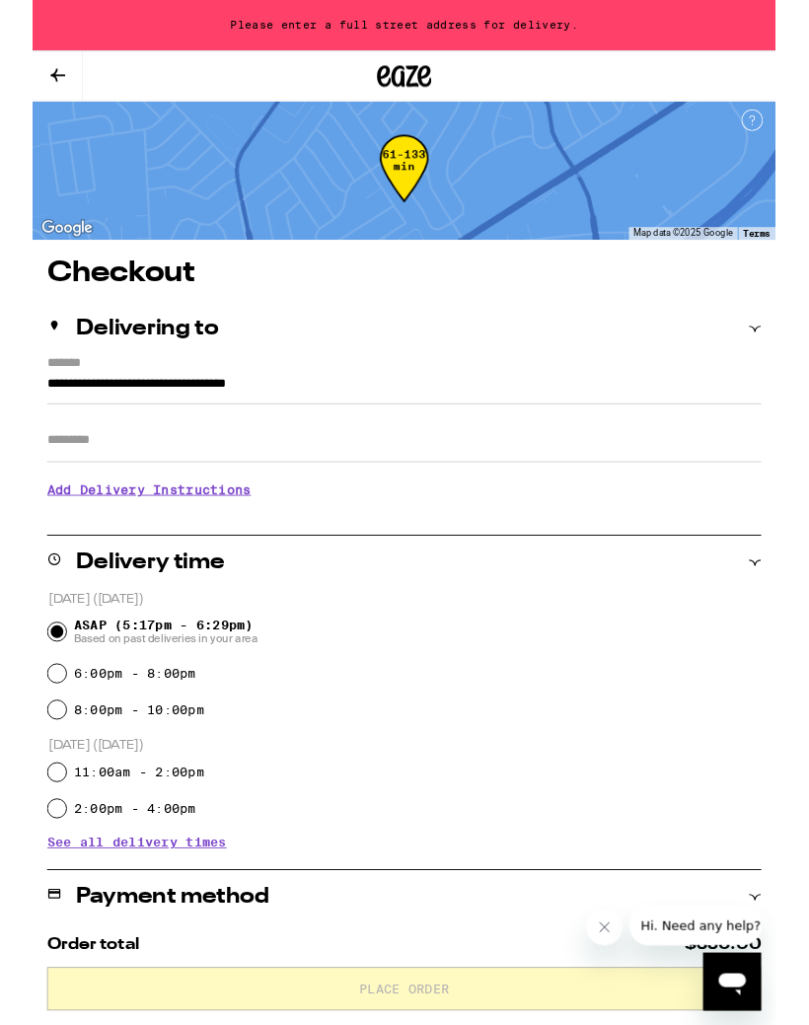
type input "**********"
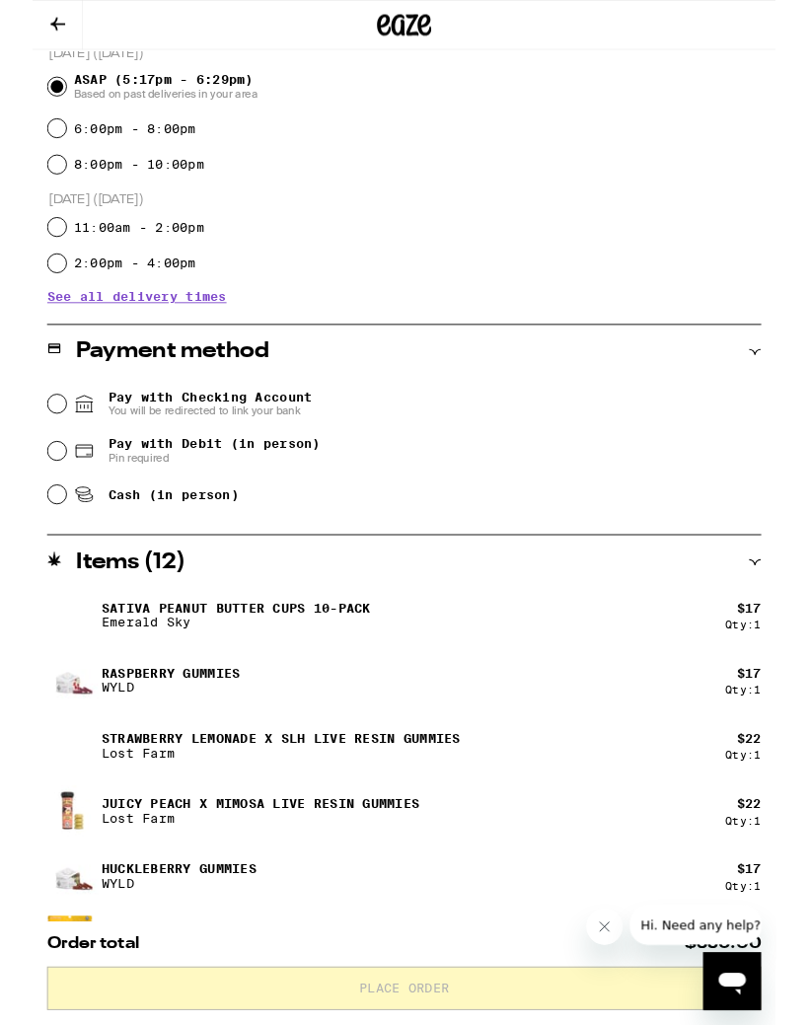
scroll to position [613, 0]
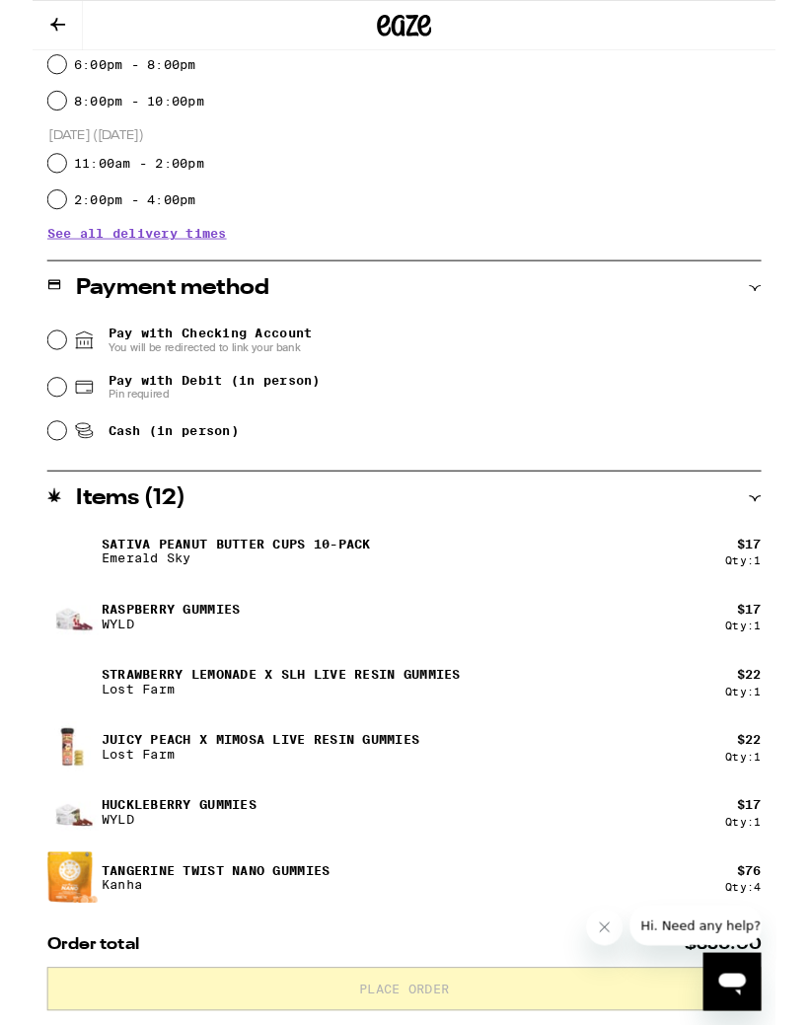
click at [29, 431] on input "Pay with Debit (in person) Pin required" at bounding box center [27, 422] width 20 height 20
radio input "true"
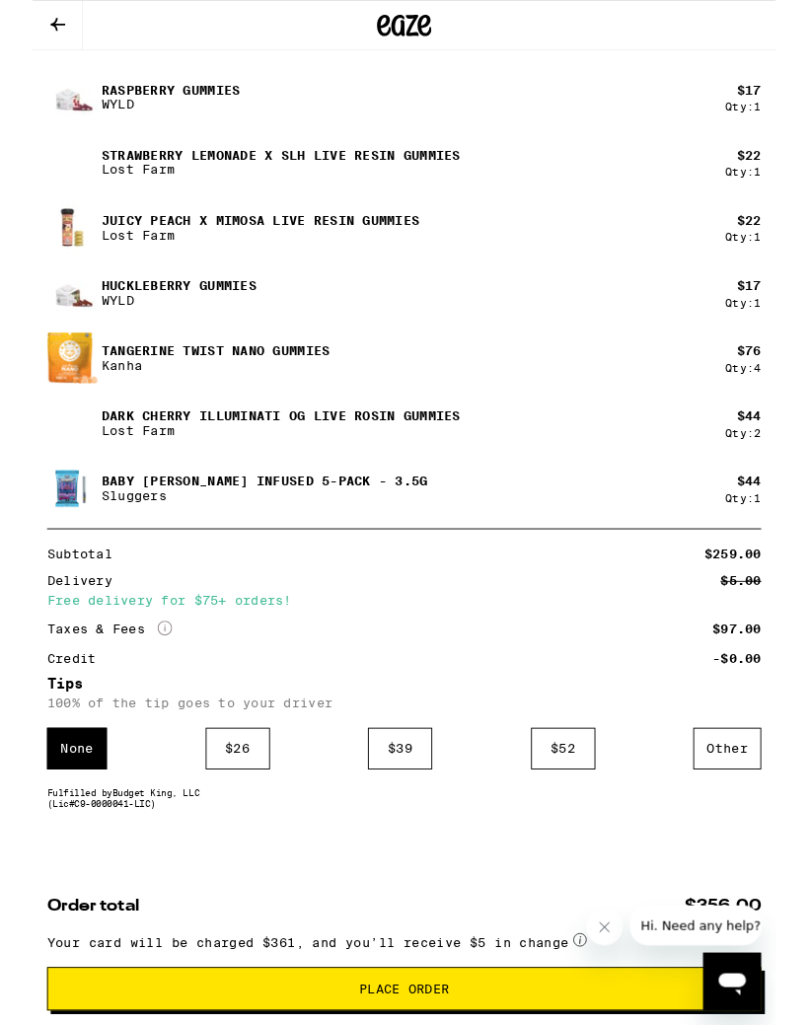
scroll to position [1210, 0]
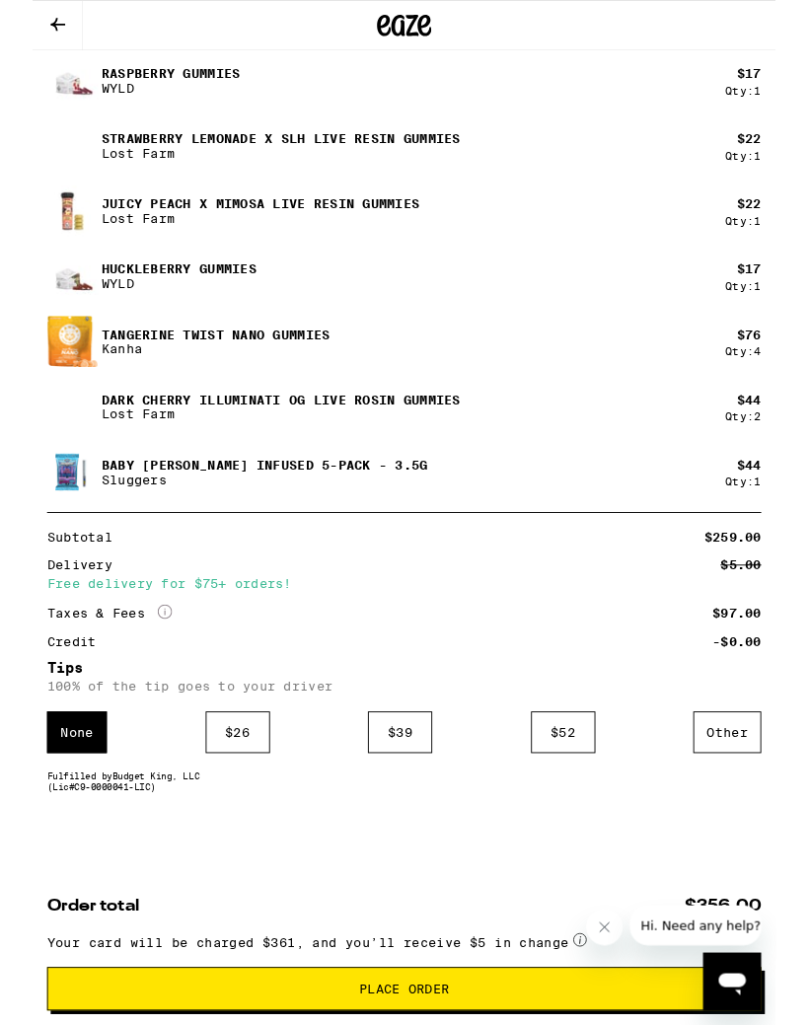
click at [756, 967] on div "Order total $356.00 Your card will be charged $361, and you’ll receive $5 in ch…" at bounding box center [404, 1039] width 809 height 154
click at [25, 28] on icon at bounding box center [28, 27] width 16 height 14
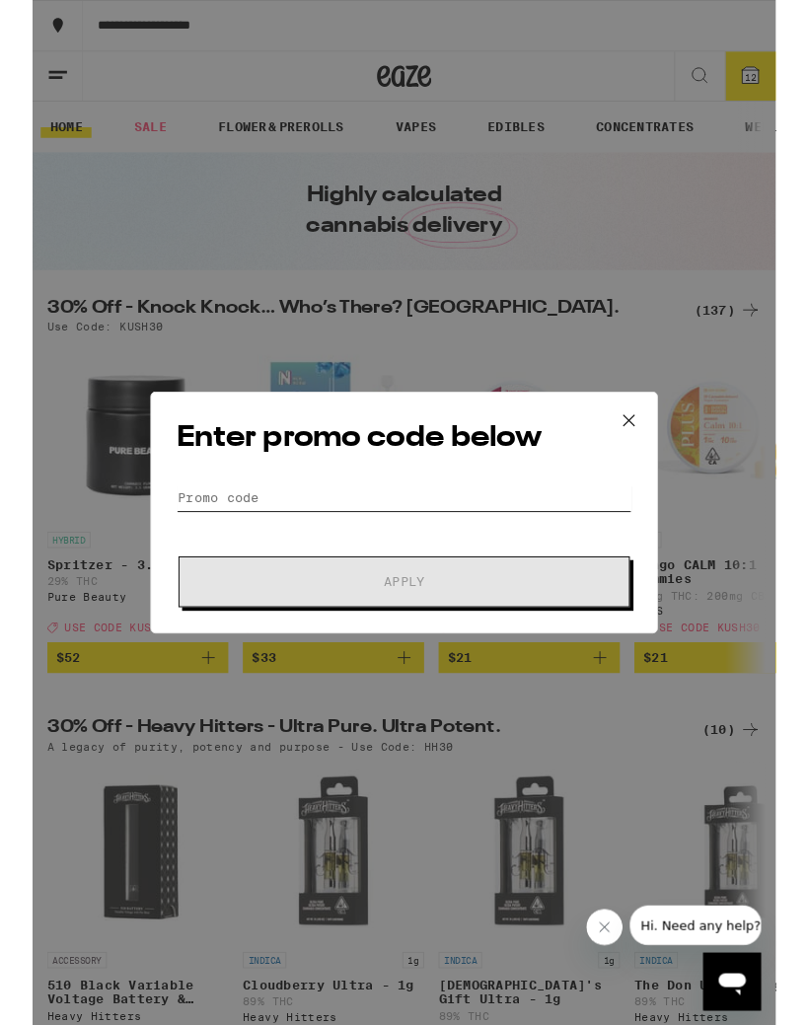
click at [205, 533] on input "Promo Code" at bounding box center [404, 542] width 495 height 30
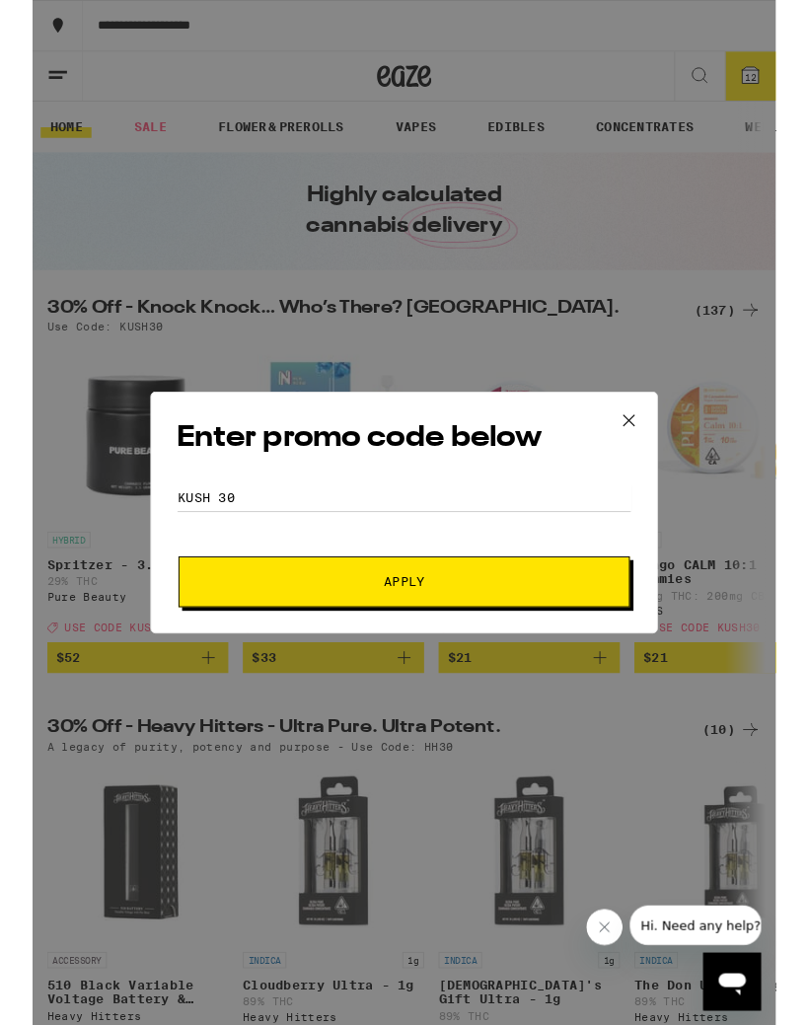
click at [535, 634] on span "Apply" at bounding box center [404, 634] width 355 height 14
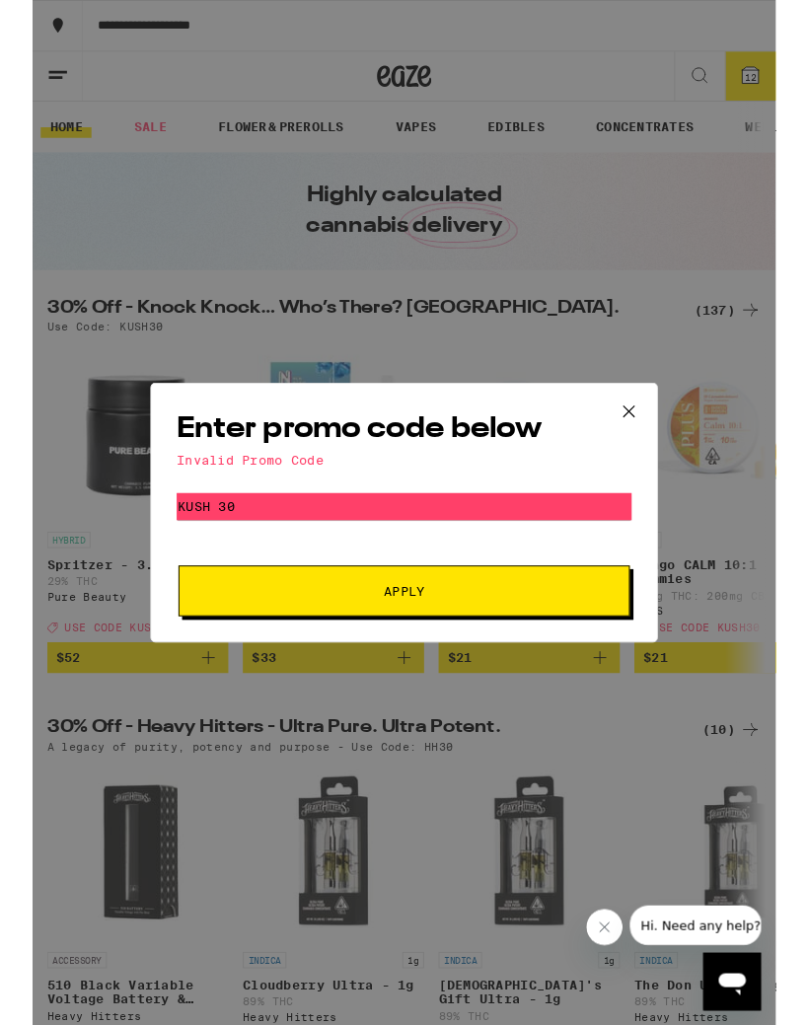
click at [599, 634] on button "Apply" at bounding box center [404, 643] width 491 height 55
click at [267, 543] on input "Kush 30" at bounding box center [404, 552] width 495 height 30
type input "Kush30"
click at [566, 642] on span "Apply" at bounding box center [404, 644] width 355 height 14
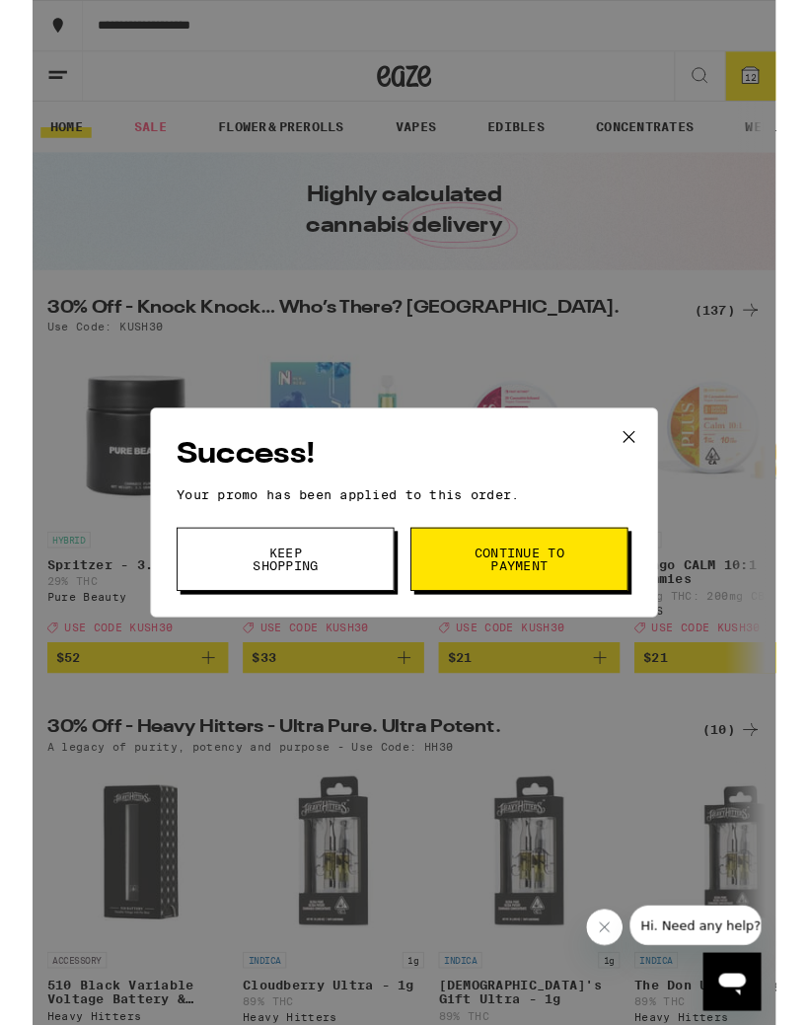
click at [602, 600] on button "Continue to payment" at bounding box center [530, 608] width 237 height 69
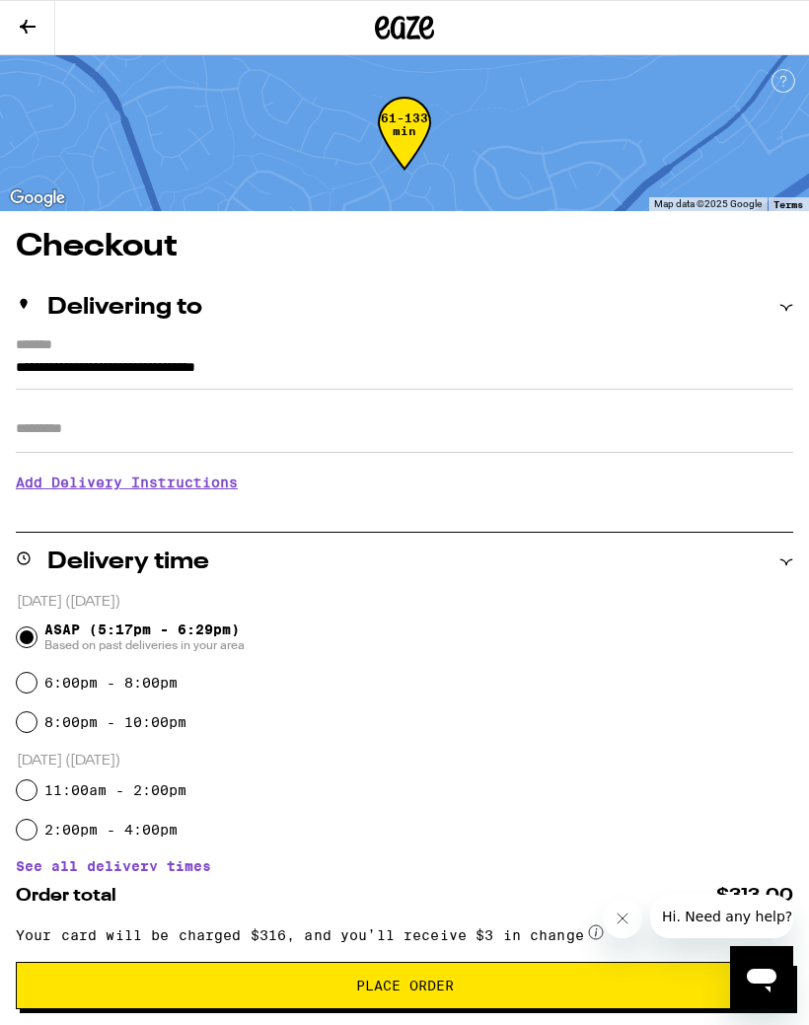
click at [234, 490] on h3 "Add Delivery Instructions" at bounding box center [405, 482] width 778 height 45
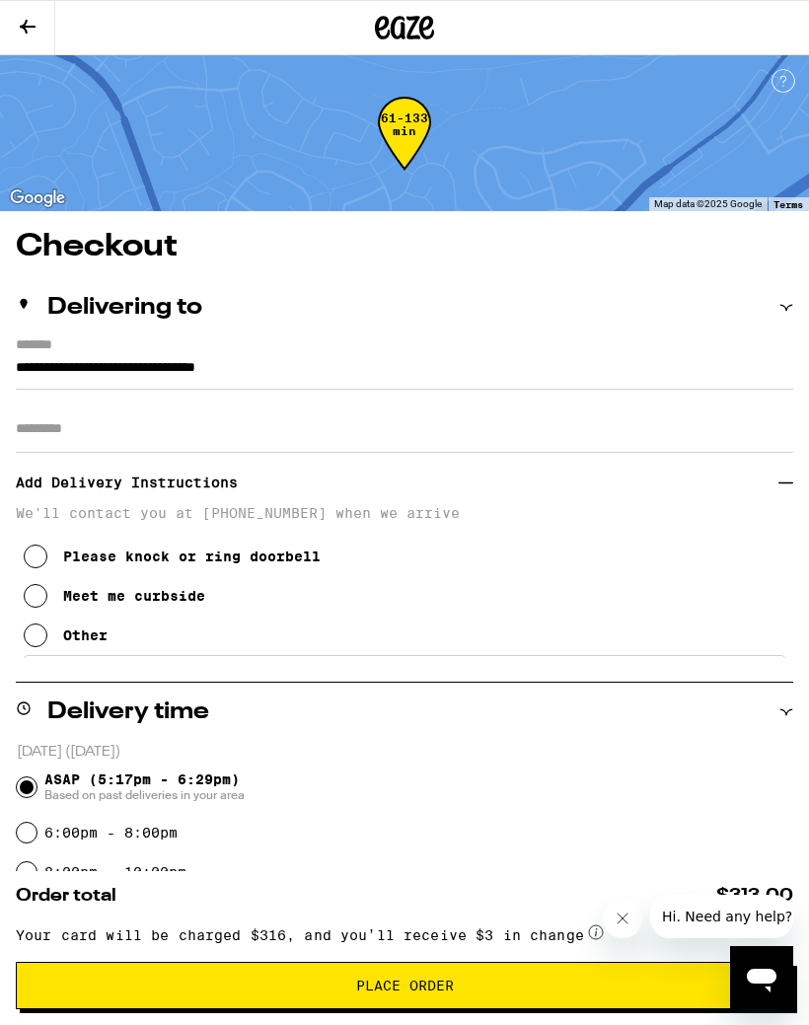
click at [44, 641] on icon at bounding box center [36, 636] width 24 height 24
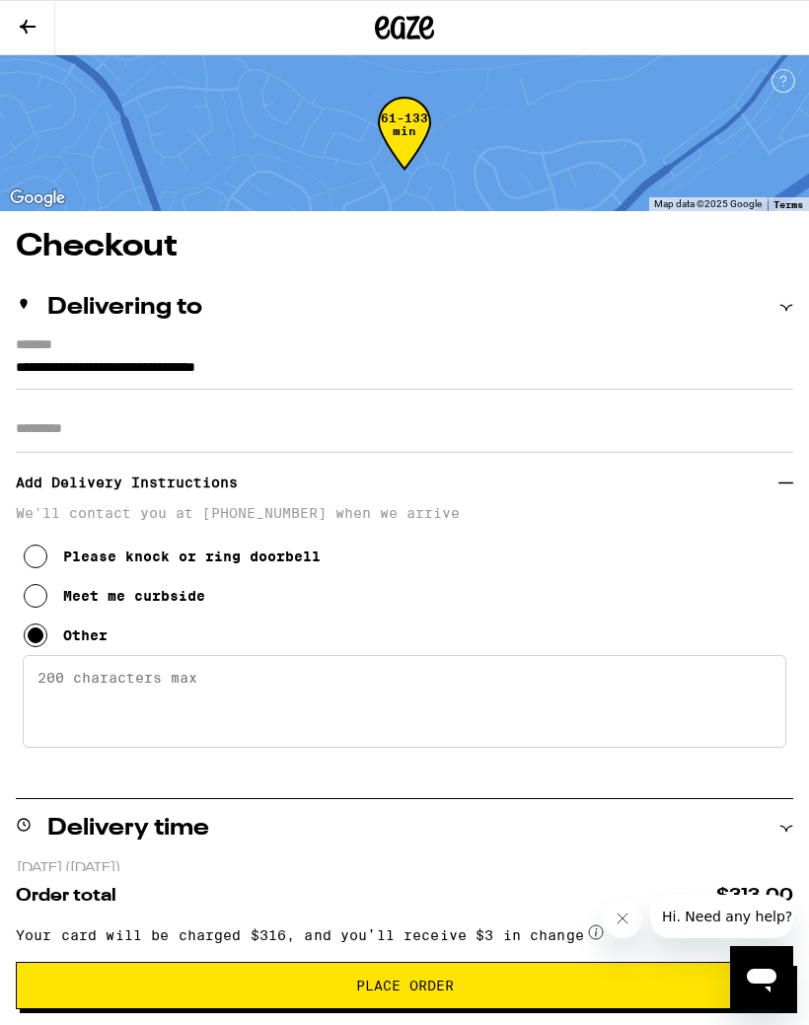
click at [78, 676] on textarea "Enter any other delivery instructions you want driver to know" at bounding box center [405, 701] width 764 height 93
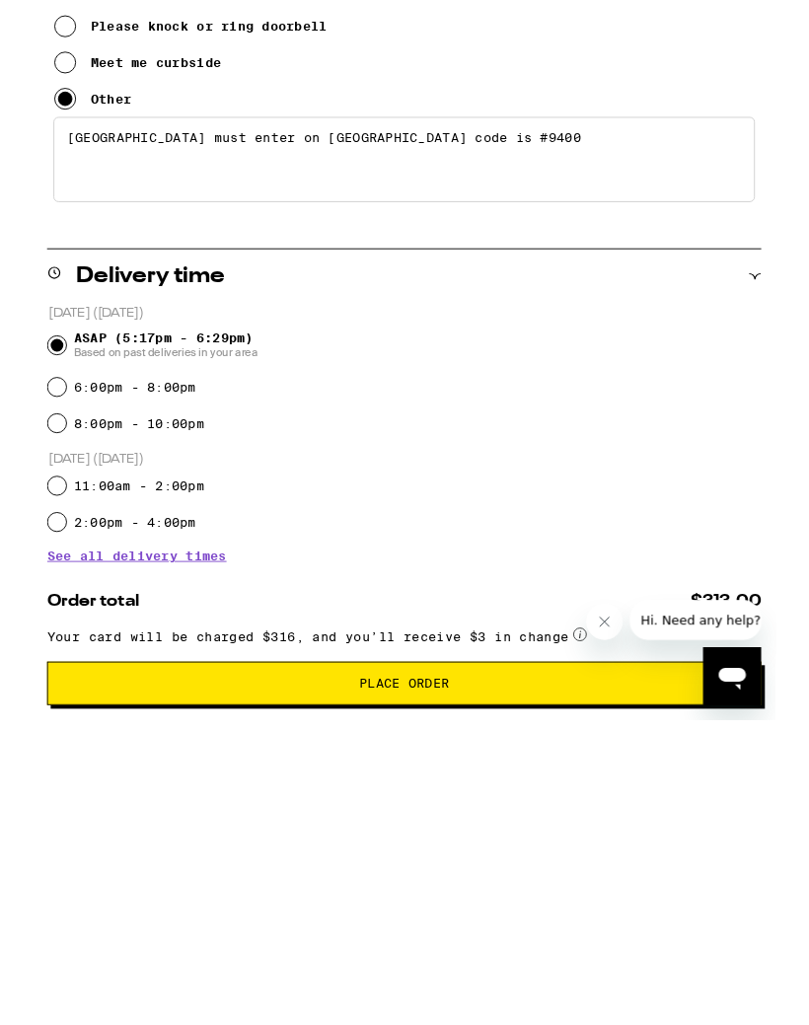
scroll to position [197, 0]
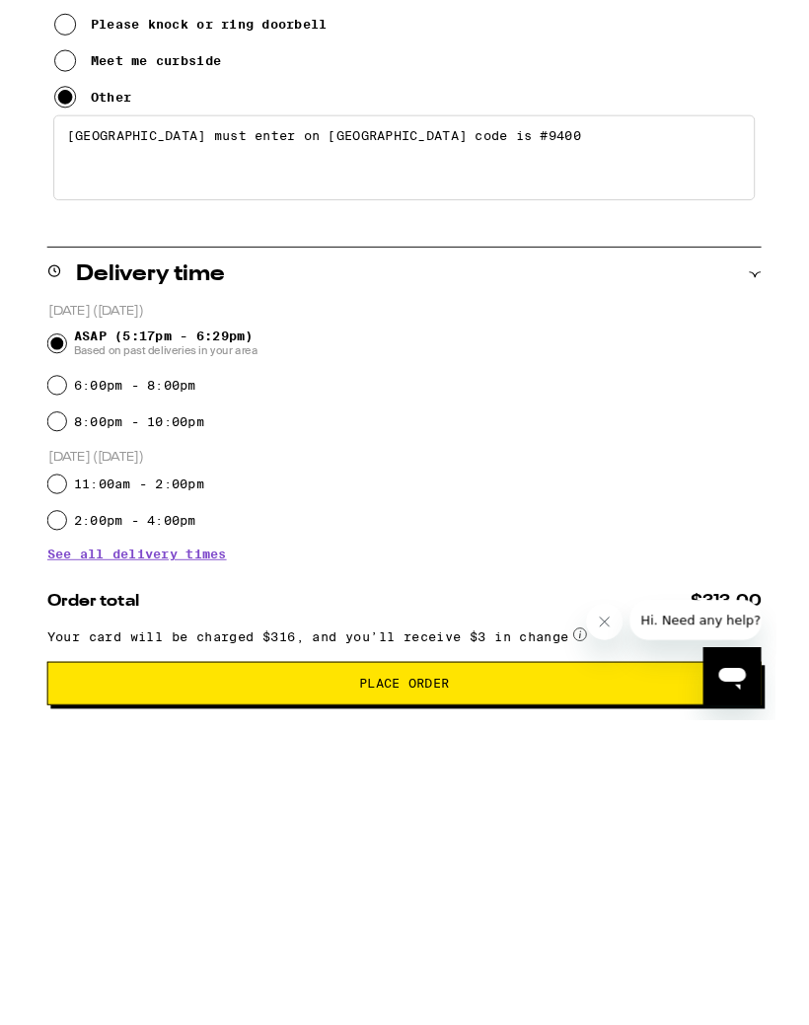
type textarea "Gold River Pioneer Village must enter on Gold Strike gate code is #9400"
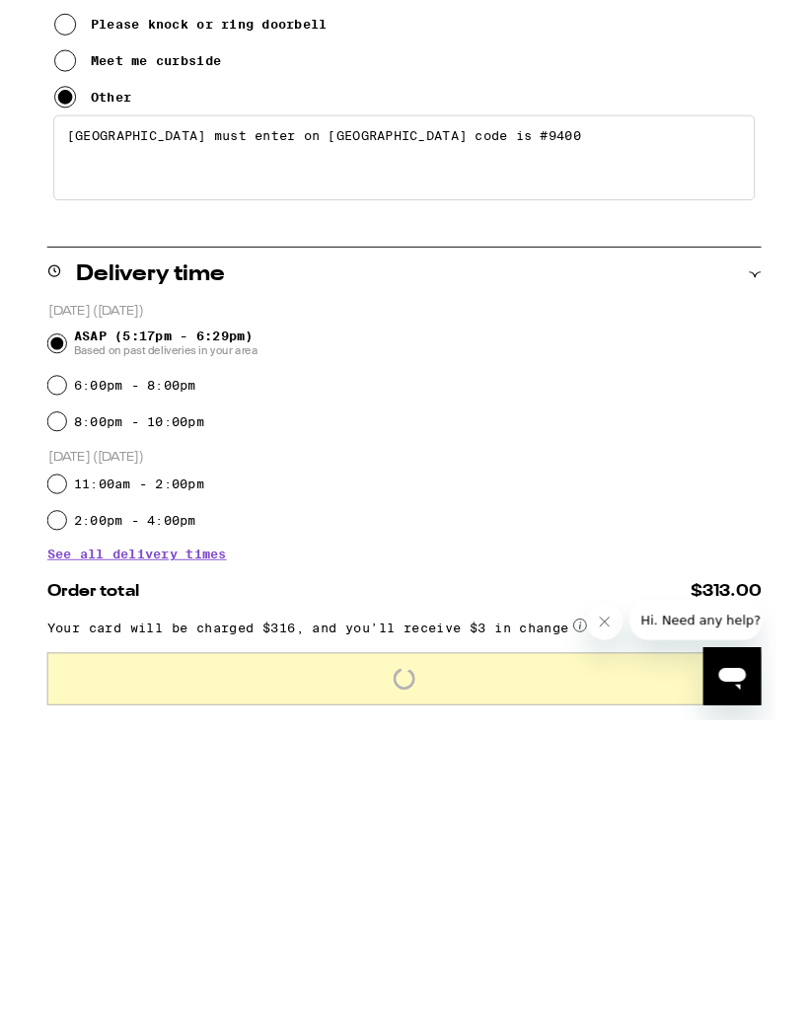
scroll to position [530, 0]
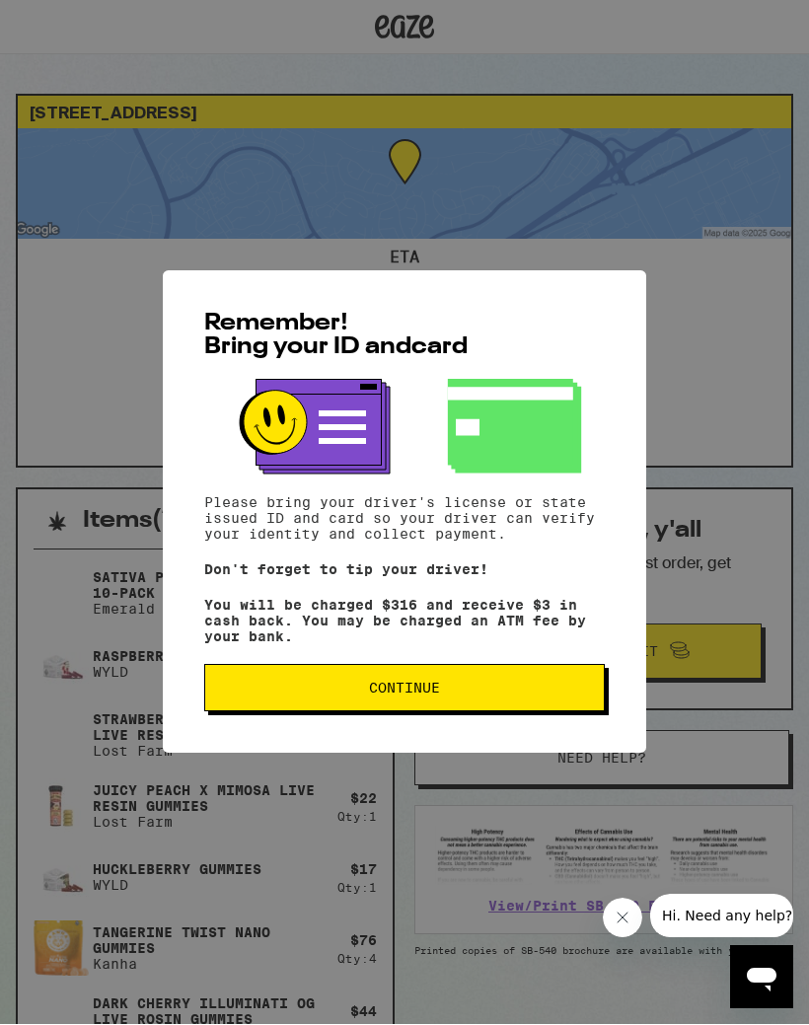
scroll to position [1, 0]
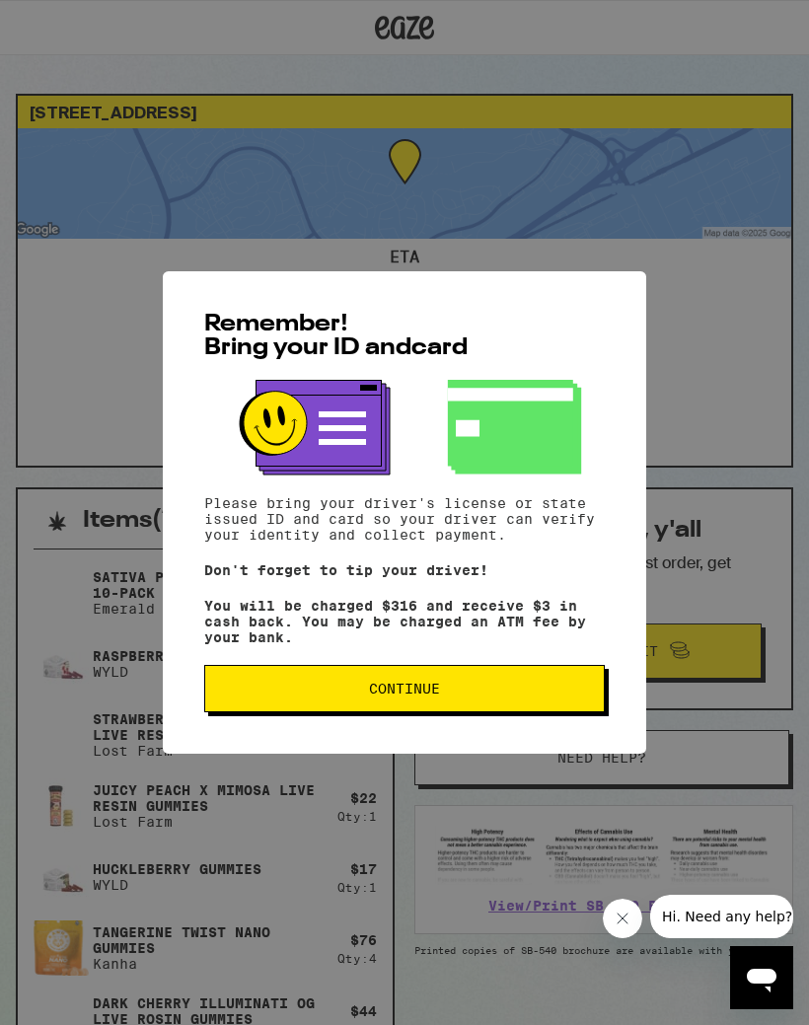
click at [581, 682] on button "Continue" at bounding box center [404, 688] width 401 height 47
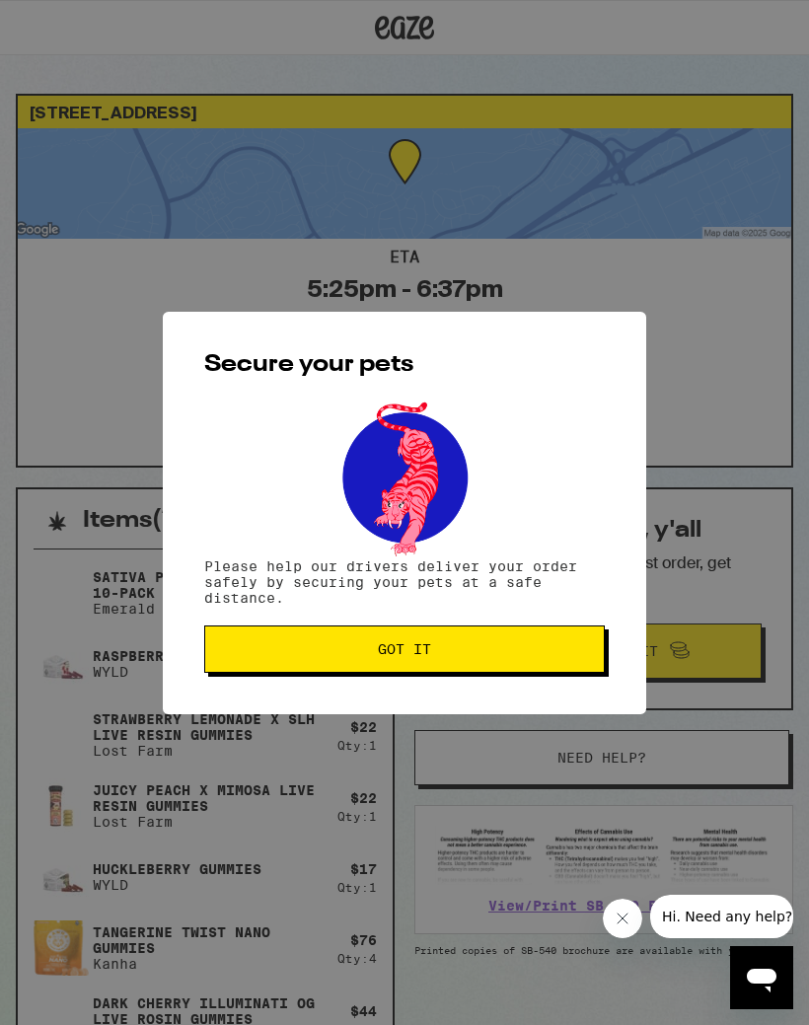
click at [589, 641] on button "Got it" at bounding box center [404, 649] width 401 height 47
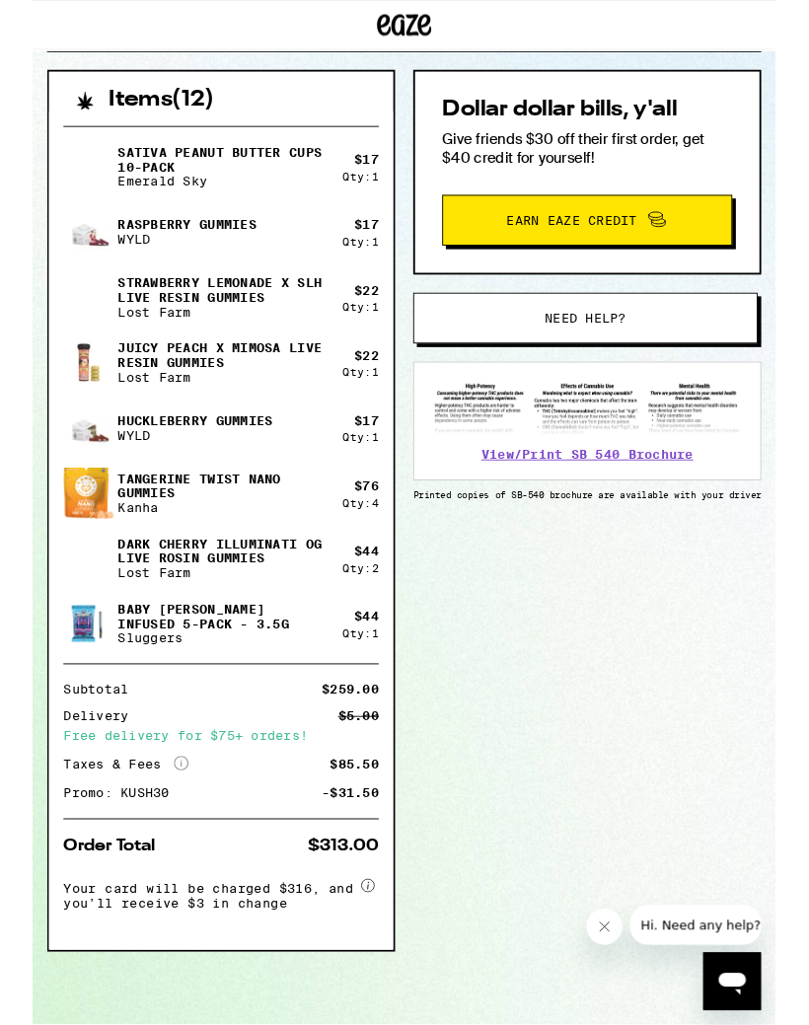
scroll to position [427, 0]
